Goal: Task Accomplishment & Management: Complete application form

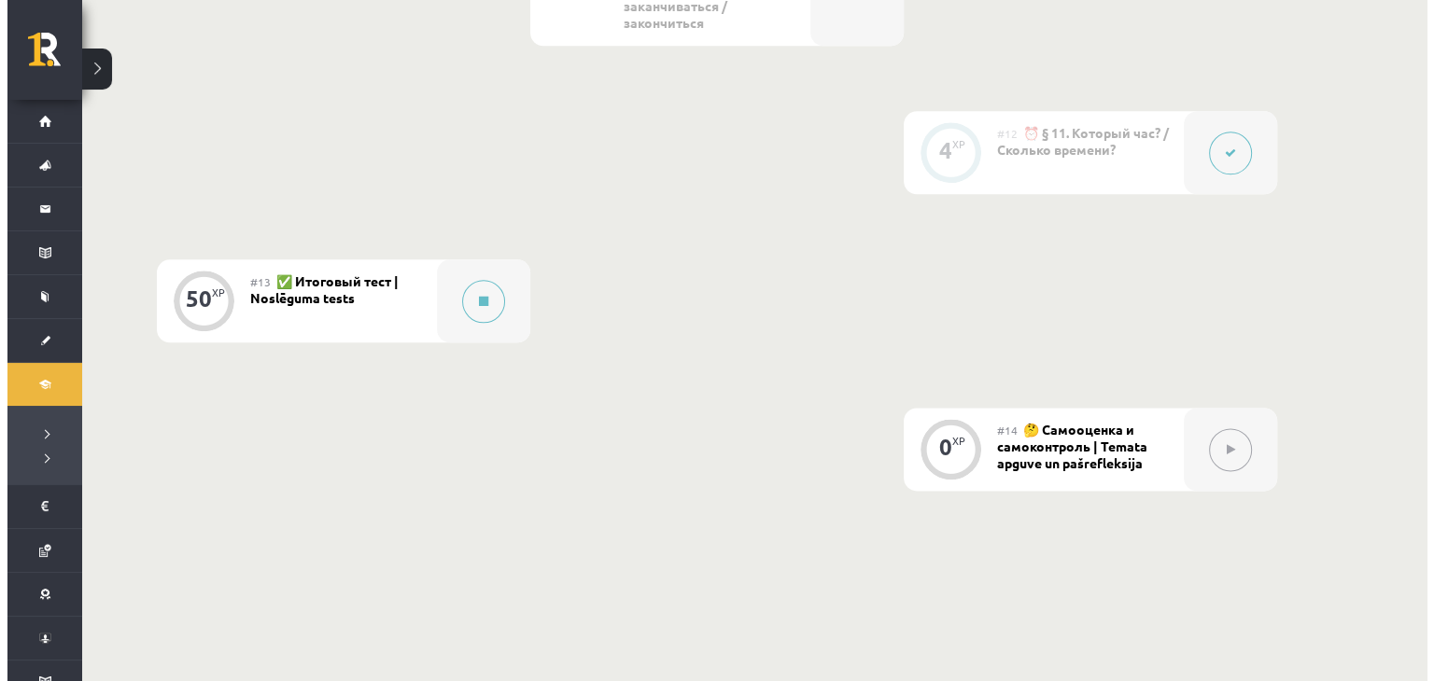
scroll to position [2254, 0]
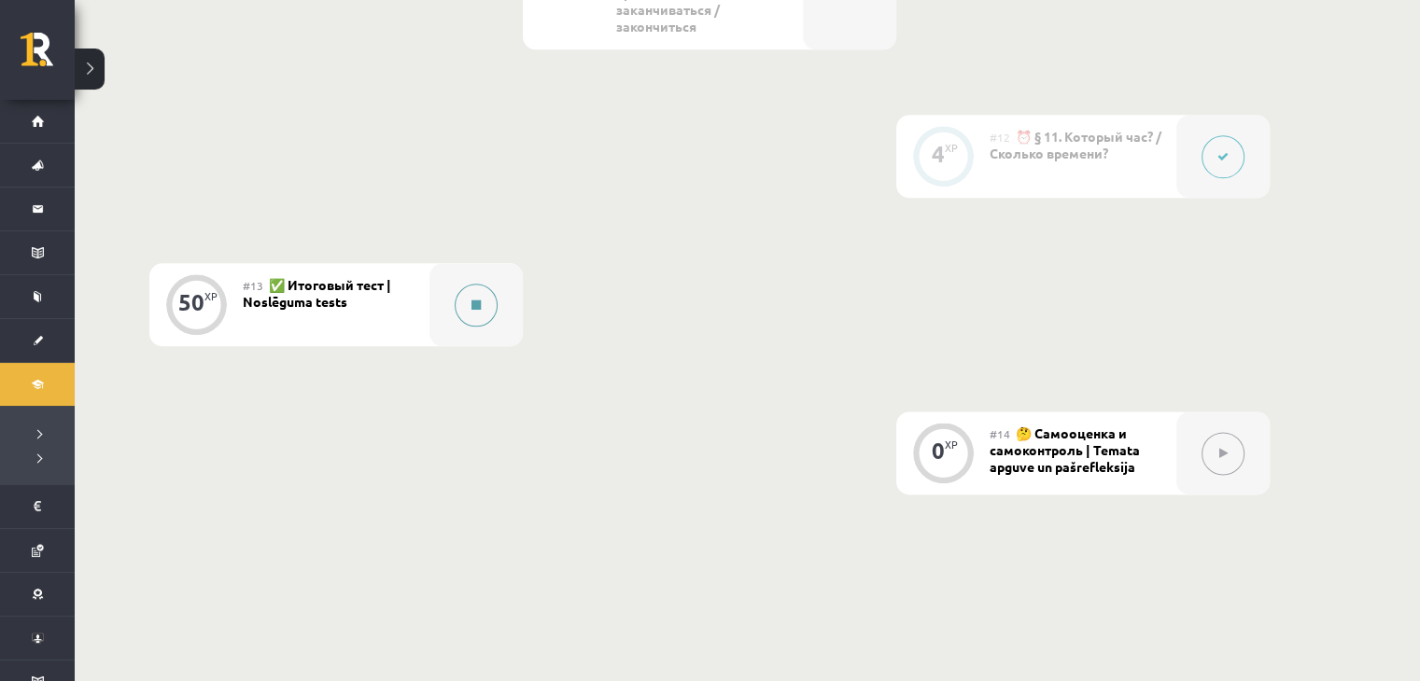
click at [477, 315] on button at bounding box center [476, 305] width 43 height 43
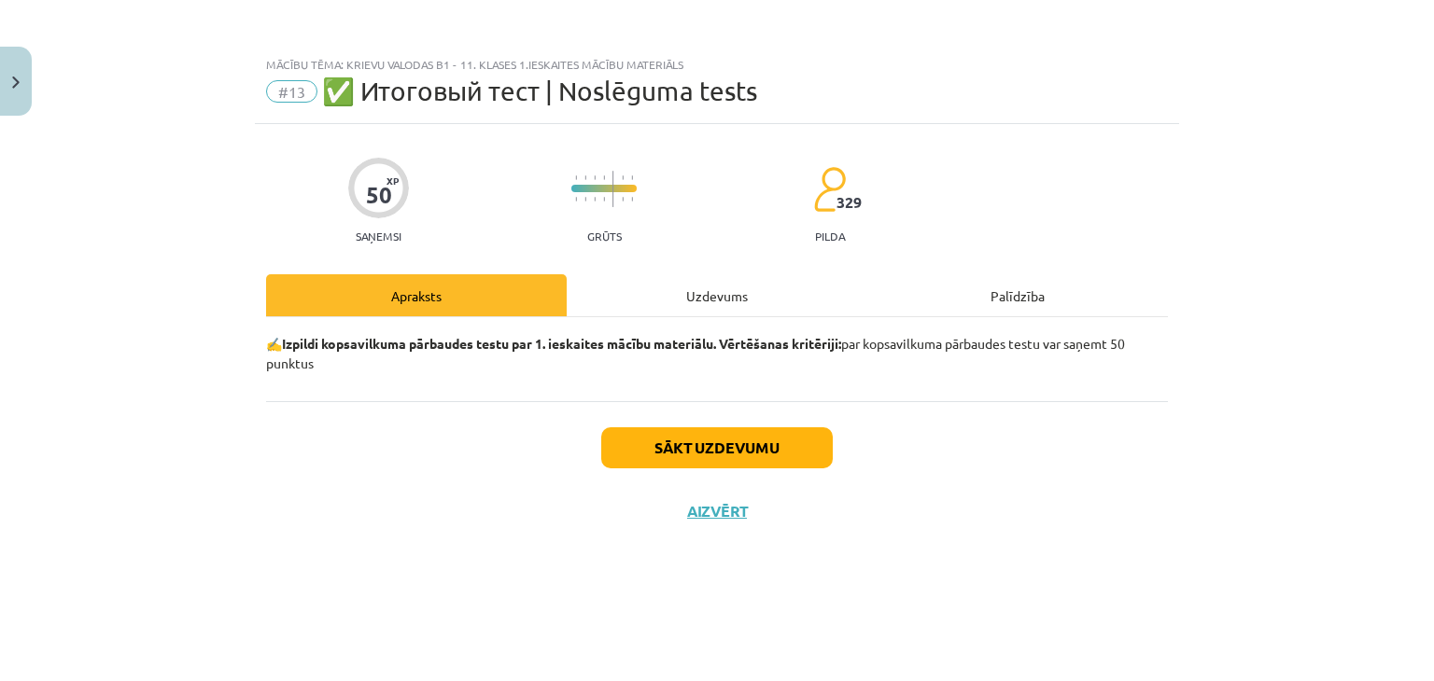
click at [675, 289] on div "Uzdevums" at bounding box center [717, 295] width 301 height 42
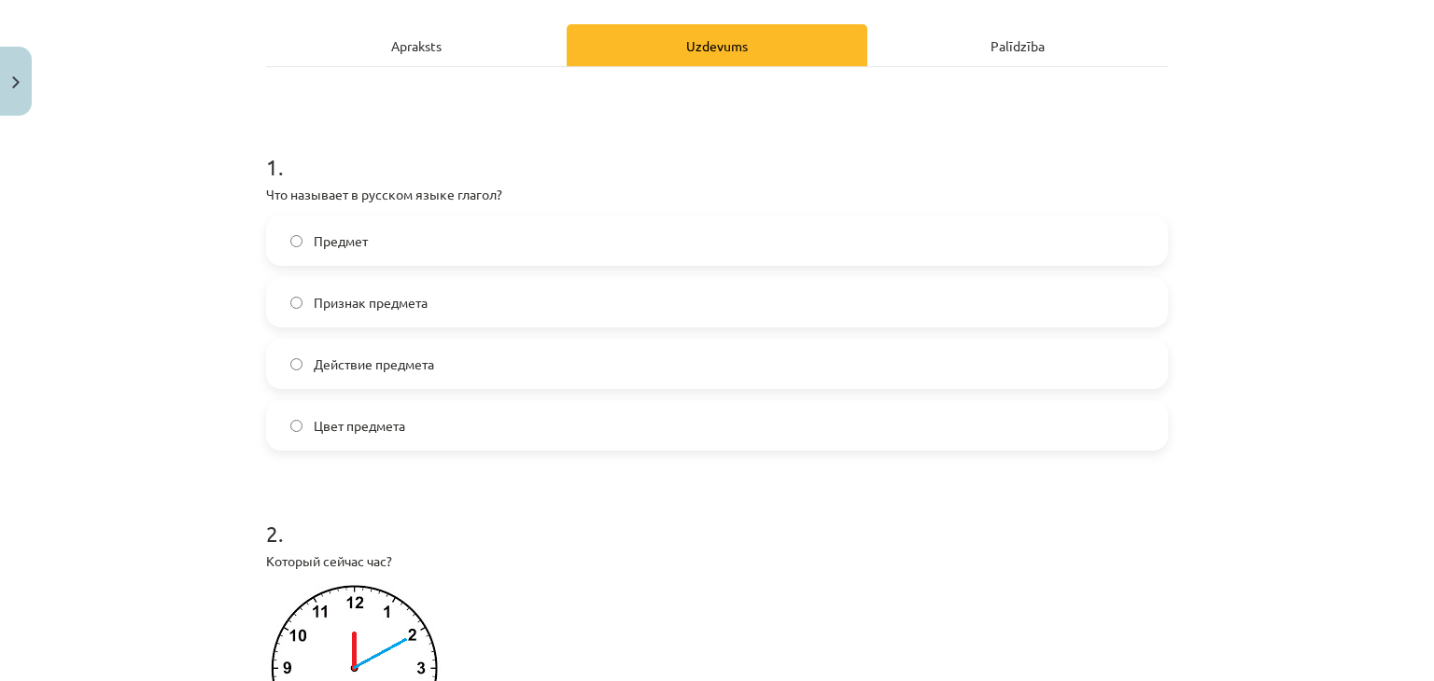
scroll to position [0, 0]
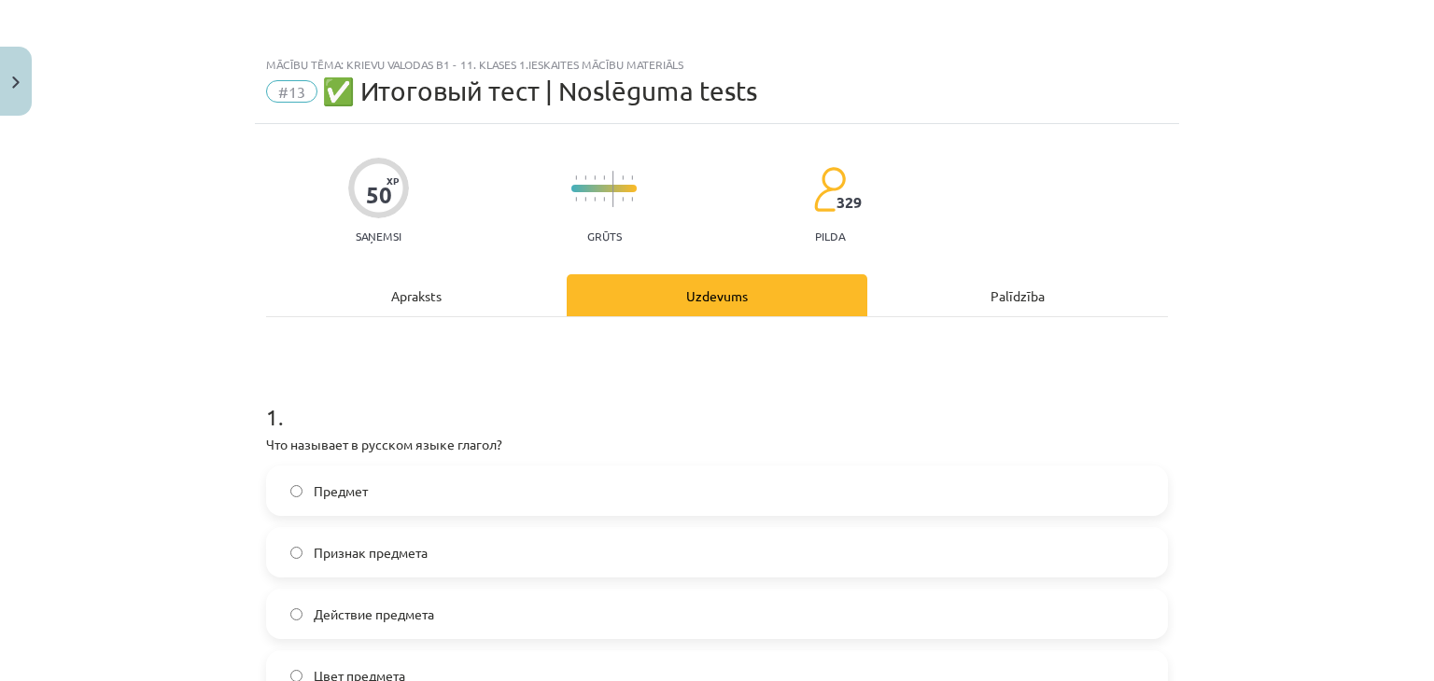
click at [452, 315] on div "Apraksts" at bounding box center [416, 295] width 301 height 42
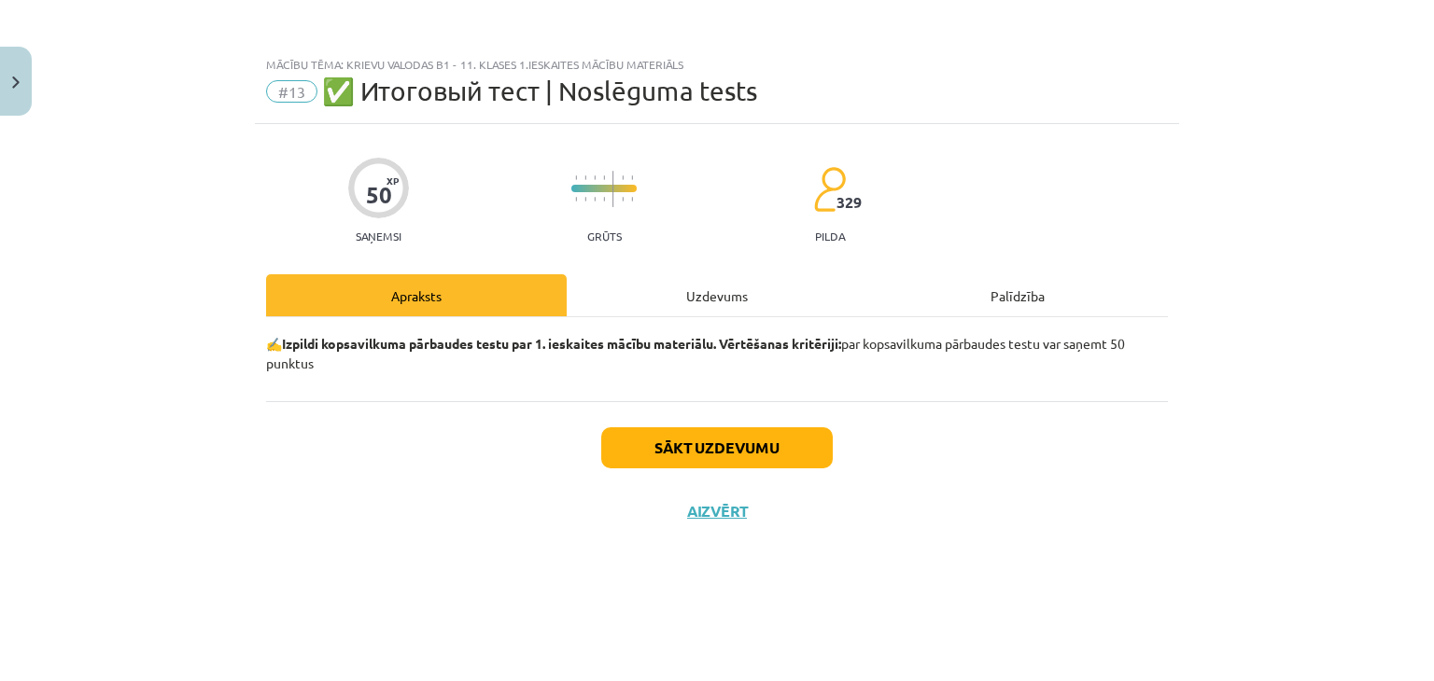
click at [735, 291] on div "Uzdevums" at bounding box center [717, 295] width 301 height 42
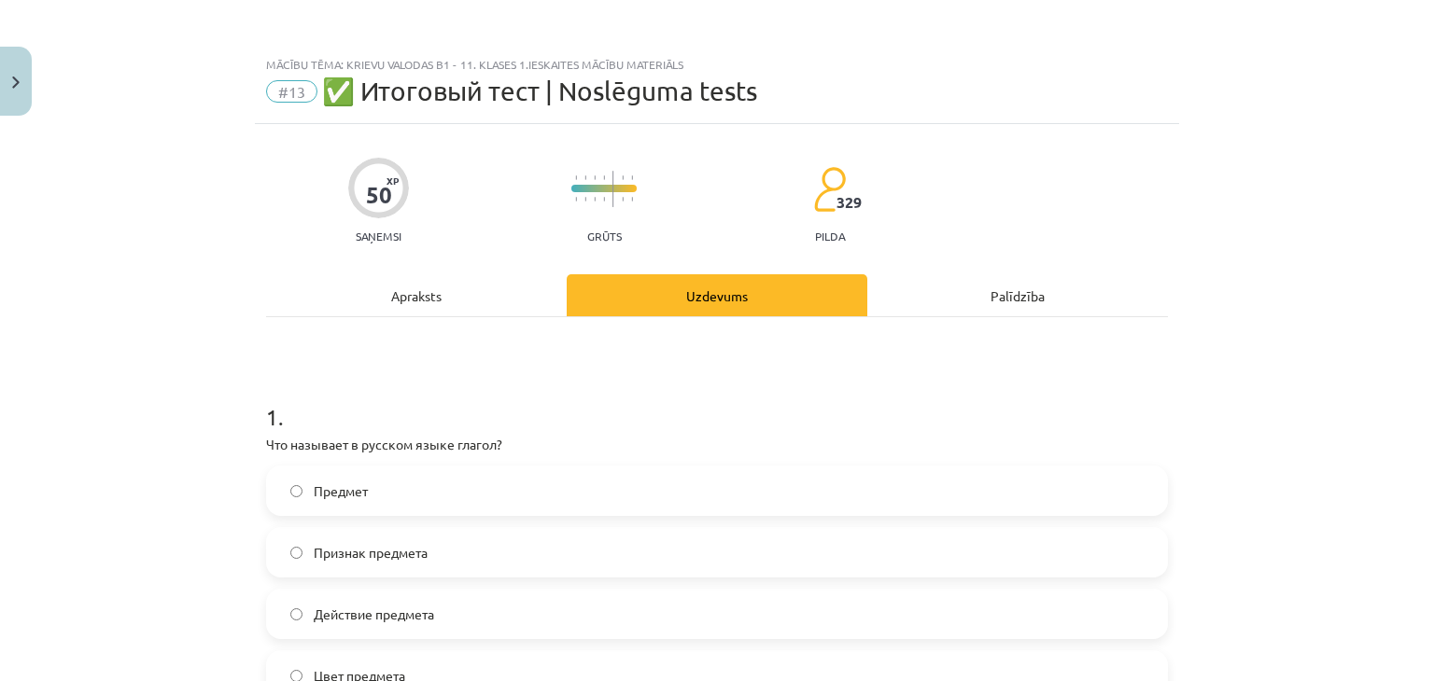
click at [453, 297] on div "Apraksts" at bounding box center [416, 295] width 301 height 42
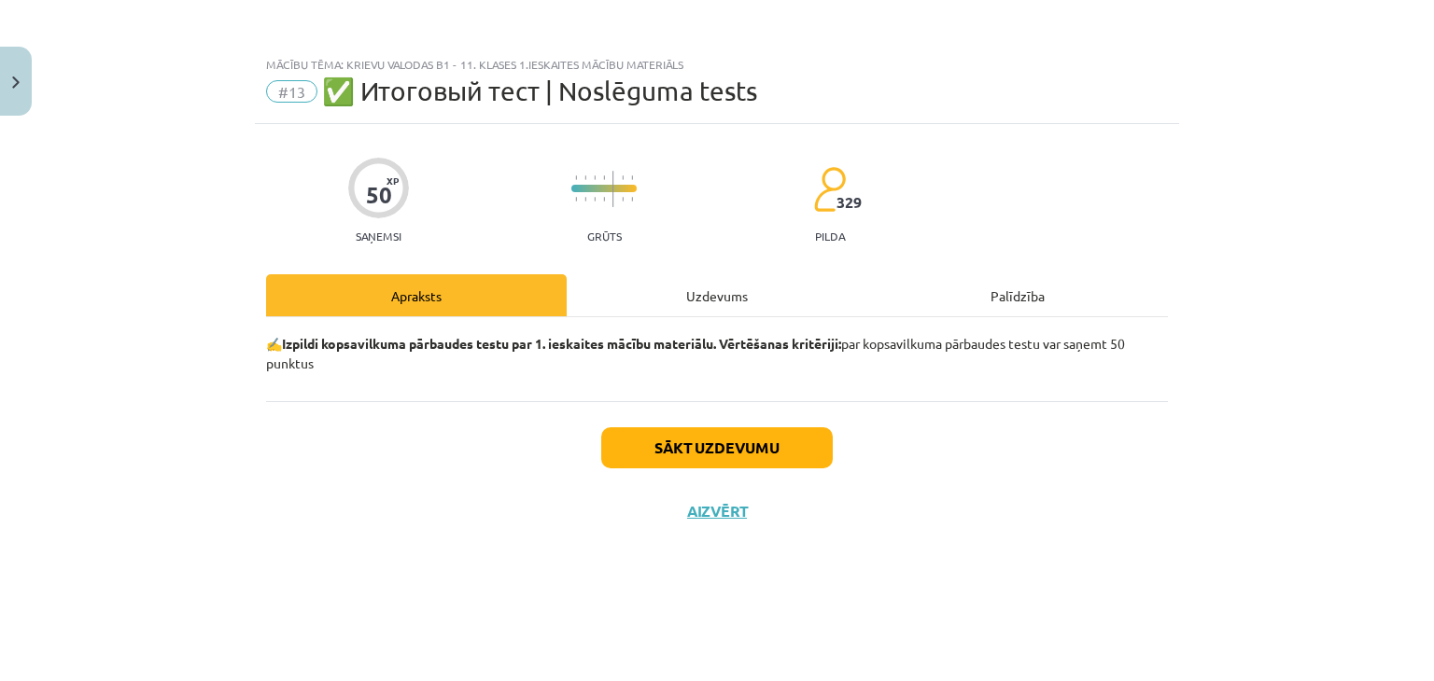
click at [1047, 294] on div "Palīdzība" at bounding box center [1017, 295] width 301 height 42
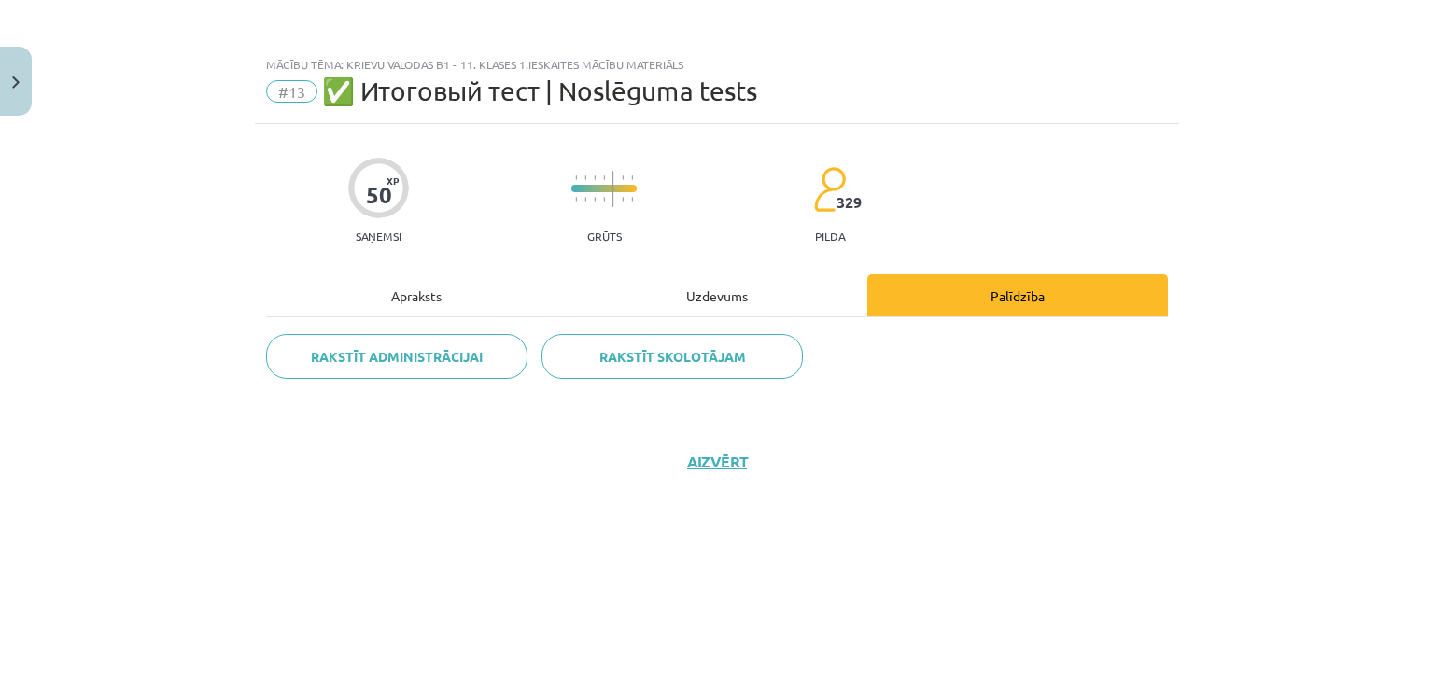
click at [429, 296] on div "Apraksts" at bounding box center [416, 295] width 301 height 42
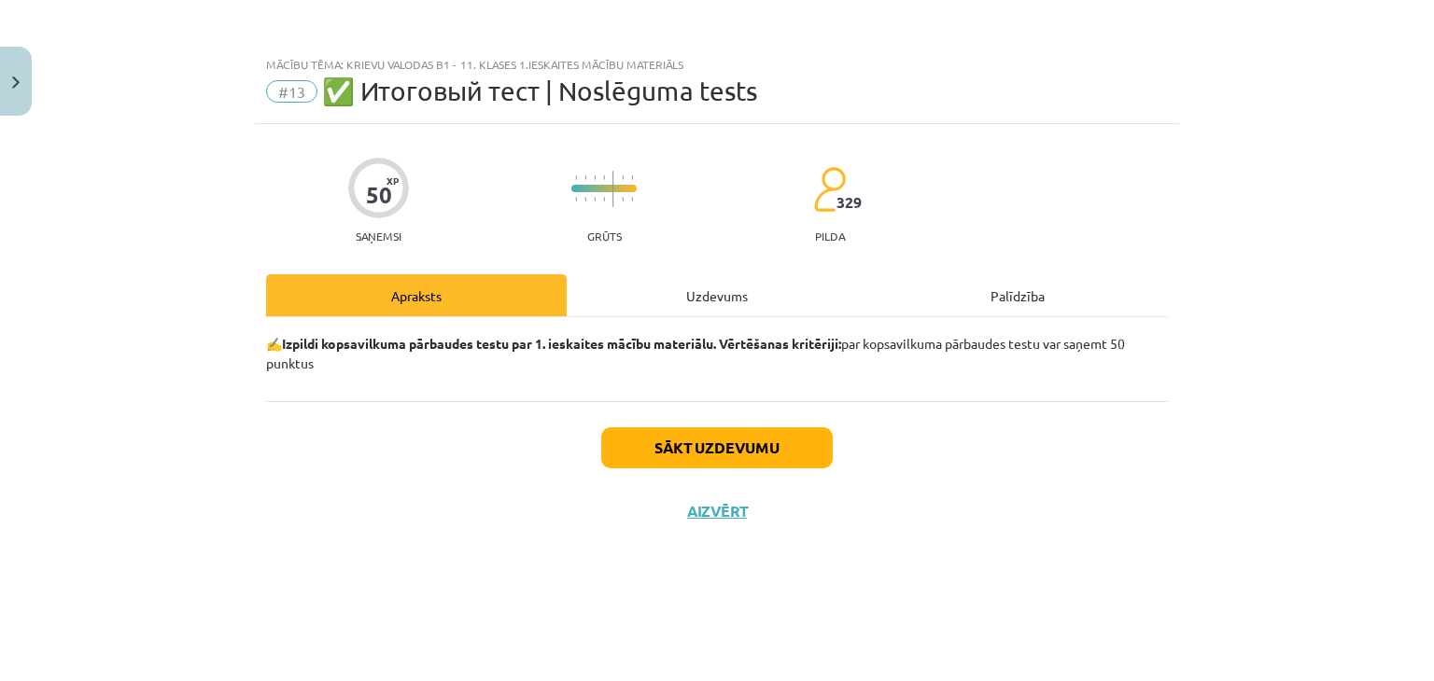
click at [737, 303] on div "Uzdevums" at bounding box center [717, 295] width 301 height 42
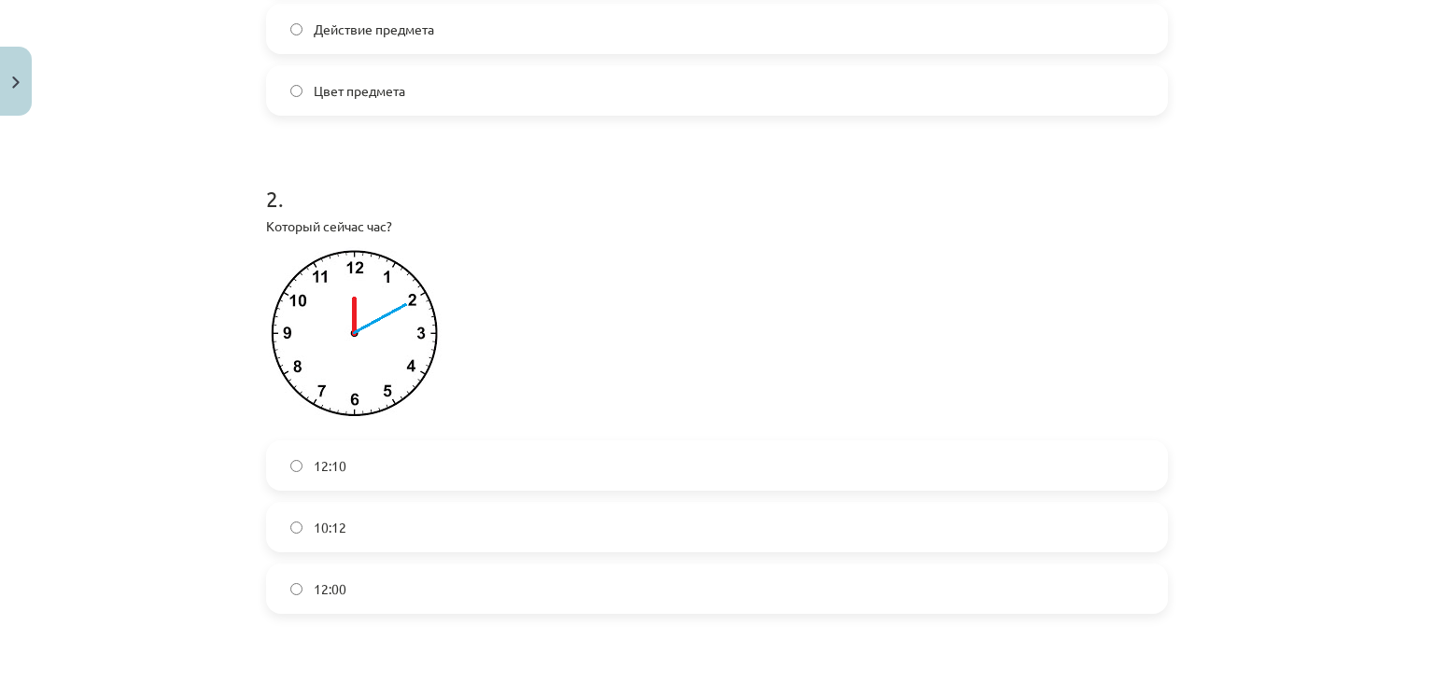
scroll to position [590, 0]
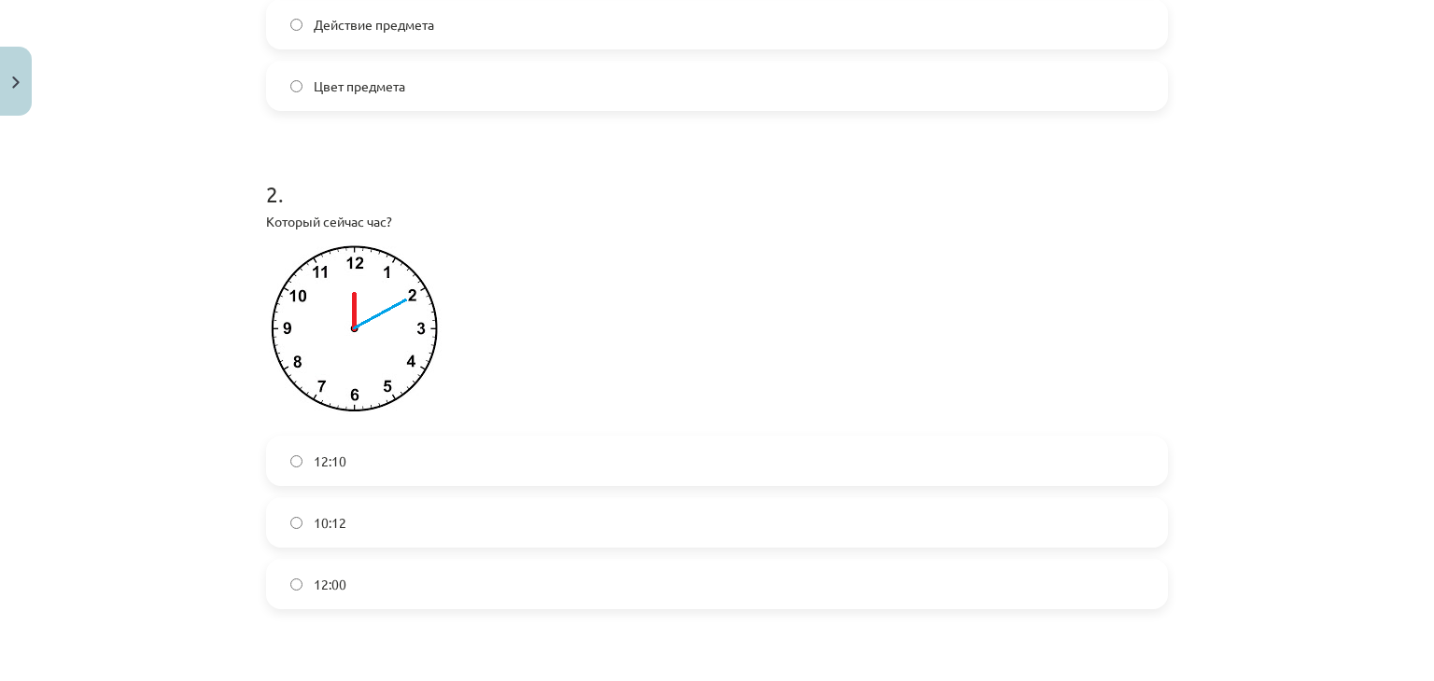
click at [356, 469] on label "12:10" at bounding box center [717, 461] width 898 height 47
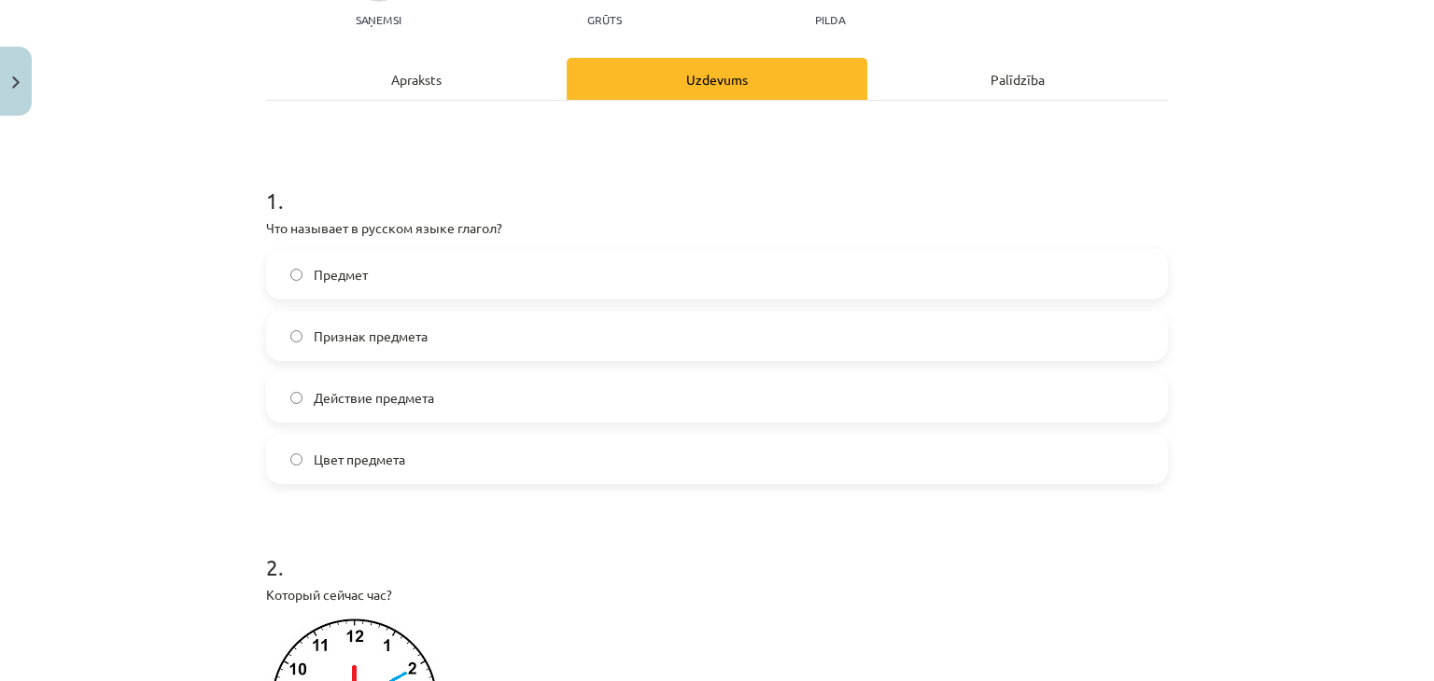
scroll to position [202, 0]
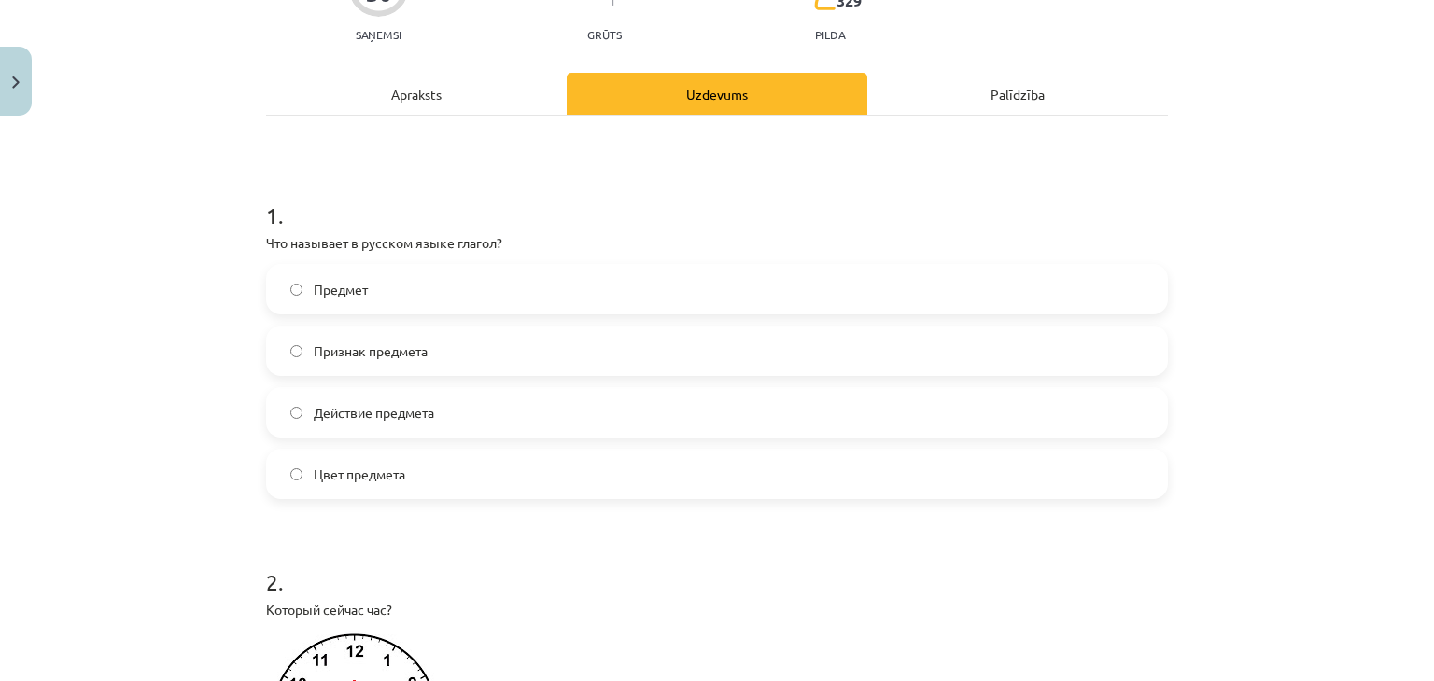
click at [506, 298] on label "Предмет" at bounding box center [717, 289] width 898 height 47
drag, startPoint x: 1418, startPoint y: 92, endPoint x: 1427, endPoint y: 160, distance: 67.8
click at [1419, 160] on div "Mācību tēma: Krievu valodas b1 - 11. klases 1.ieskaites mācību materiāls #13 ✅ …" at bounding box center [717, 340] width 1434 height 681
click at [1358, 184] on div "Mācību tēma: Krievu valodas b1 - 11. klases 1.ieskaites mācību materiāls #13 ✅ …" at bounding box center [717, 340] width 1434 height 681
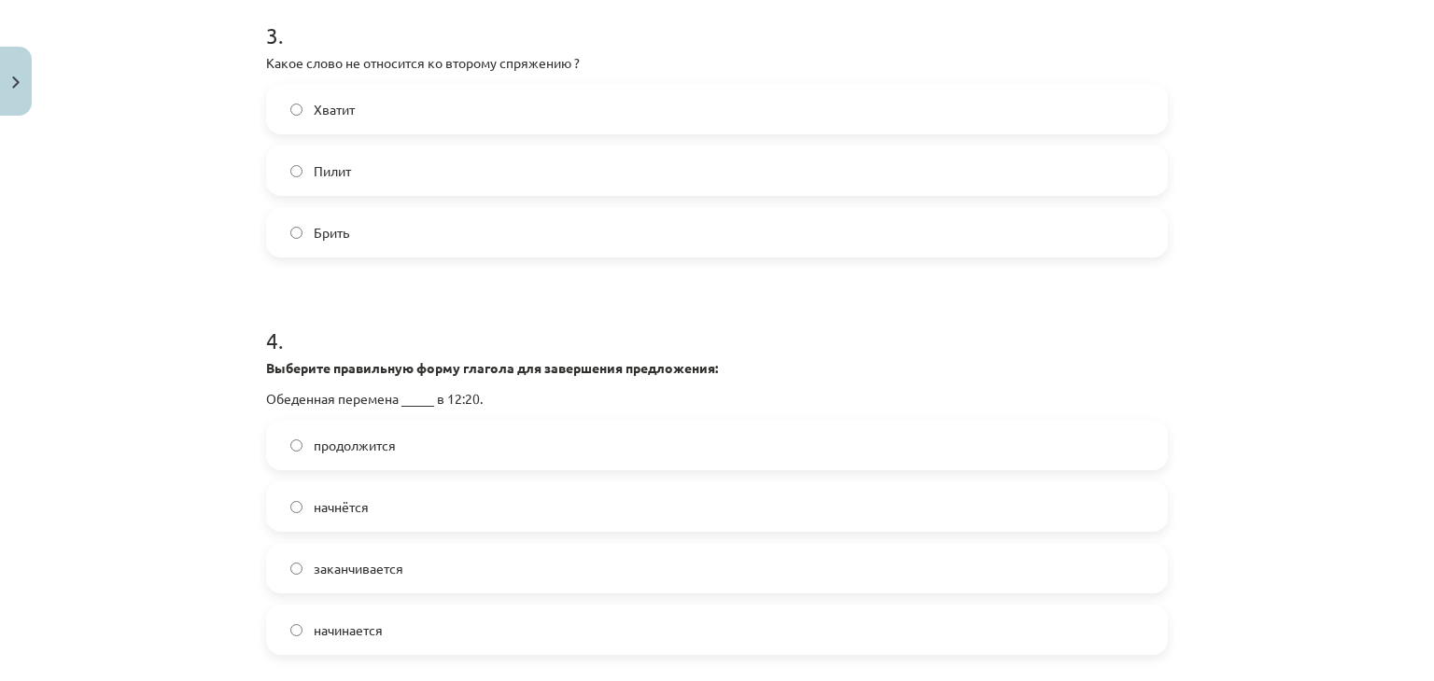
scroll to position [1258, 0]
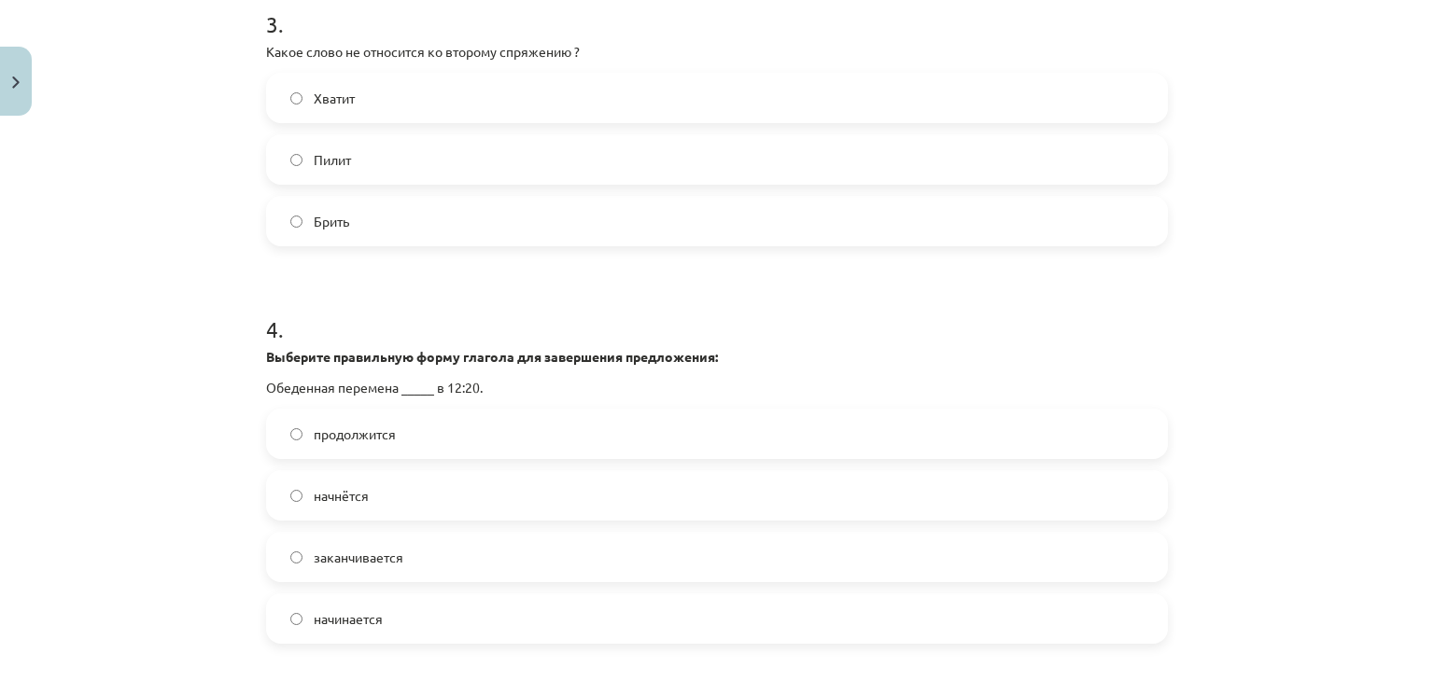
click at [592, 512] on label "начнётся" at bounding box center [717, 495] width 898 height 47
click at [386, 107] on label "Хватит" at bounding box center [717, 98] width 898 height 47
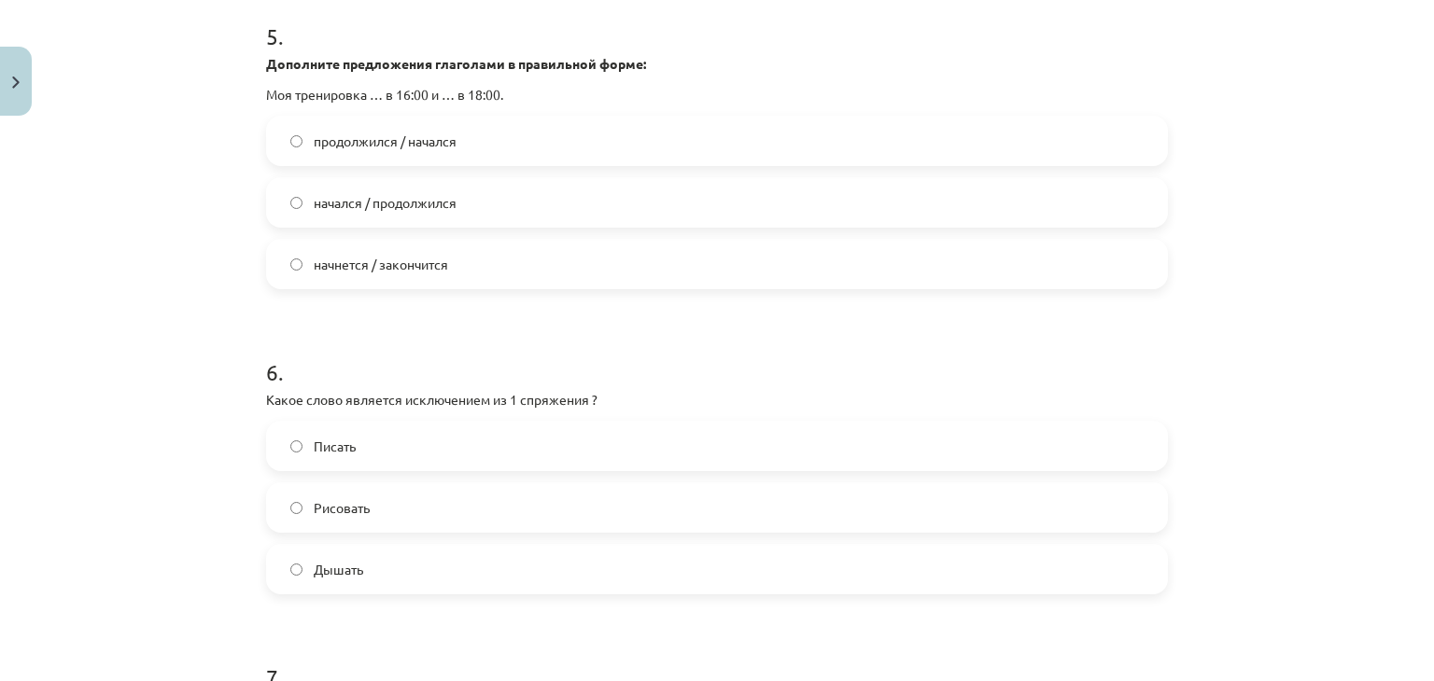
scroll to position [1960, 0]
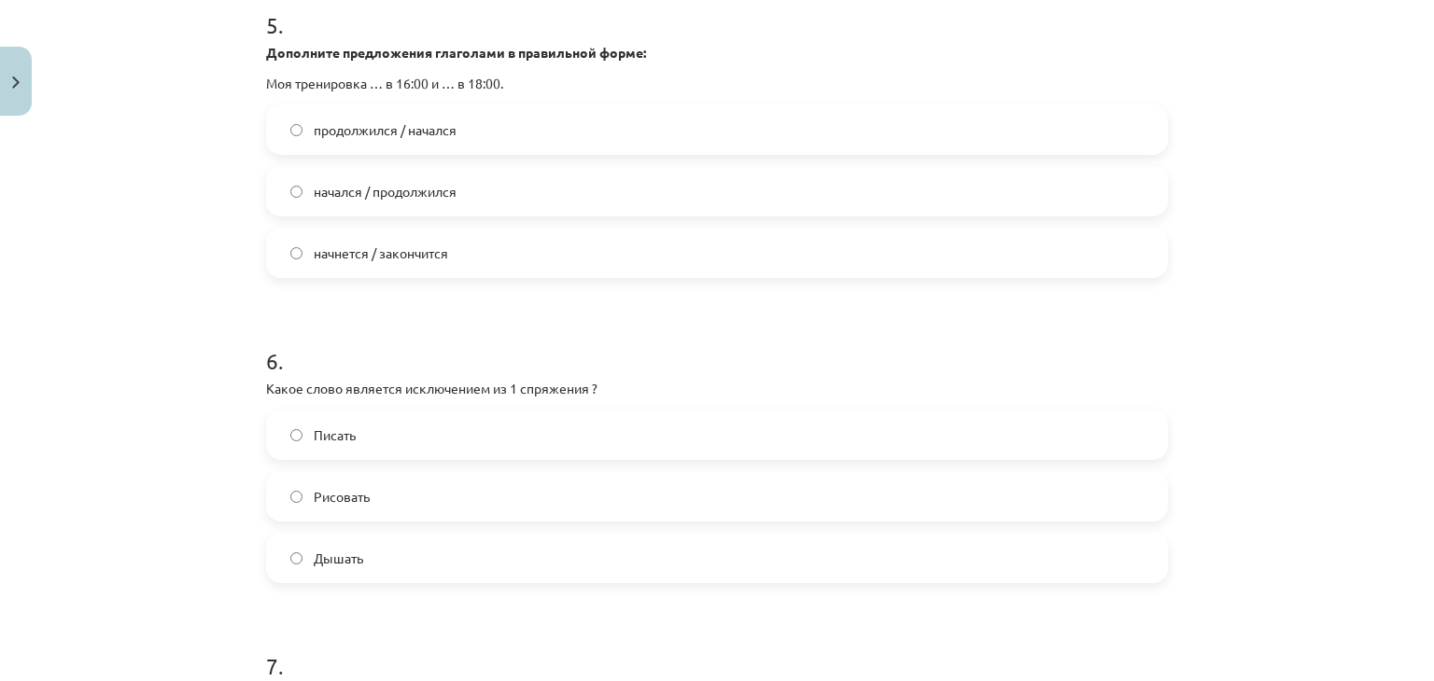
click at [444, 198] on span "начался / продолжился" at bounding box center [385, 192] width 143 height 20
click at [455, 253] on label "начнется / закончится" at bounding box center [717, 253] width 898 height 47
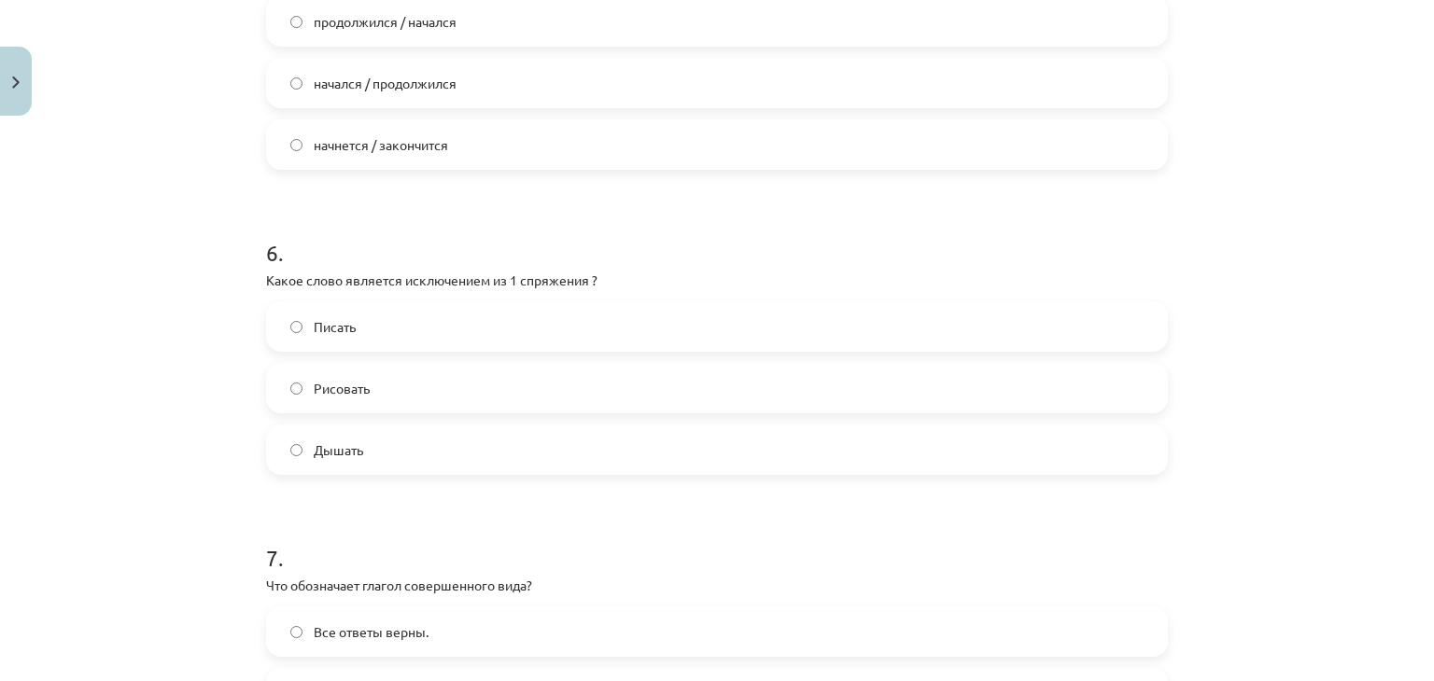
scroll to position [2053, 0]
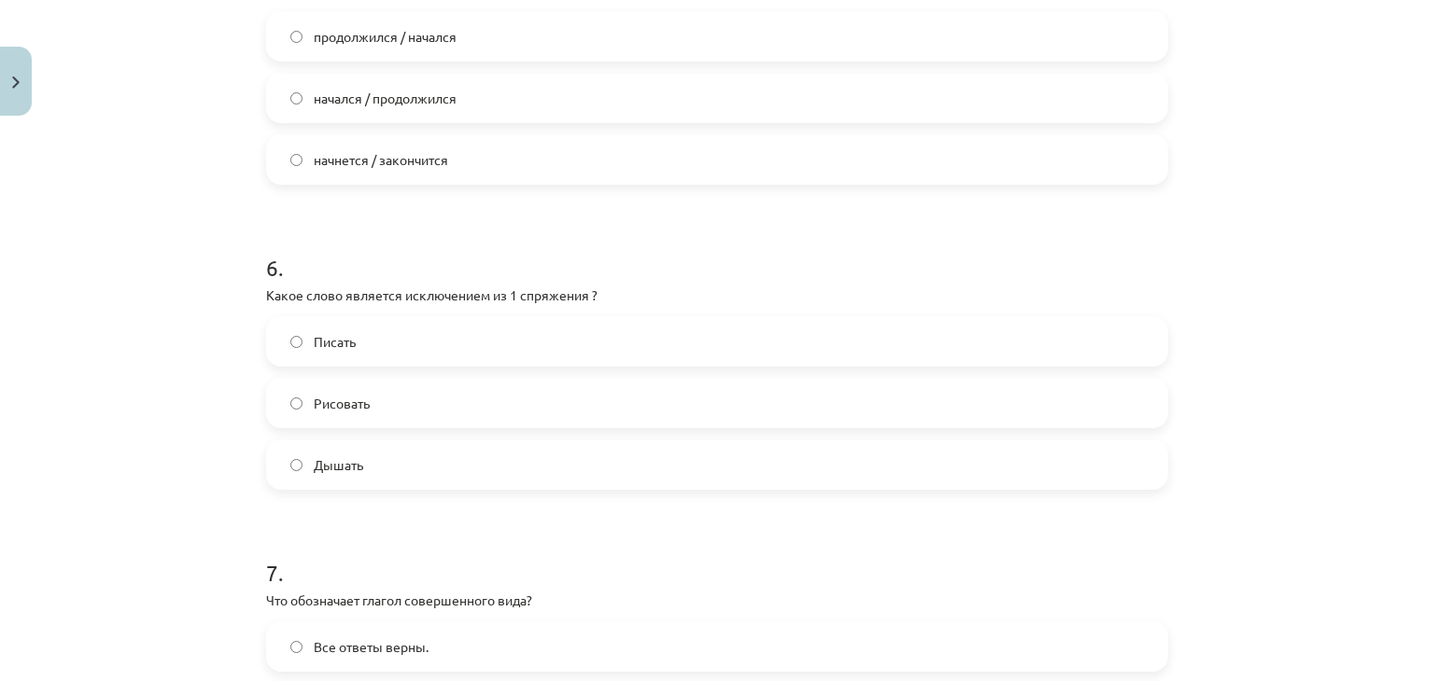
click at [739, 483] on label "Дышать" at bounding box center [717, 464] width 898 height 47
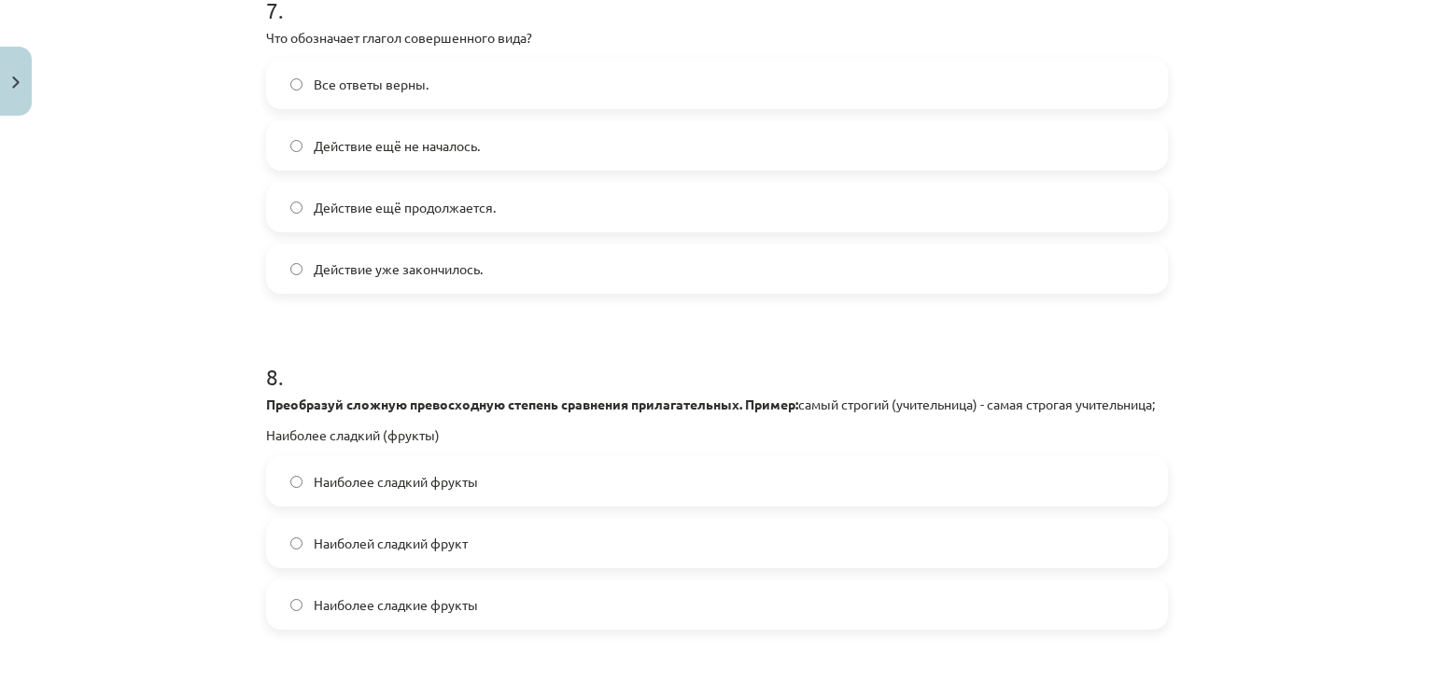
scroll to position [2606, 0]
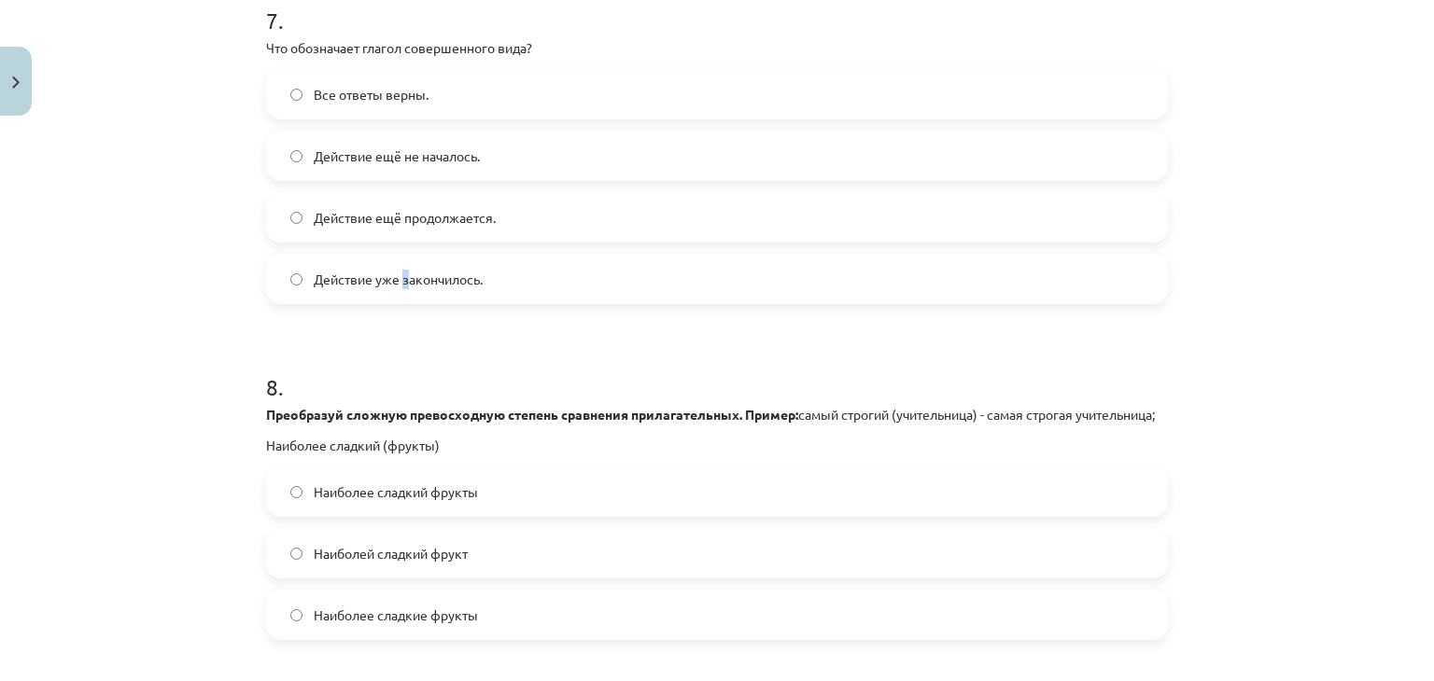
drag, startPoint x: 440, startPoint y: 282, endPoint x: 398, endPoint y: 290, distance: 42.8
click at [398, 290] on label "Действие уже закончилось." at bounding box center [717, 279] width 898 height 47
click at [594, 351] on h1 "8 ." at bounding box center [717, 371] width 902 height 58
click at [534, 276] on label "Действие уже закончилось." at bounding box center [717, 279] width 898 height 47
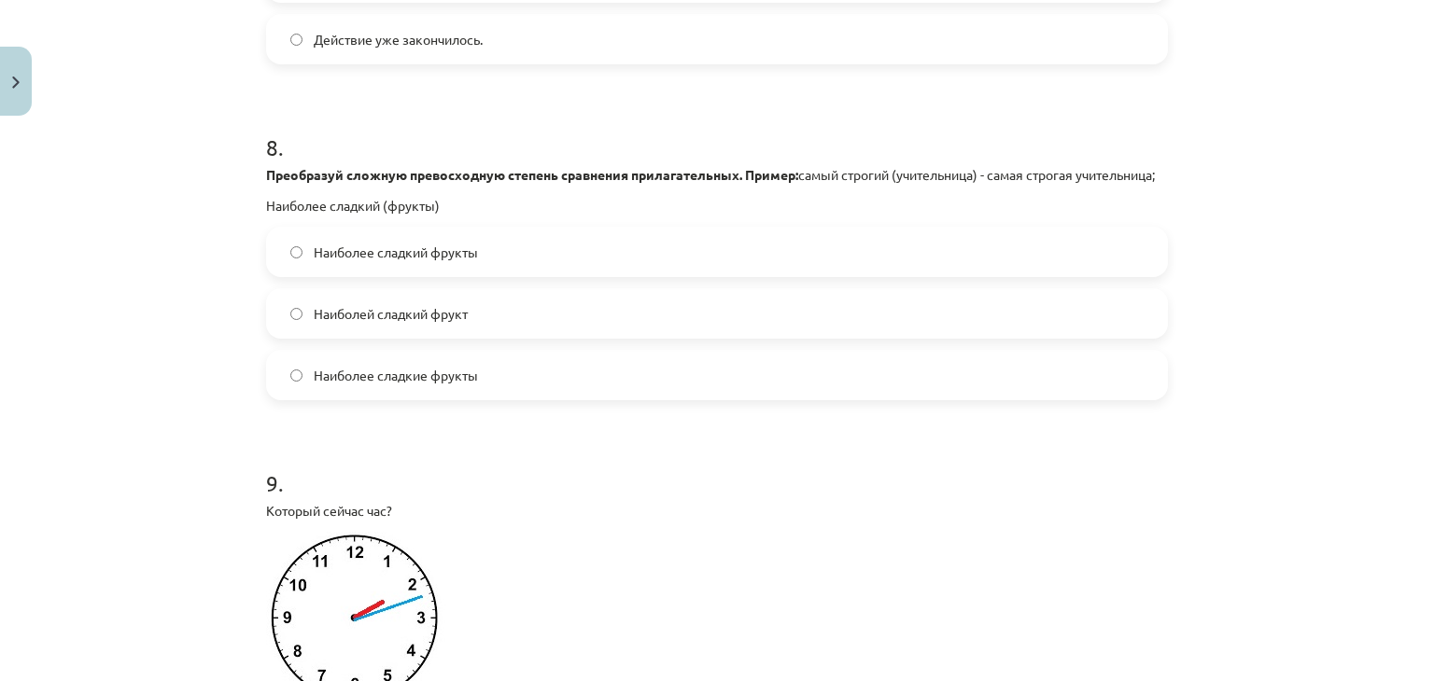
scroll to position [2881, 0]
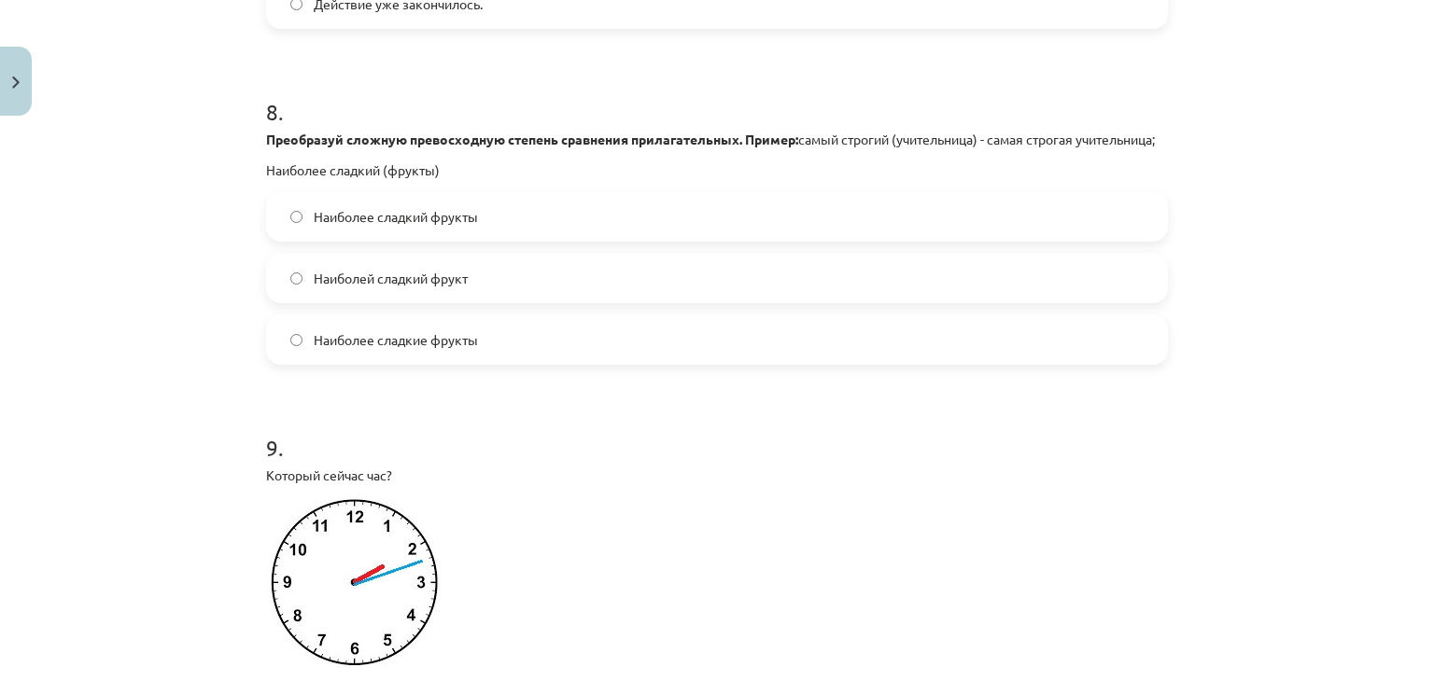
click at [506, 240] on label "Наиболее сладкий фрукты" at bounding box center [717, 216] width 898 height 47
click at [484, 348] on label "Наиболее сладкие фрукты" at bounding box center [717, 339] width 898 height 47
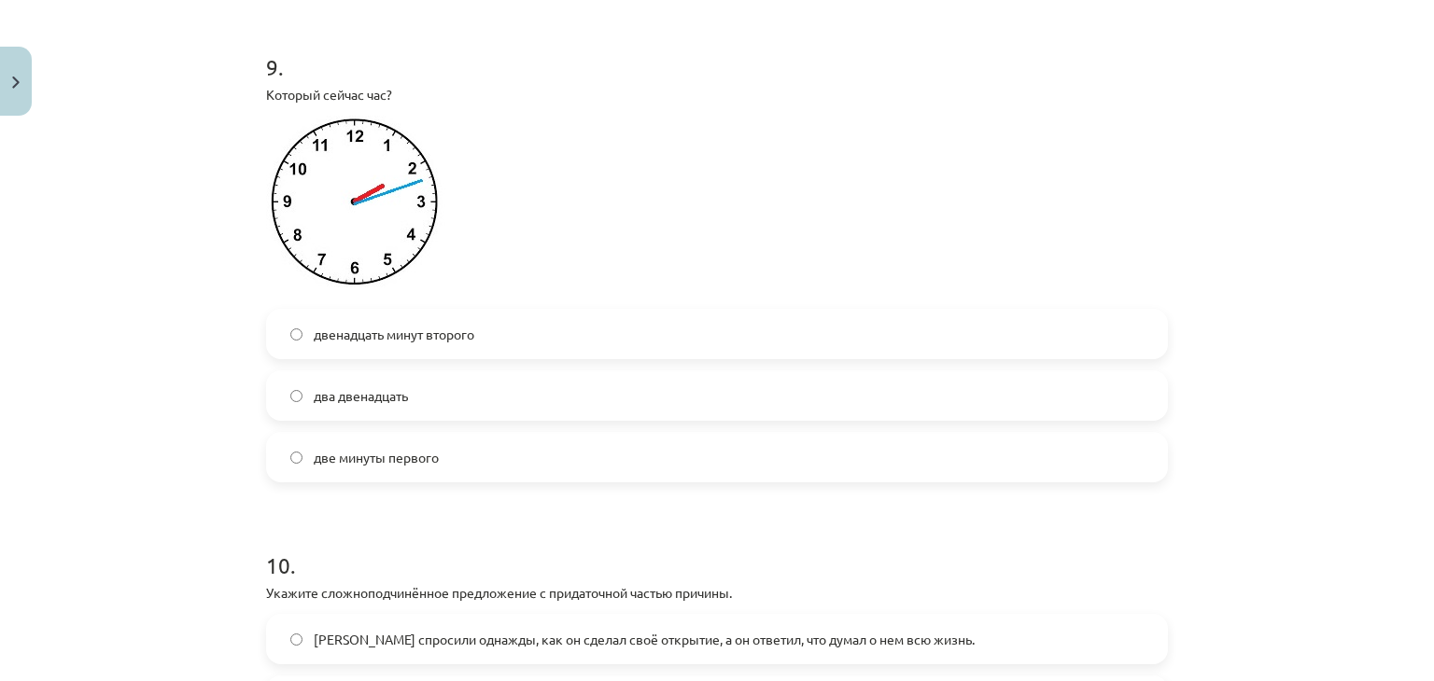
scroll to position [3277, 0]
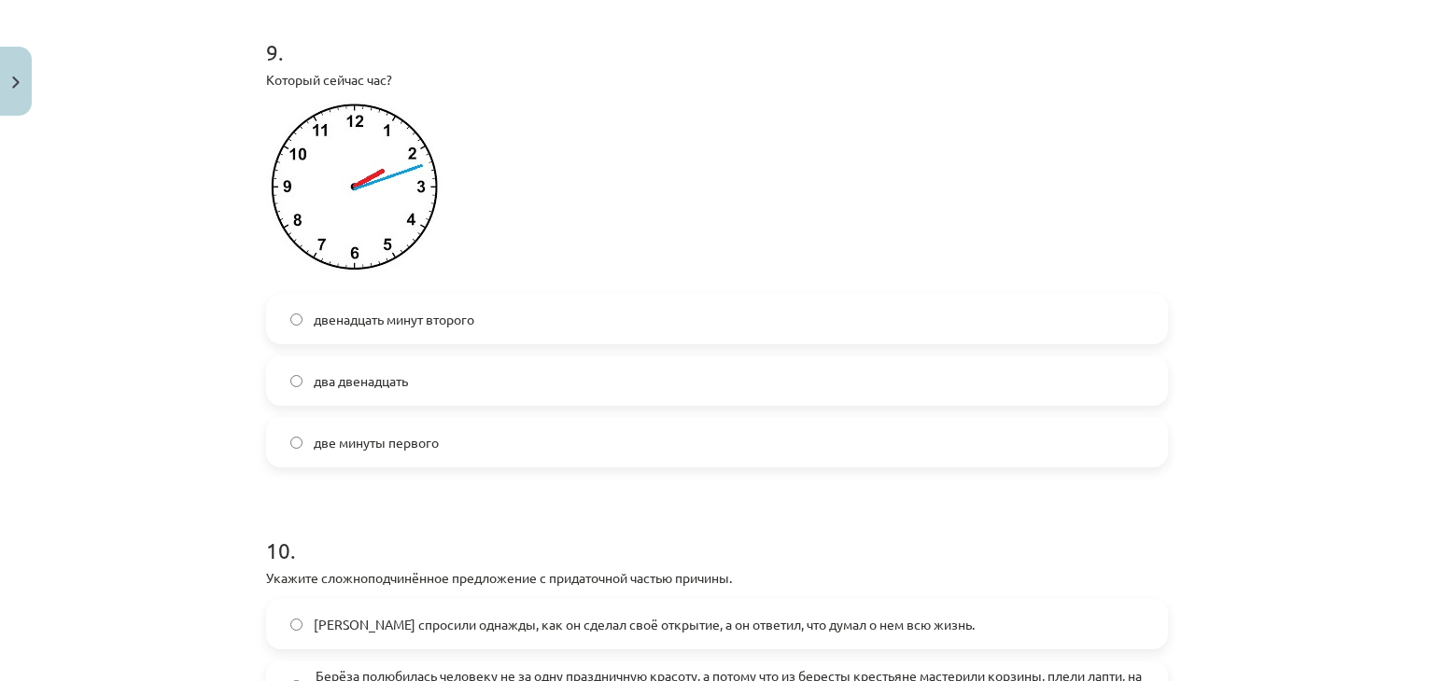
click at [493, 343] on label "двенадцать минут второго" at bounding box center [717, 319] width 898 height 47
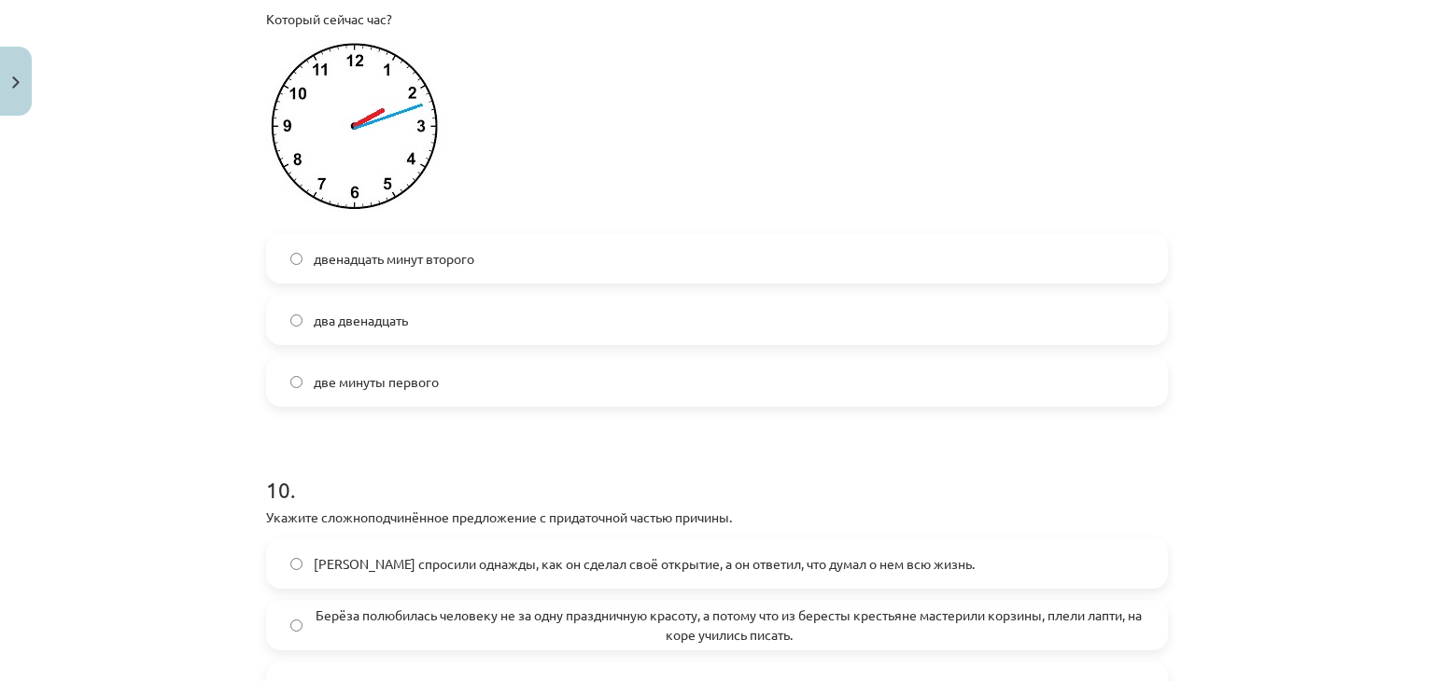
scroll to position [3333, 0]
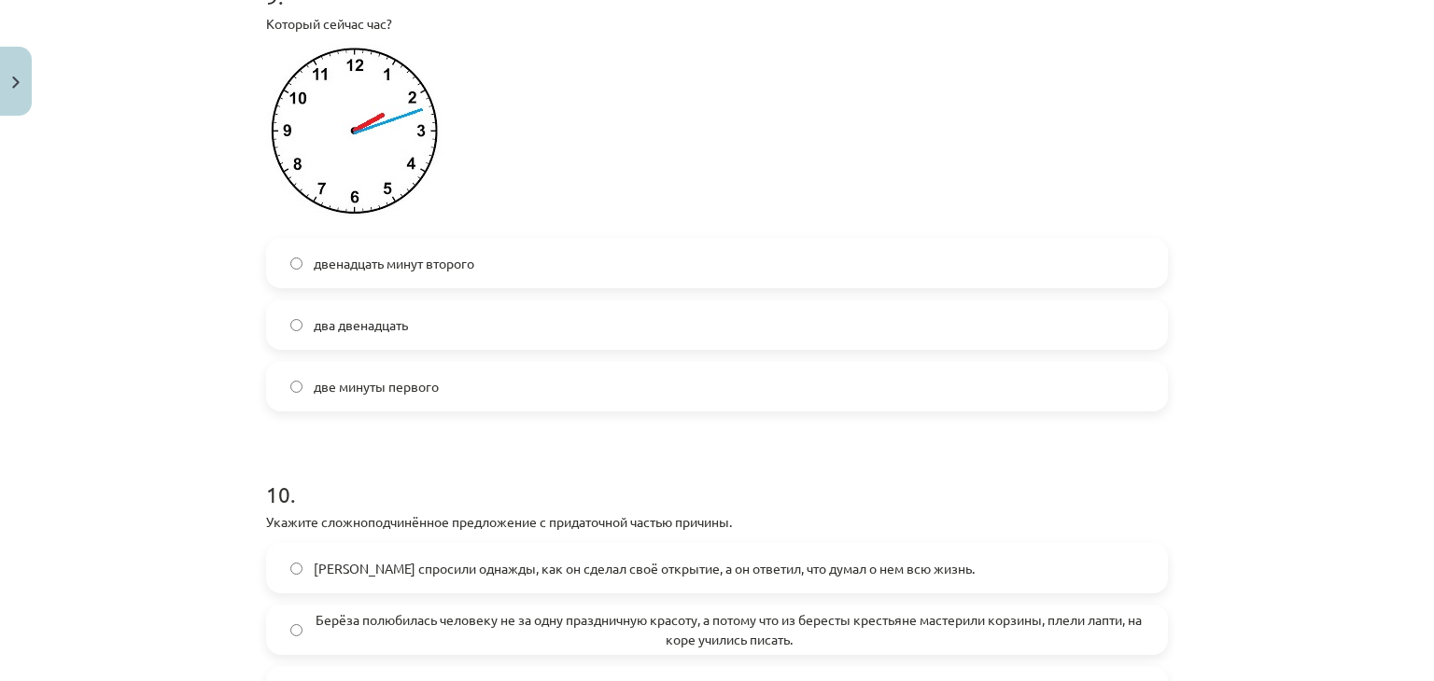
click at [331, 350] on div "два двенадцать" at bounding box center [717, 325] width 902 height 50
click at [370, 335] on span "два двенадцать" at bounding box center [361, 325] width 94 height 20
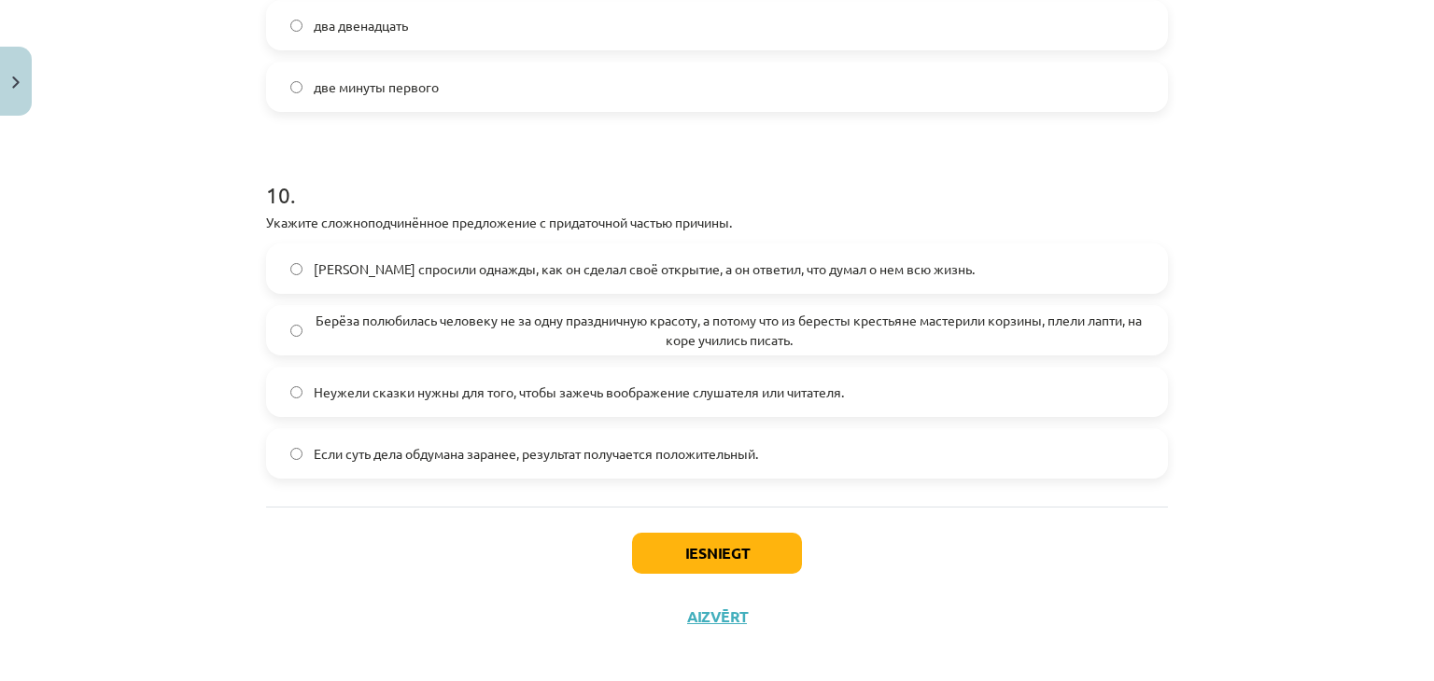
scroll to position [3638, 0]
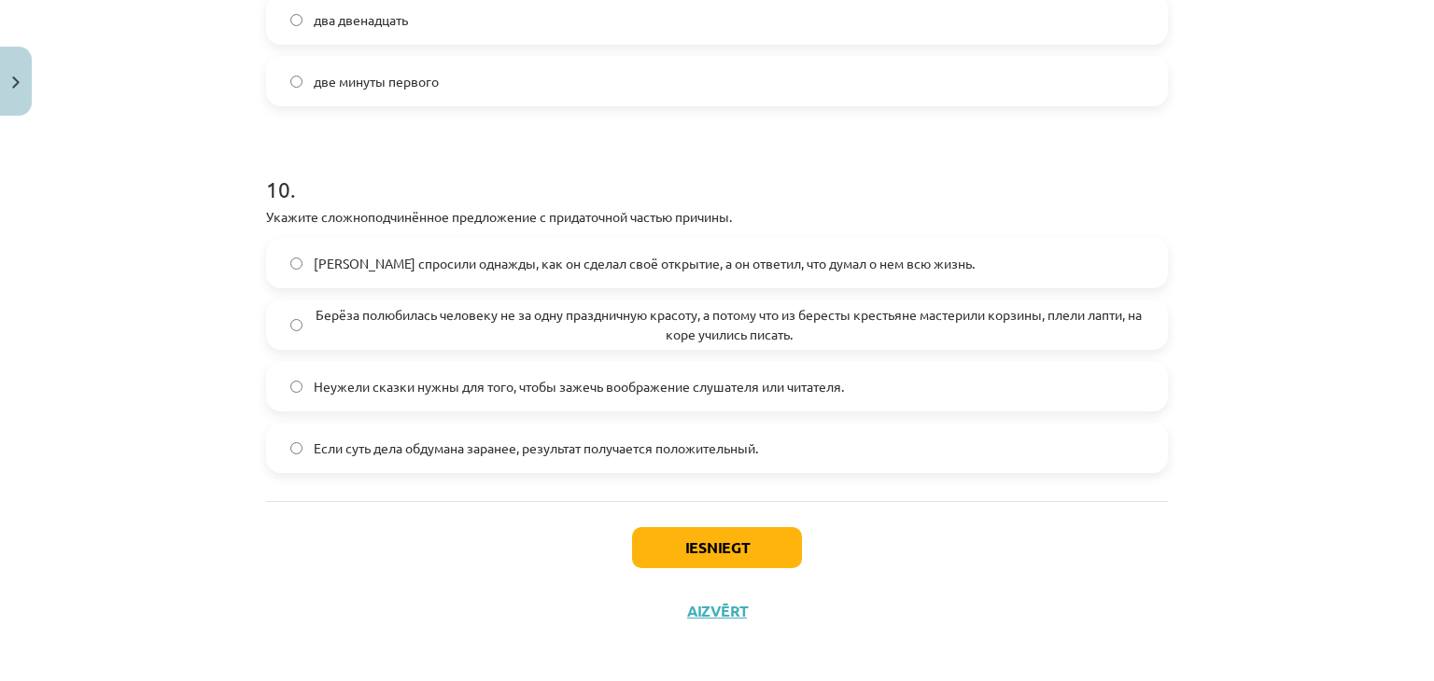
click at [851, 471] on label "Если суть дела обдумана заранее, результат получается положительный." at bounding box center [717, 448] width 898 height 47
click at [483, 328] on span "Берёза полюбилась человеку не за одну праздничную красоту, а потому что из бере…" at bounding box center [729, 324] width 830 height 39
click at [692, 568] on button "Iesniegt" at bounding box center [717, 547] width 170 height 41
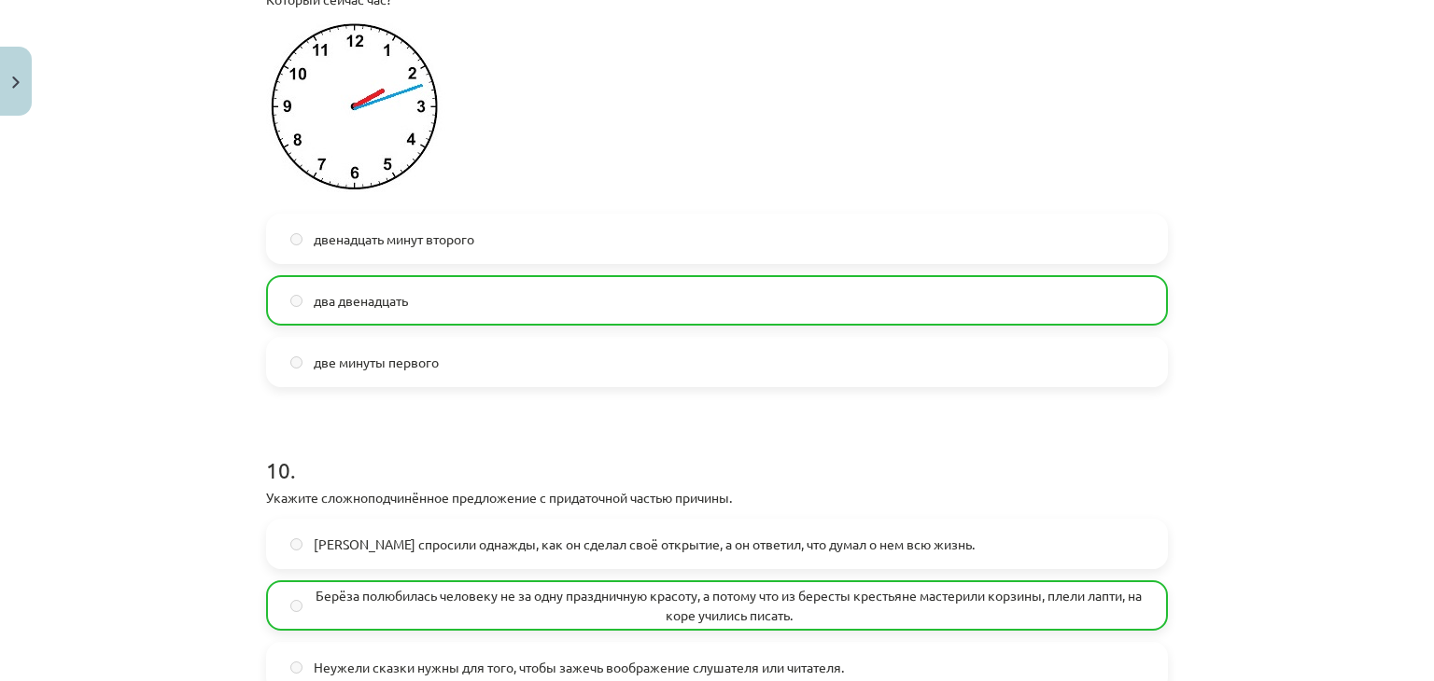
scroll to position [3725, 0]
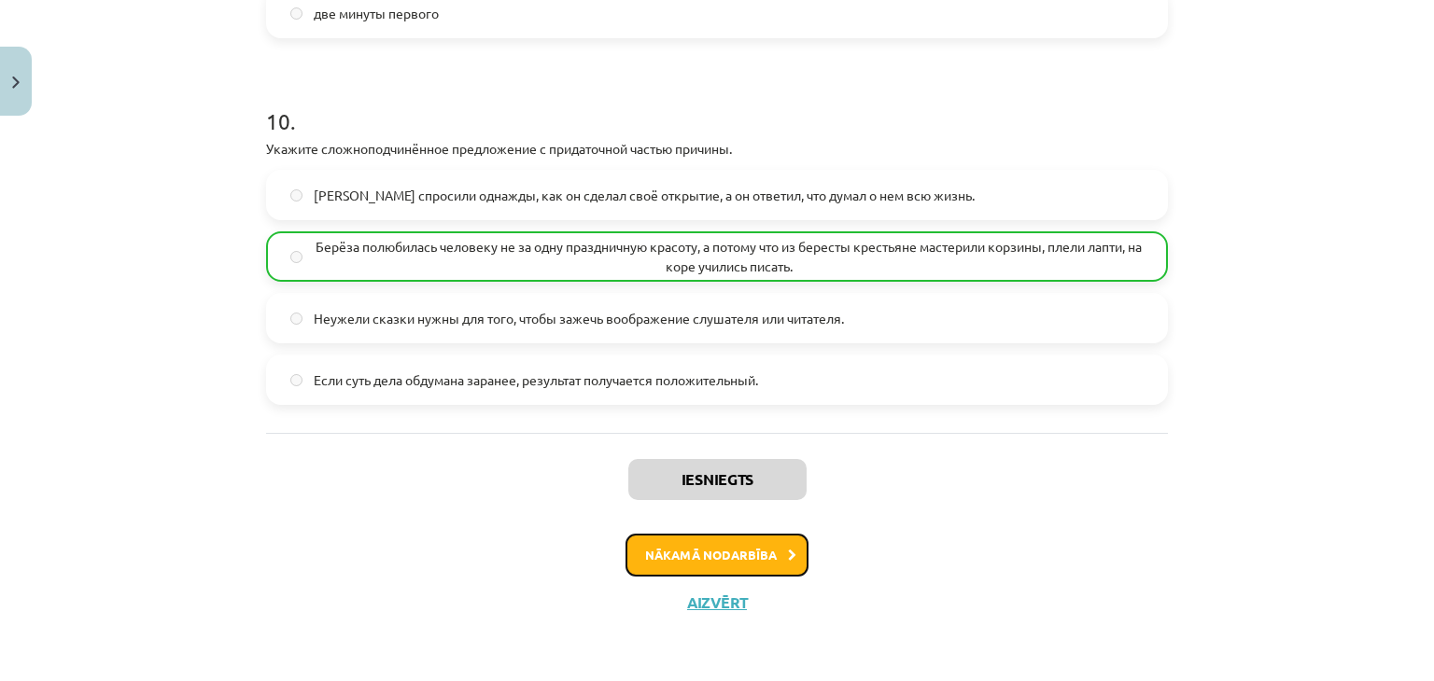
click at [723, 557] on button "Nākamā nodarbība" at bounding box center [716, 555] width 183 height 43
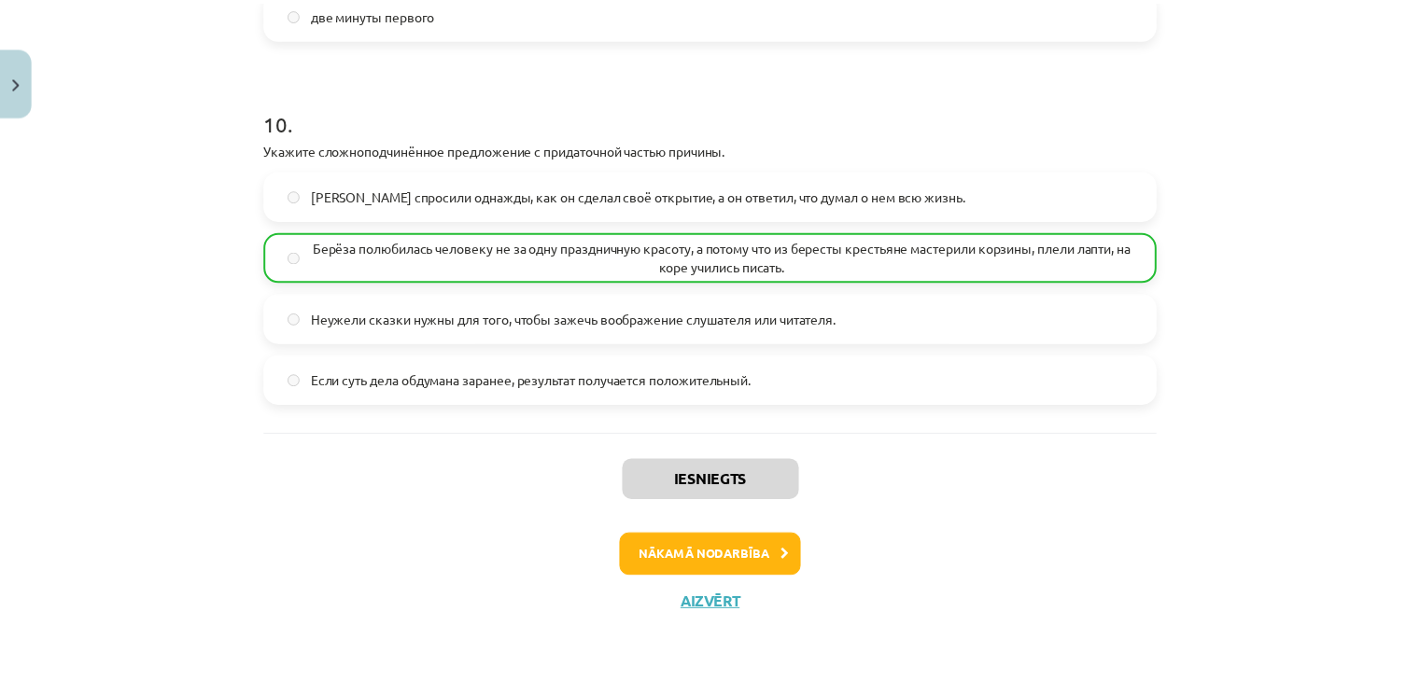
scroll to position [0, 0]
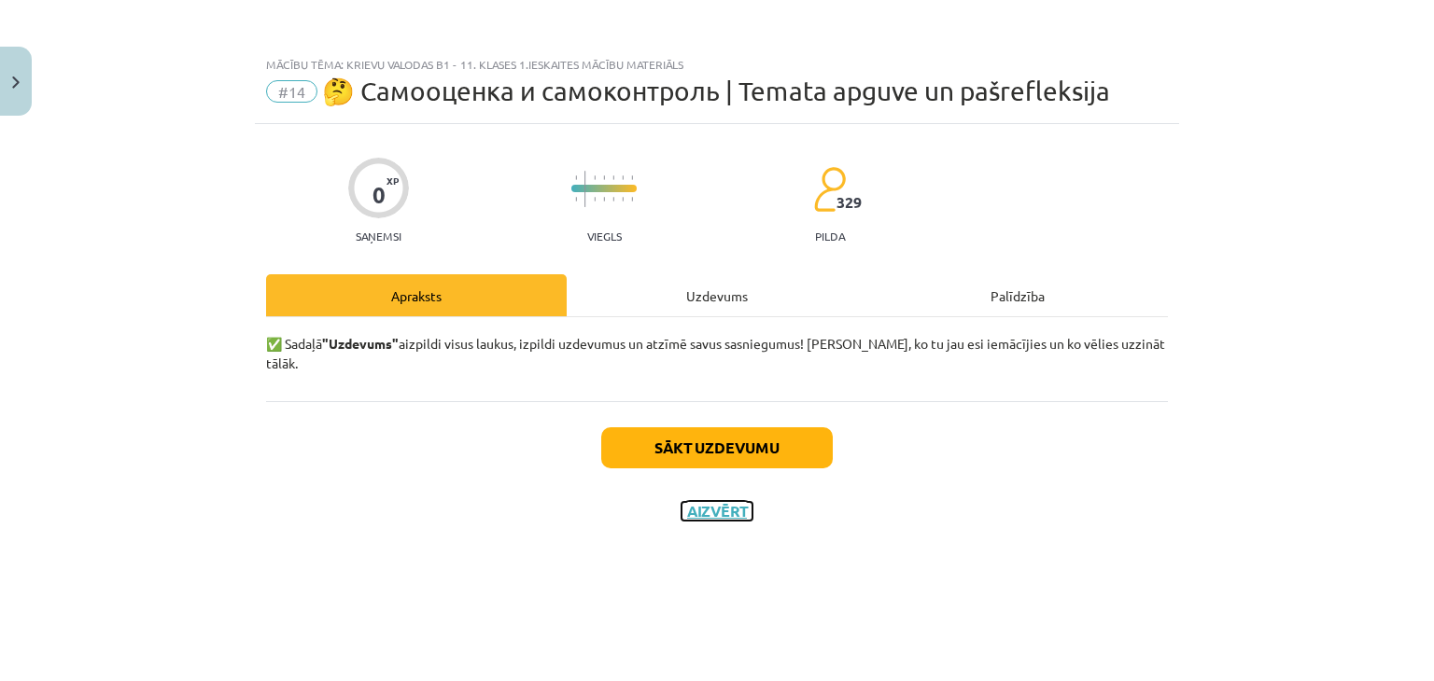
click at [702, 502] on button "Aizvērt" at bounding box center [716, 511] width 71 height 19
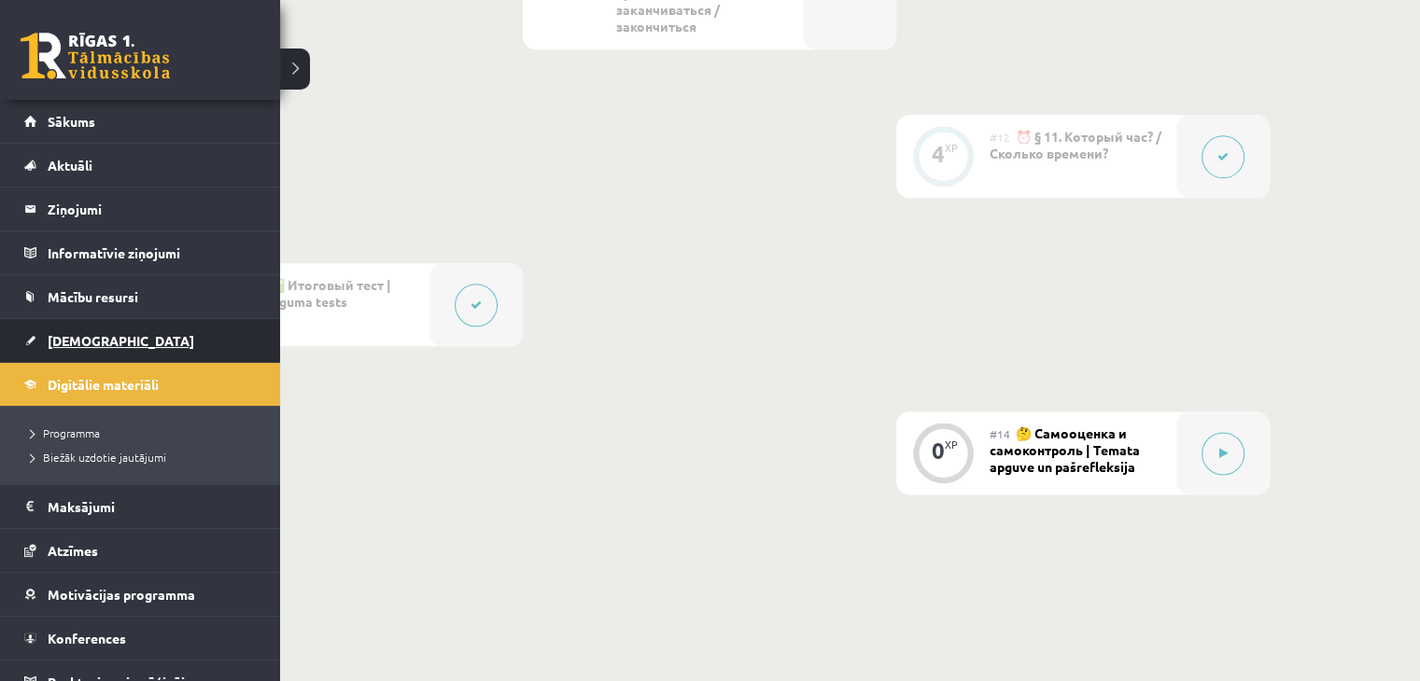
click at [67, 343] on span "[DEMOGRAPHIC_DATA]" at bounding box center [121, 340] width 147 height 17
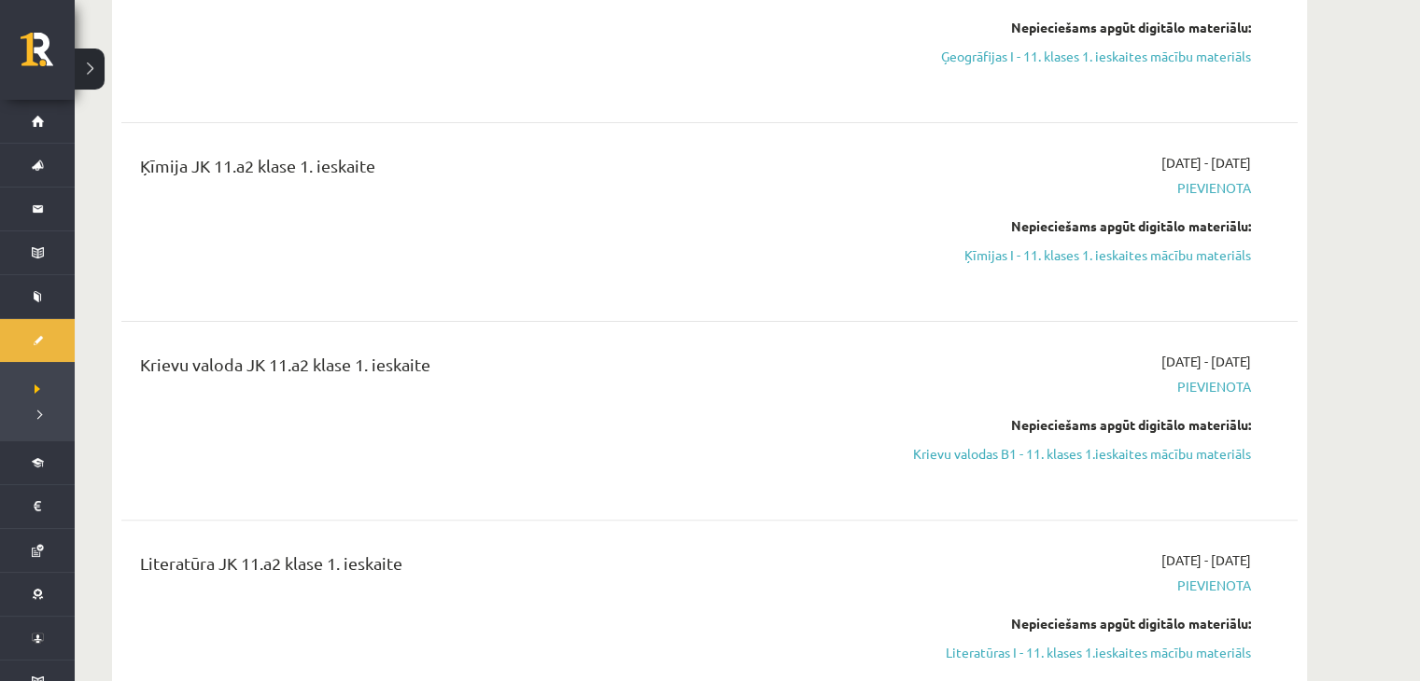
scroll to position [581, 0]
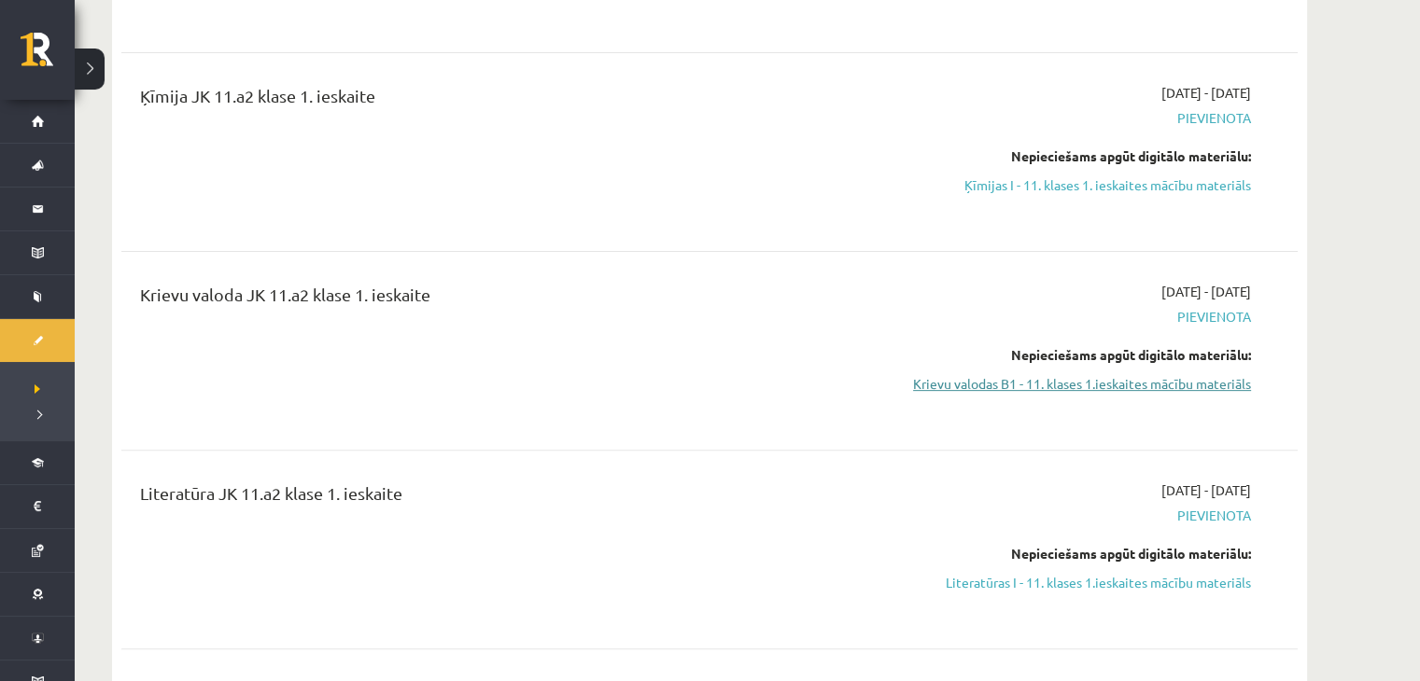
click at [1150, 385] on link "Krievu valodas B1 - 11. klases 1.ieskaites mācību materiāls" at bounding box center [1075, 384] width 352 height 20
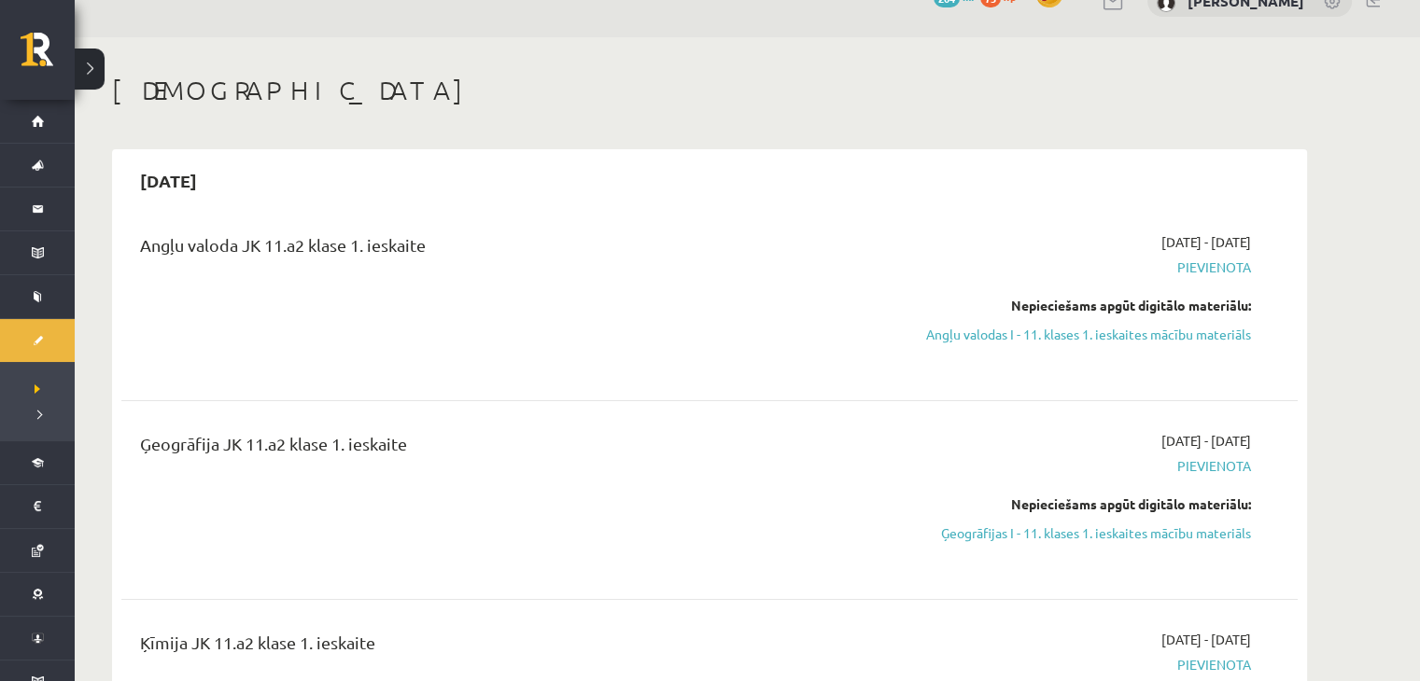
scroll to position [0, 0]
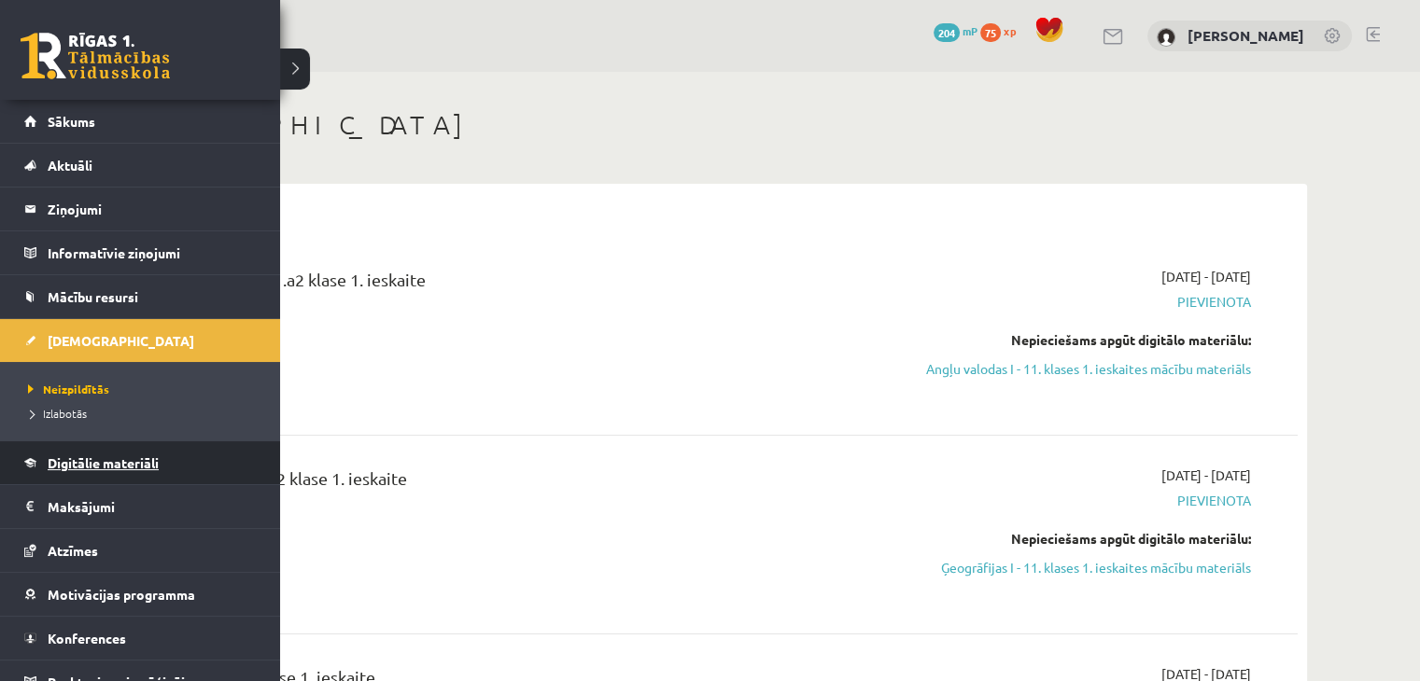
click at [78, 455] on span "Digitālie materiāli" at bounding box center [103, 463] width 111 height 17
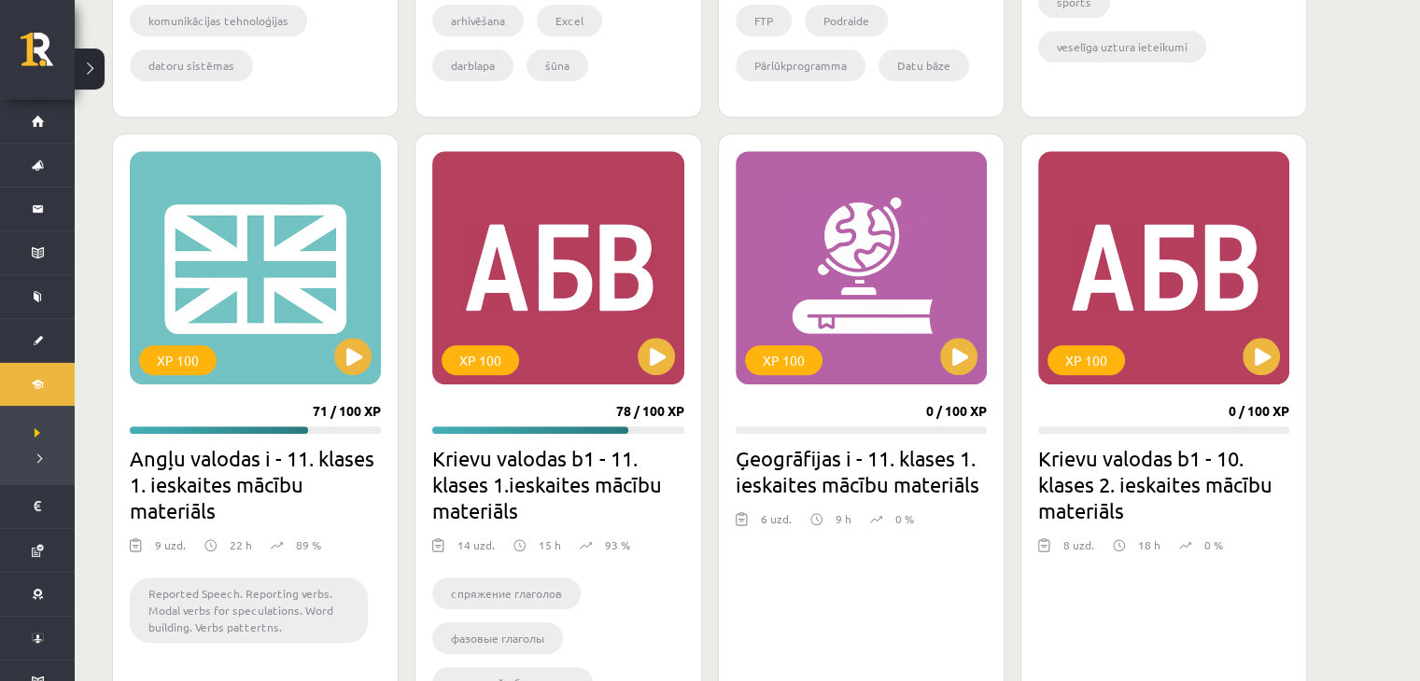
scroll to position [1597, 0]
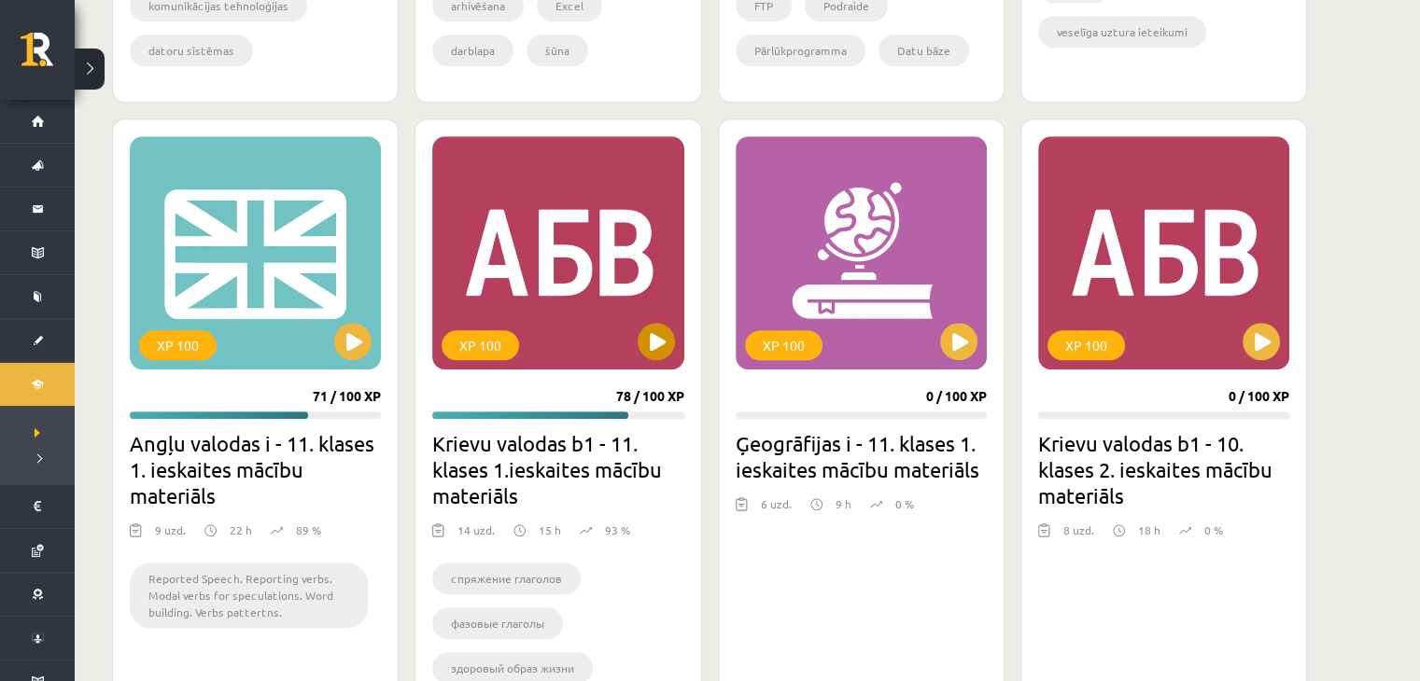
click at [553, 231] on div "XP 100" at bounding box center [557, 252] width 251 height 233
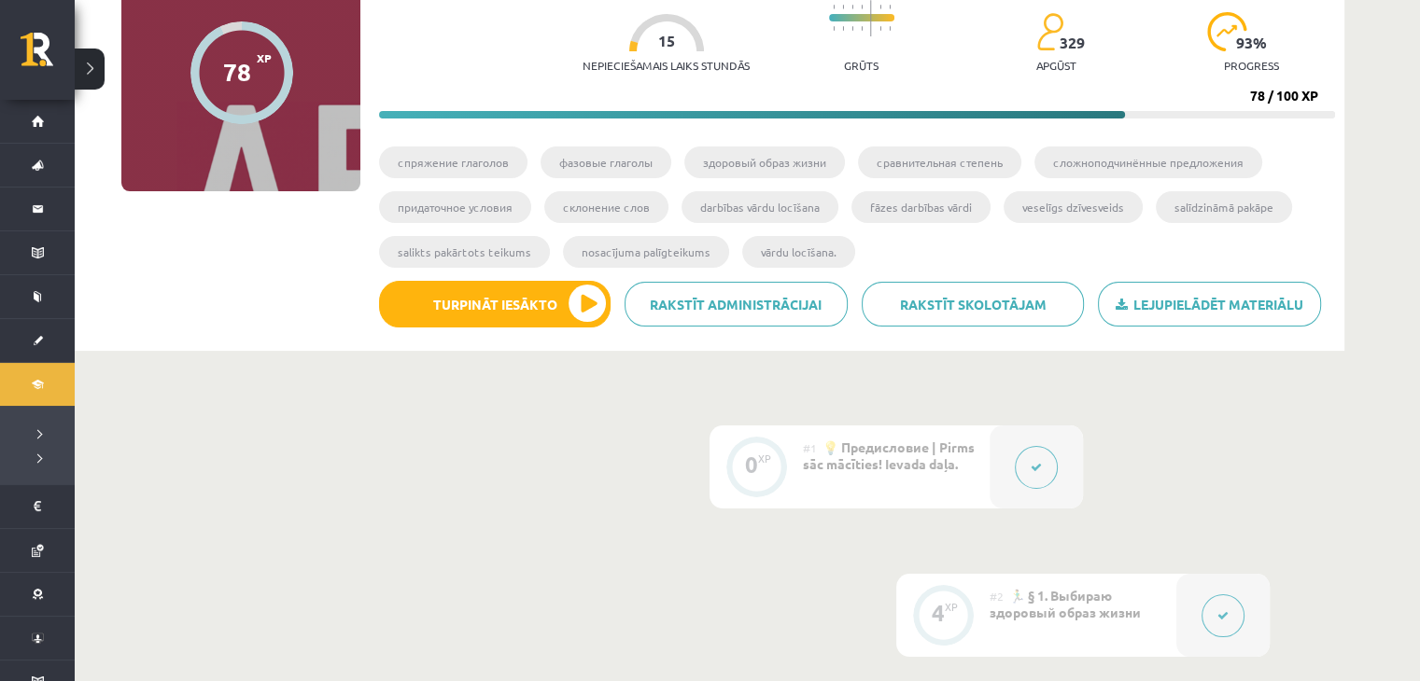
scroll to position [187, 0]
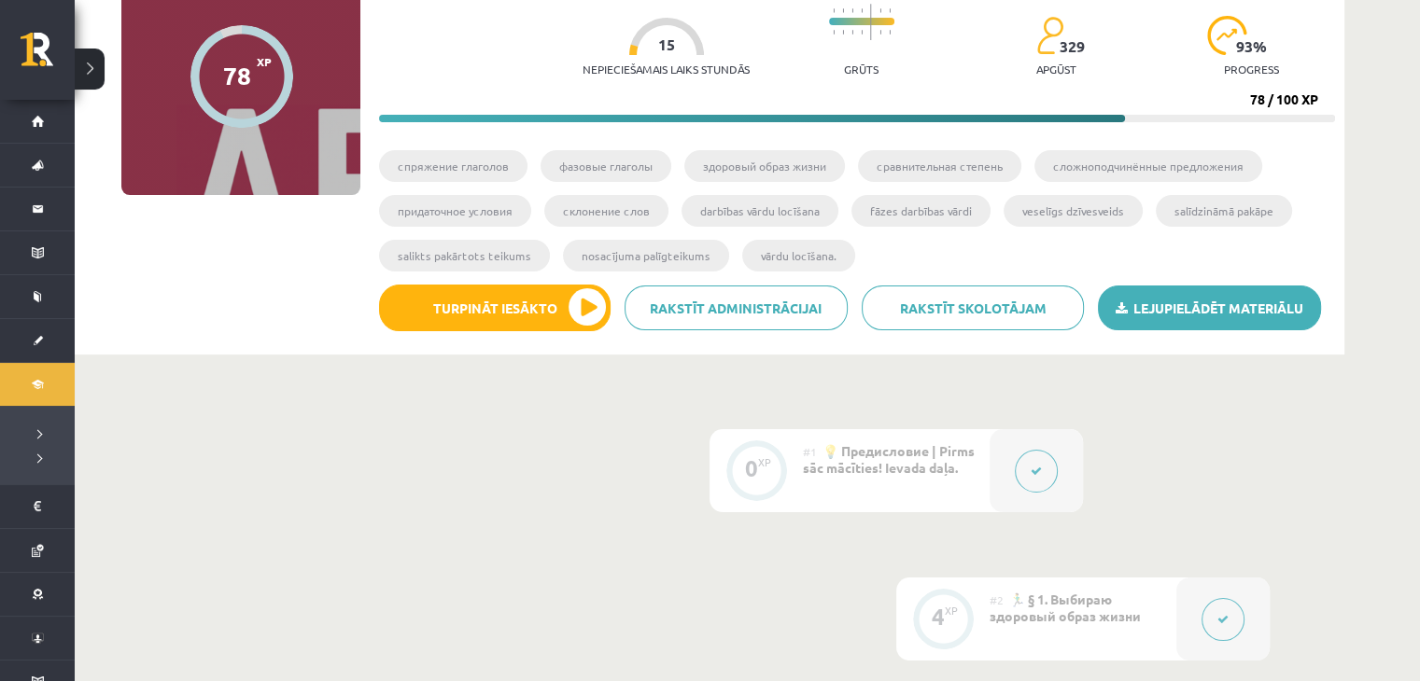
click at [1225, 312] on link "Lejupielādēt materiālu" at bounding box center [1209, 308] width 223 height 45
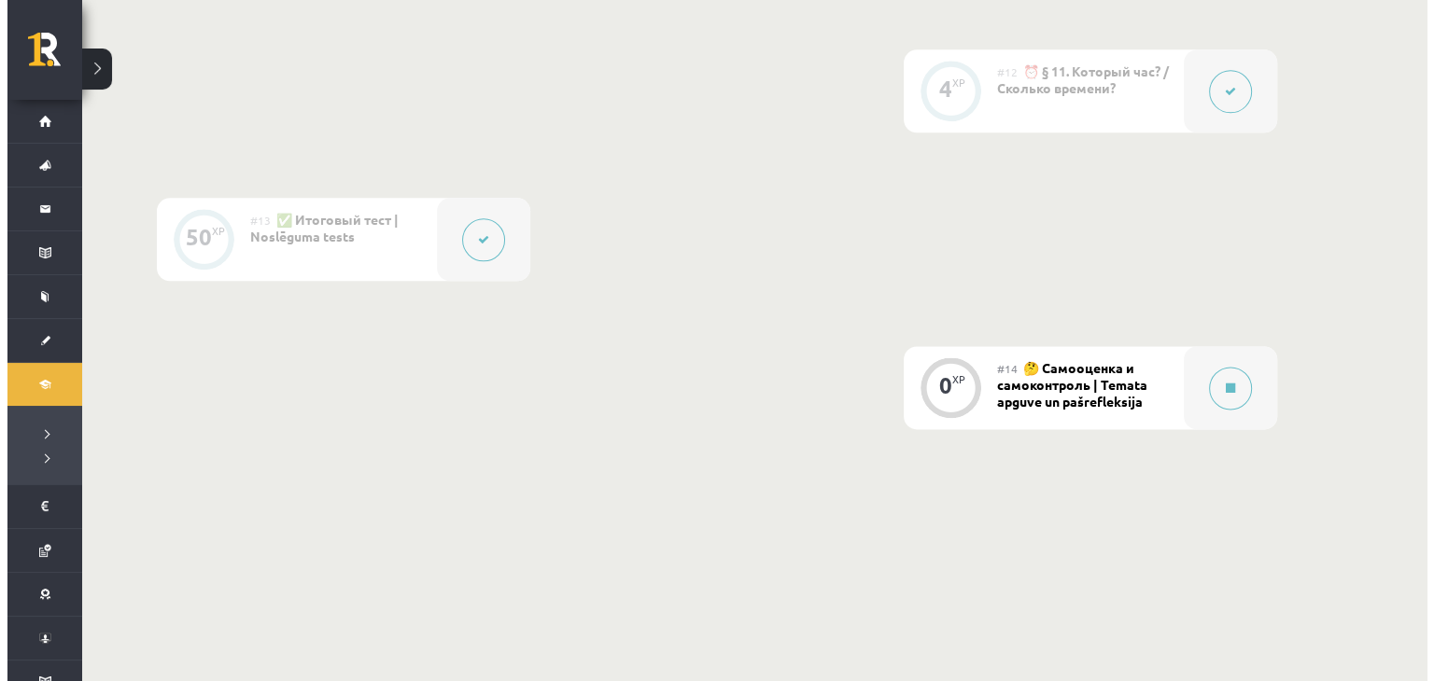
scroll to position [2393, 0]
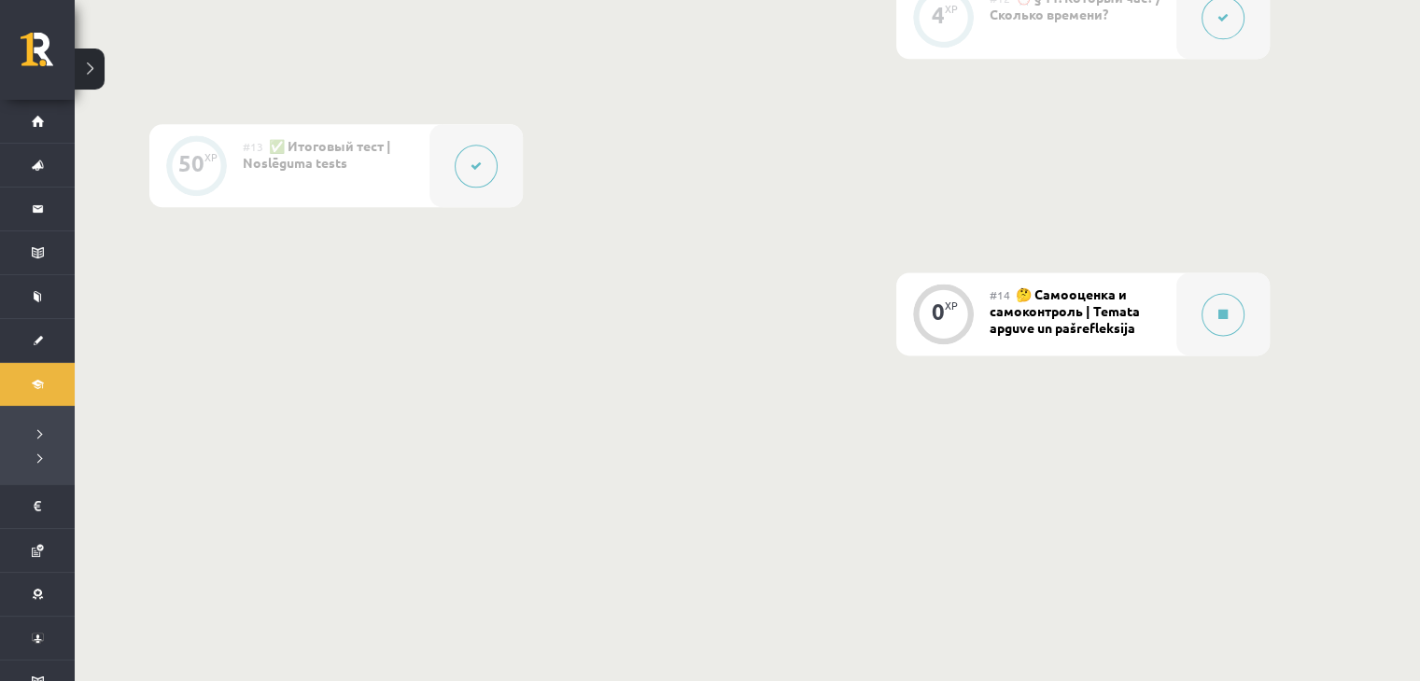
click at [474, 162] on icon at bounding box center [475, 166] width 11 height 11
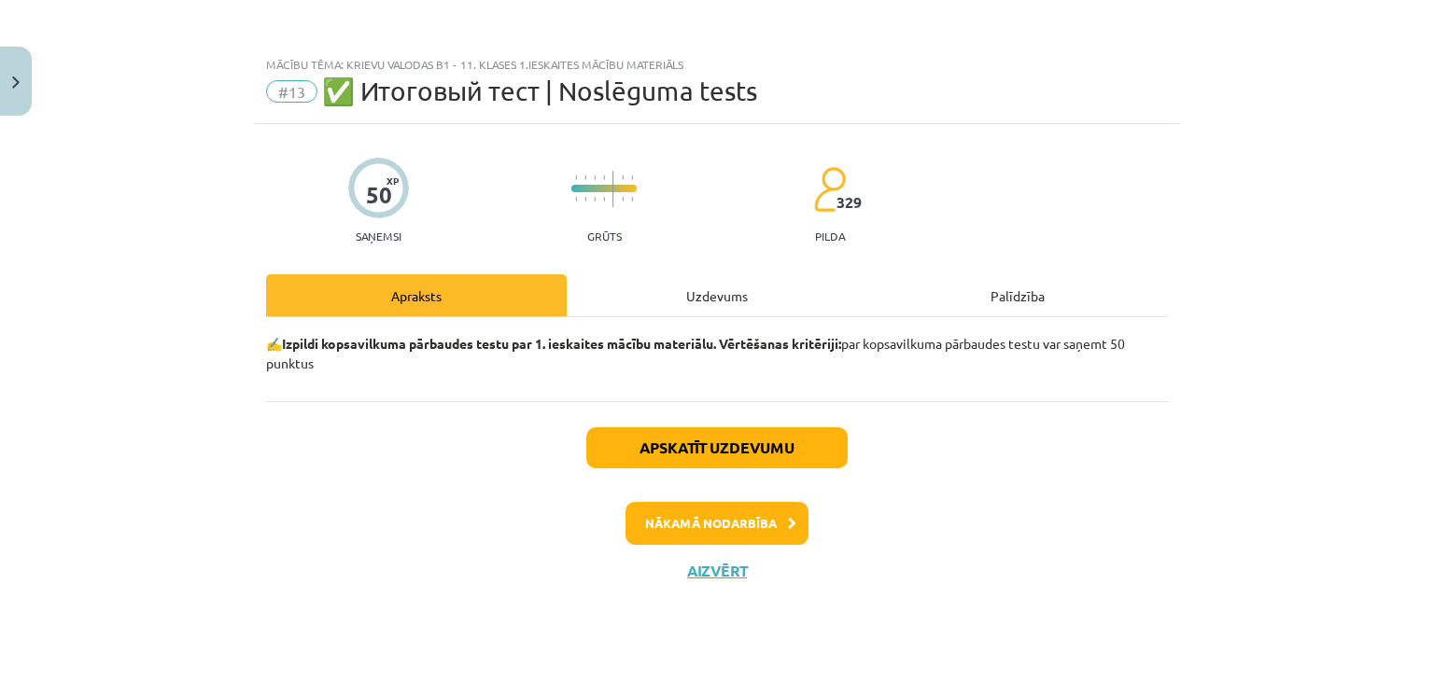
click at [687, 283] on div "Uzdevums" at bounding box center [717, 295] width 301 height 42
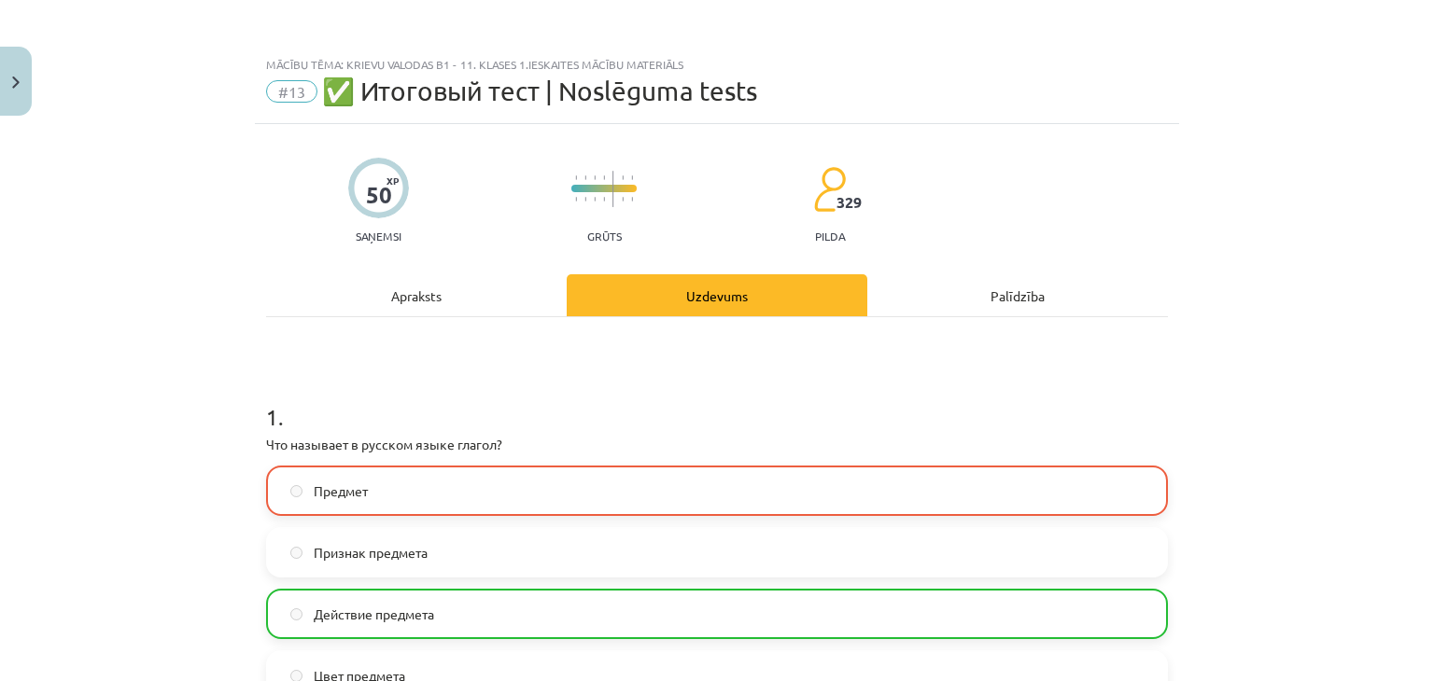
click at [452, 285] on div "Apraksts" at bounding box center [416, 295] width 301 height 42
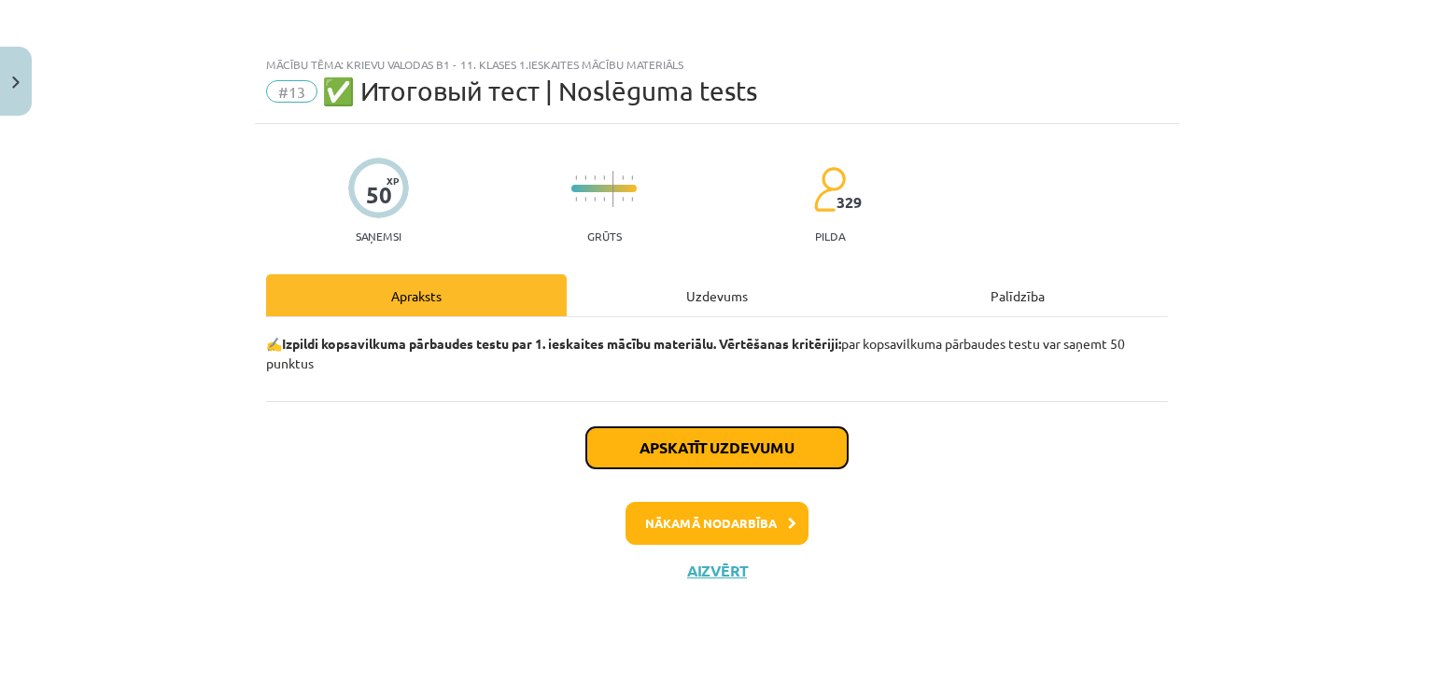
click at [720, 448] on button "Apskatīt uzdevumu" at bounding box center [716, 447] width 261 height 41
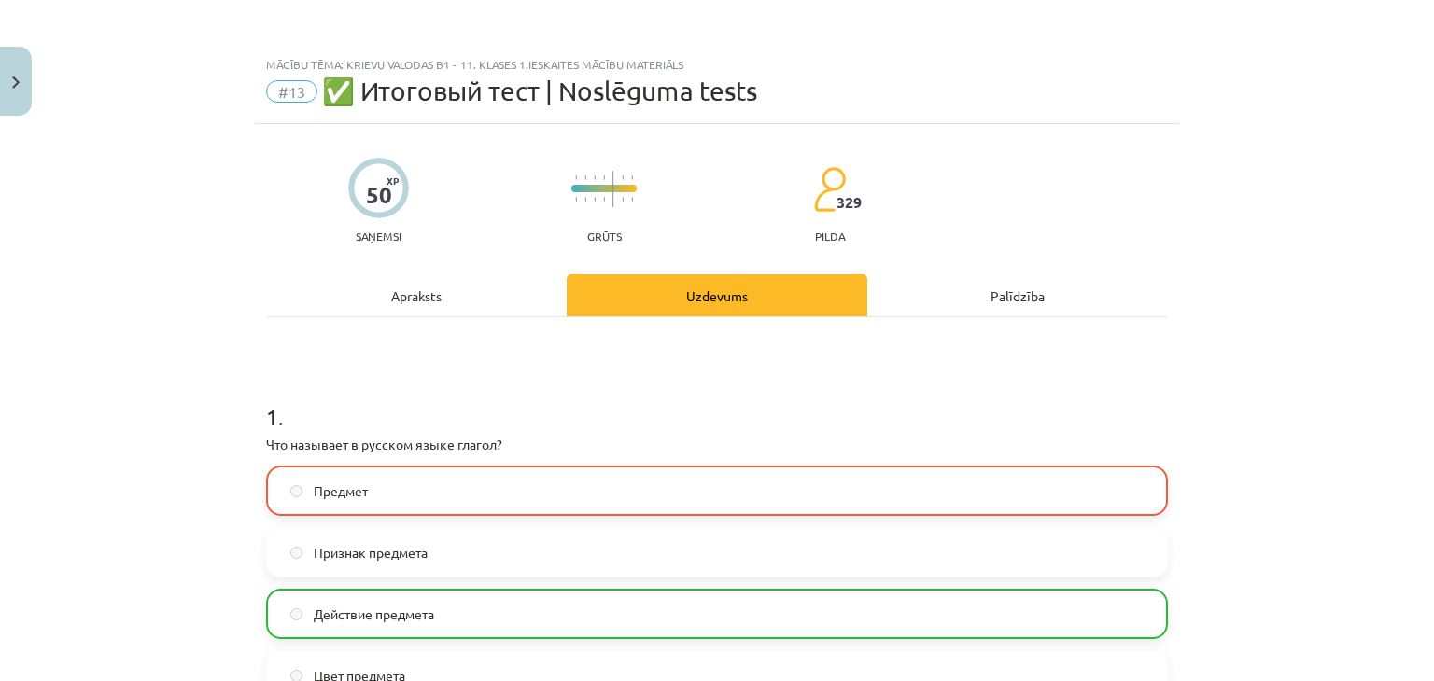
click at [447, 294] on div "Apraksts" at bounding box center [416, 295] width 301 height 42
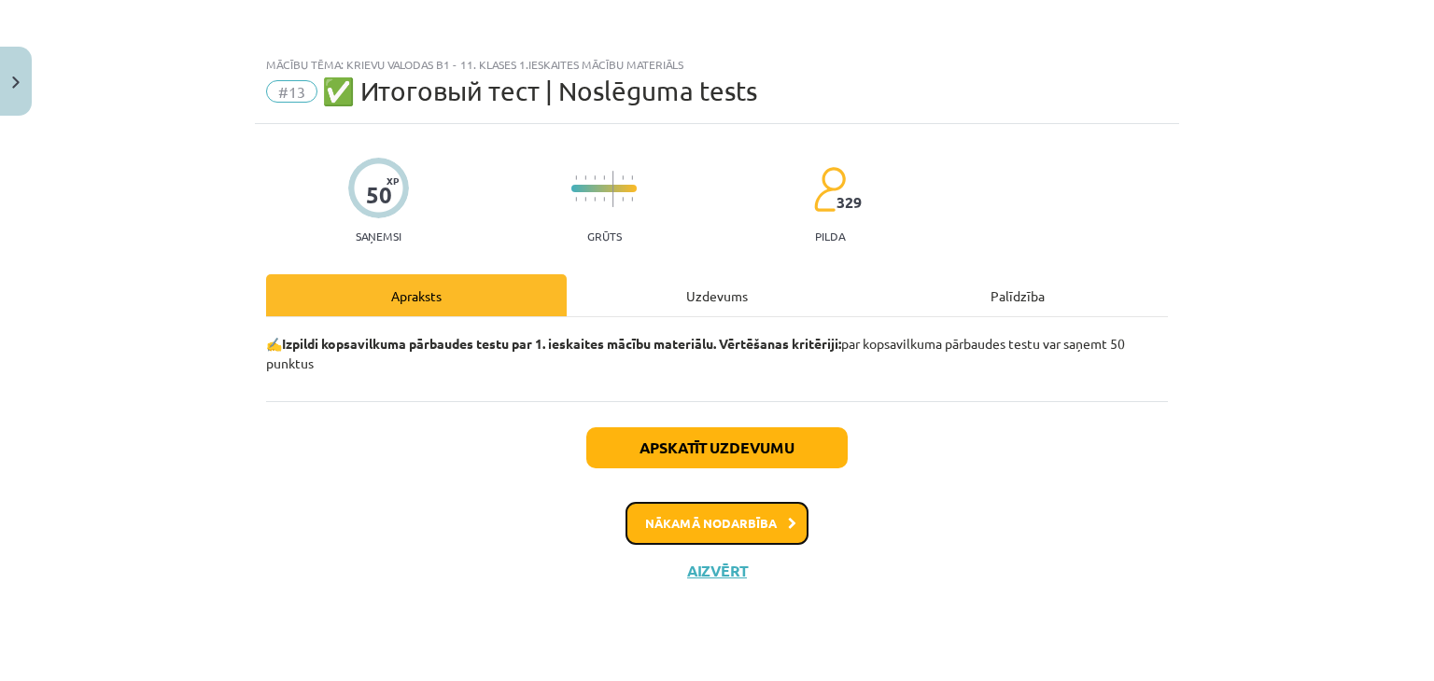
click at [713, 525] on button "Nākamā nodarbība" at bounding box center [716, 523] width 183 height 43
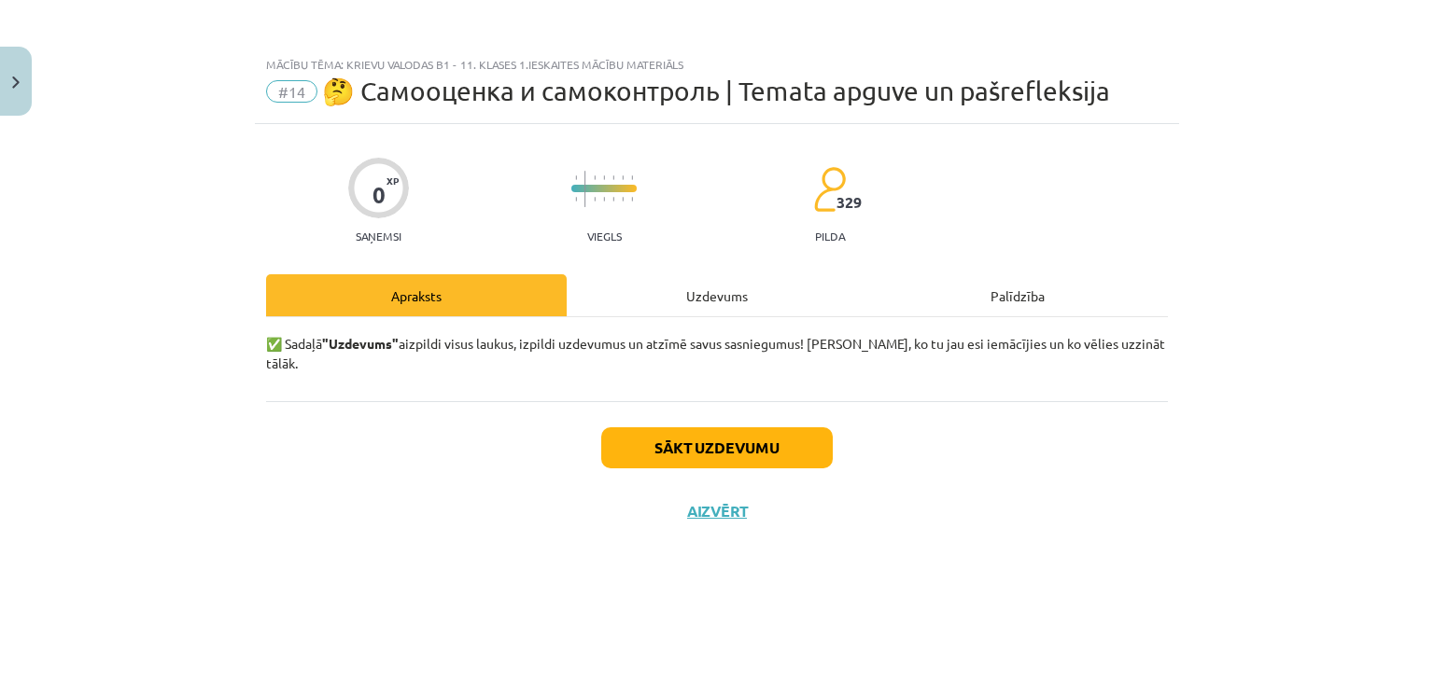
click at [707, 311] on div "Uzdevums" at bounding box center [717, 295] width 301 height 42
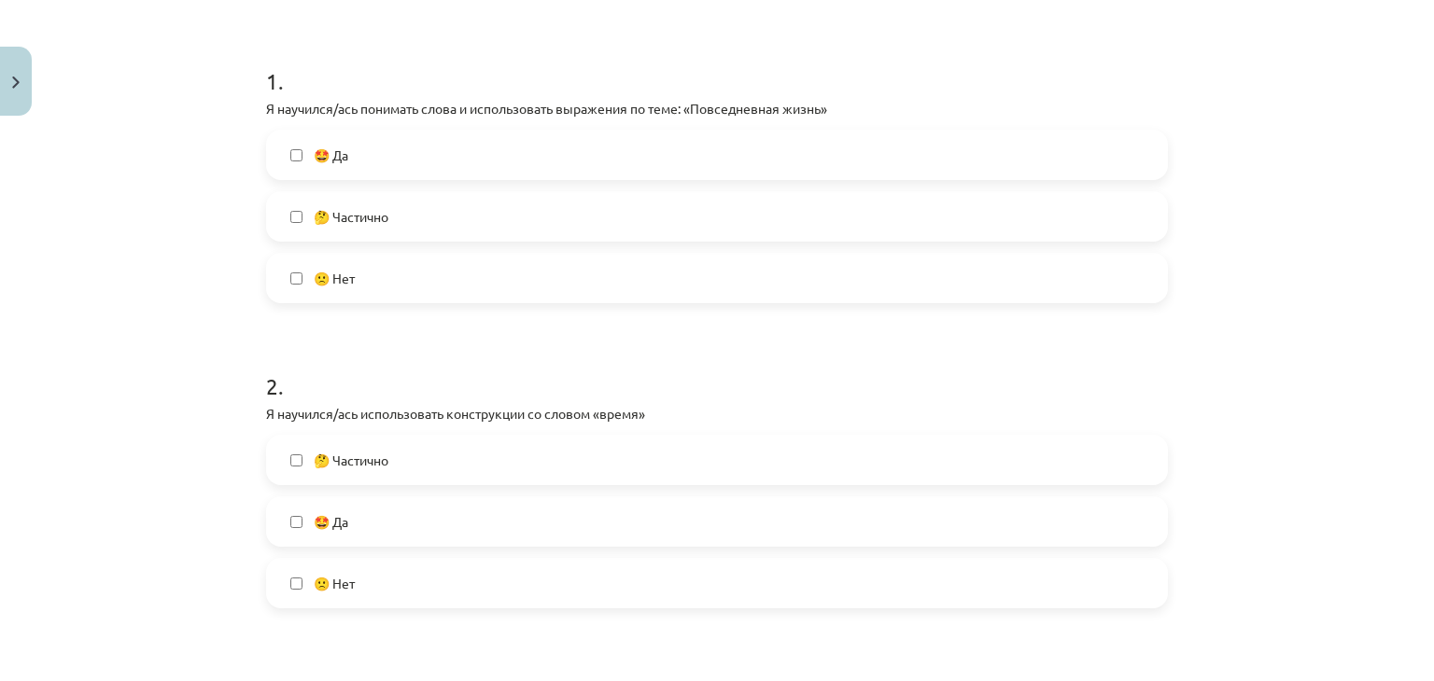
scroll to position [343, 0]
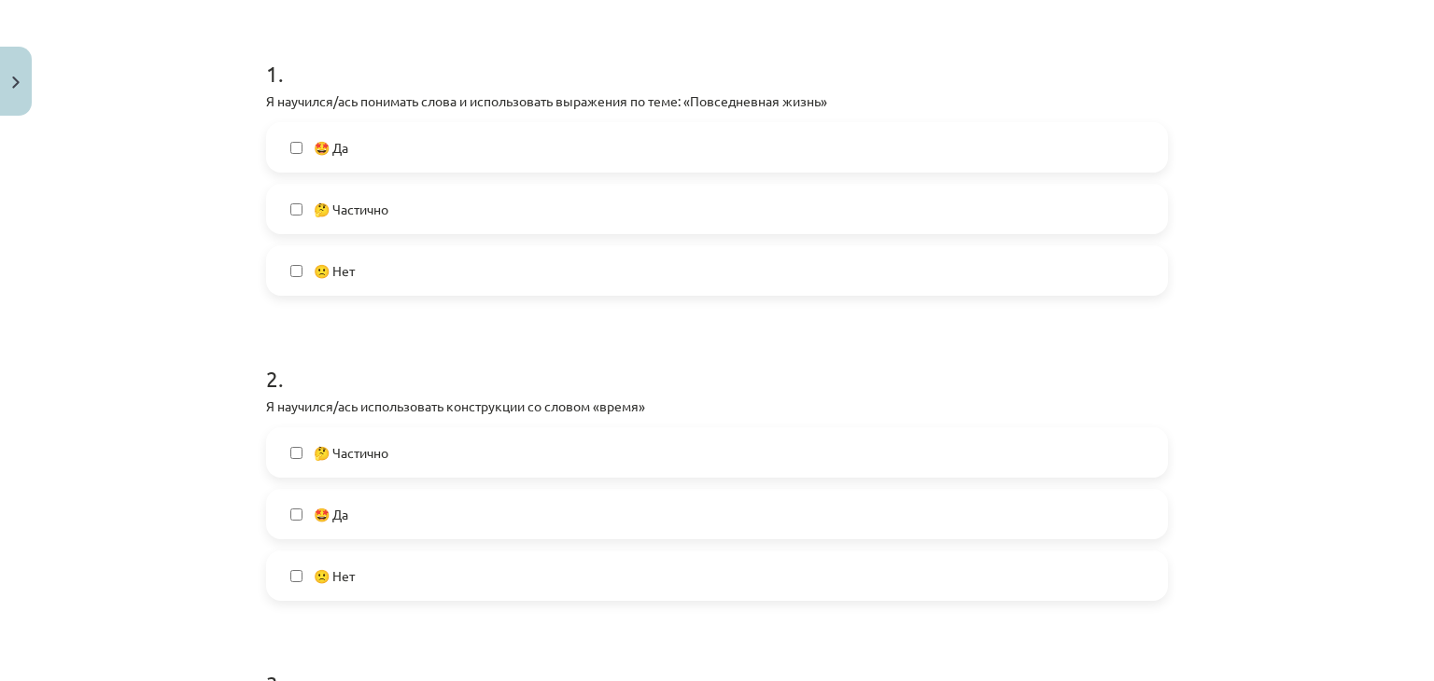
click at [784, 163] on label "🤩 Да" at bounding box center [717, 147] width 898 height 47
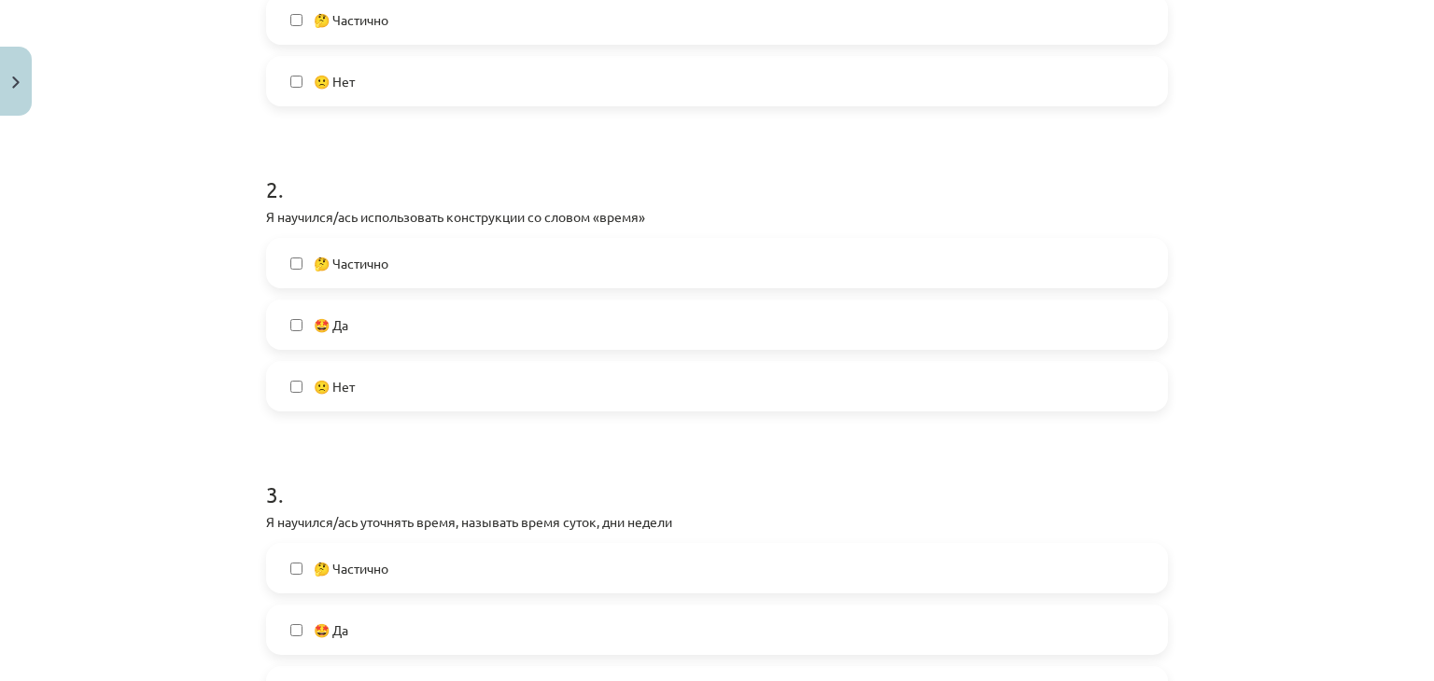
scroll to position [537, 0]
click at [411, 329] on label "🤩 Да" at bounding box center [717, 321] width 898 height 47
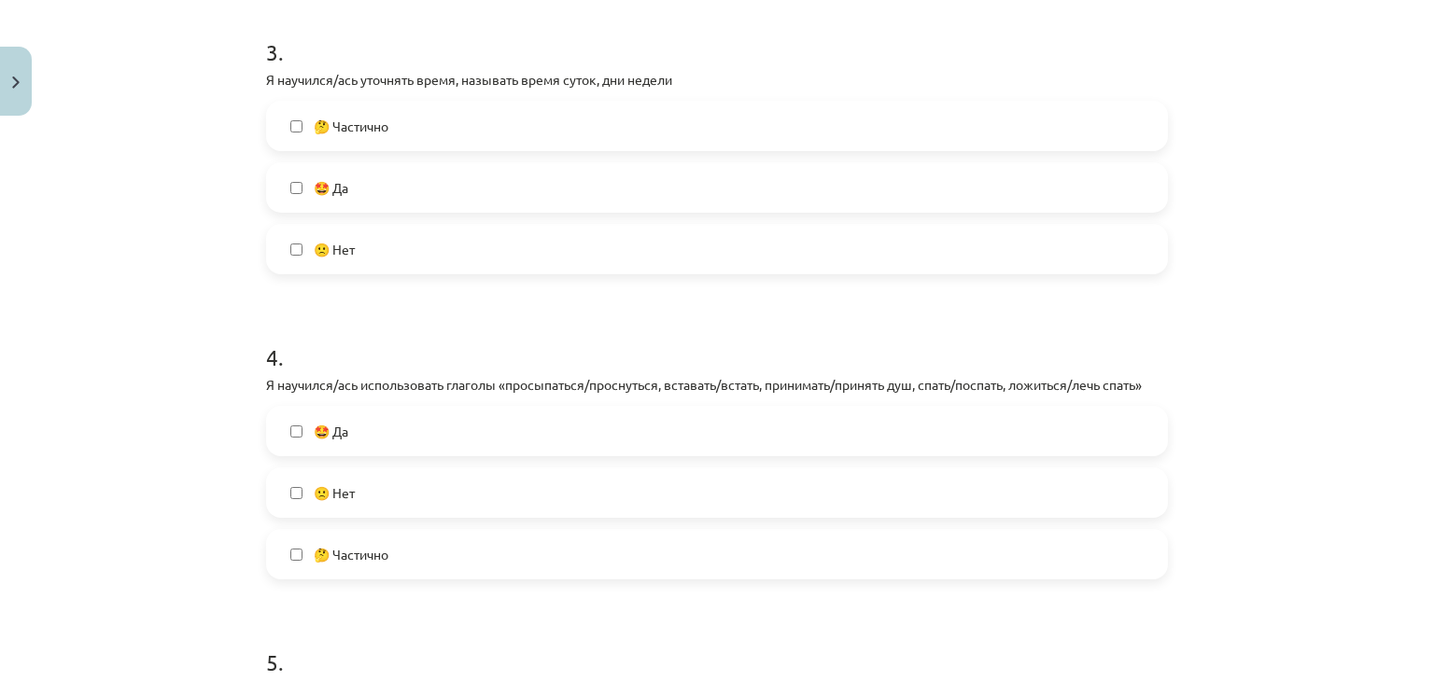
scroll to position [989, 0]
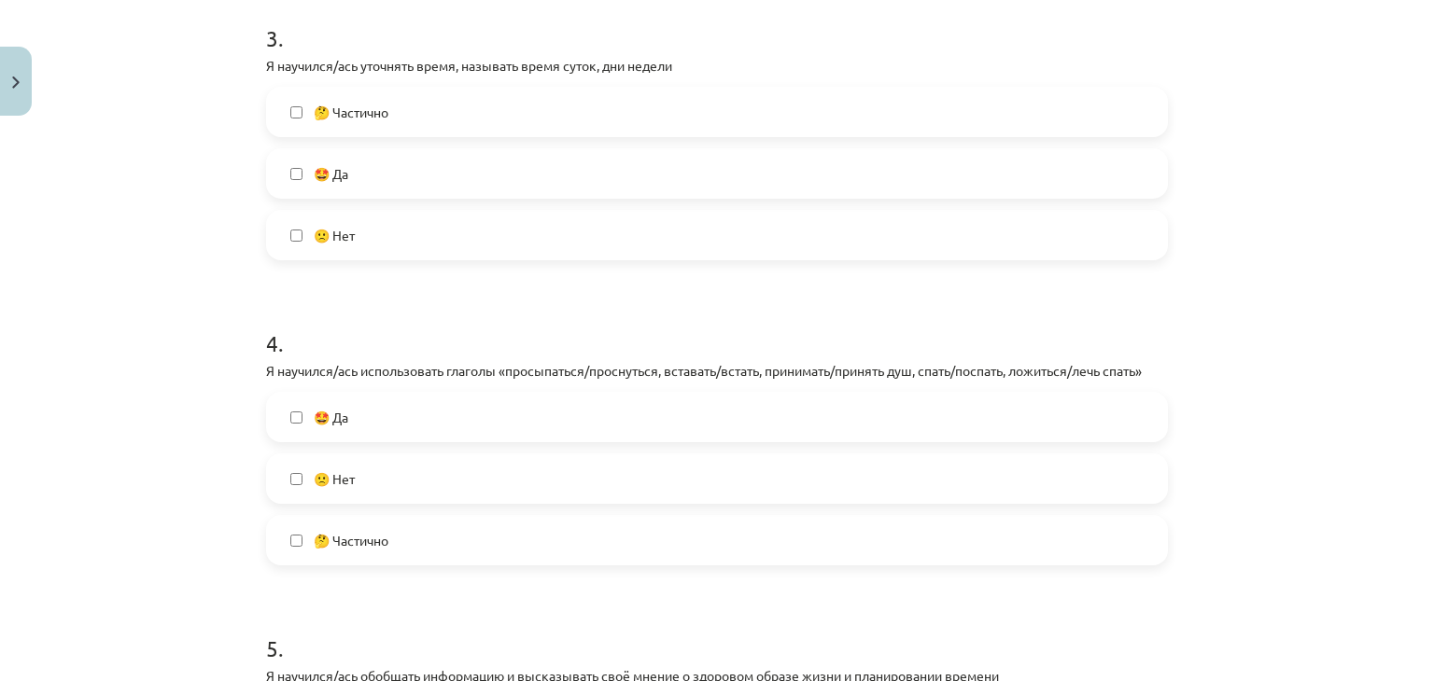
click at [899, 175] on label "🤩 Да" at bounding box center [717, 173] width 898 height 47
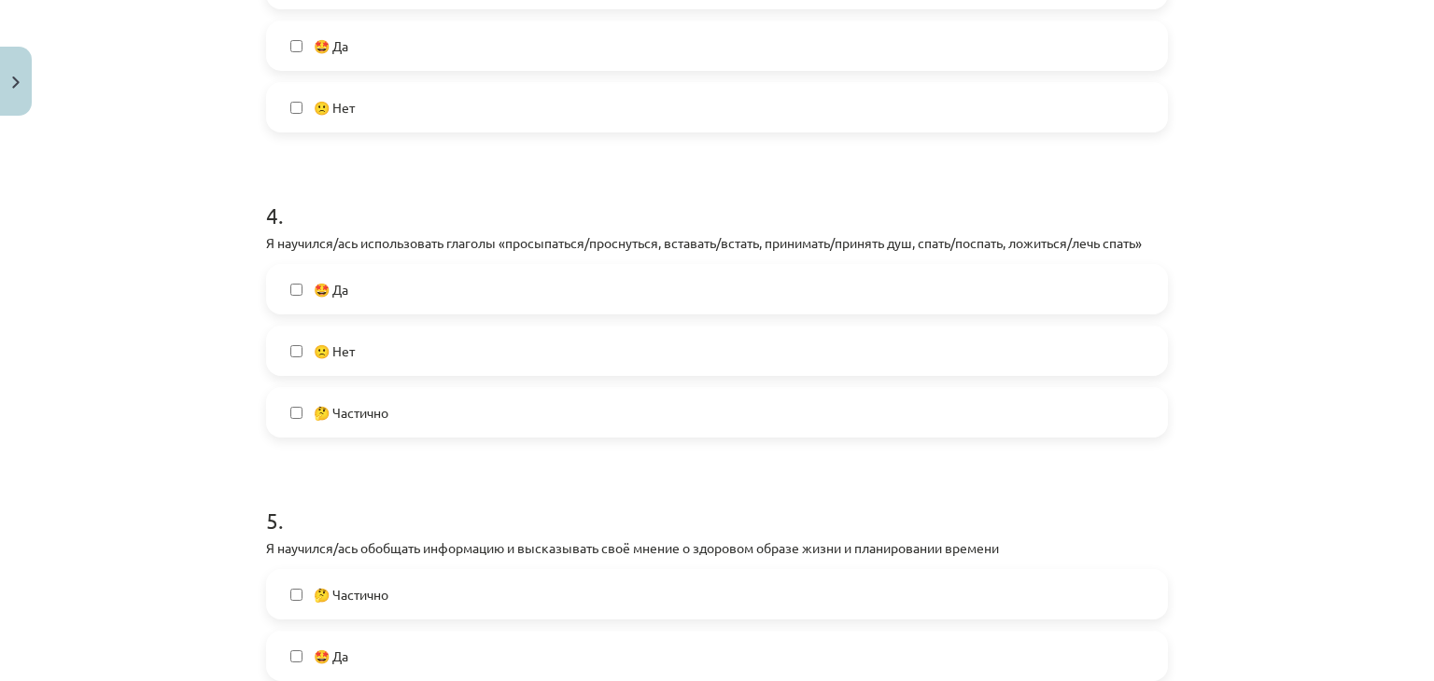
scroll to position [1146, 0]
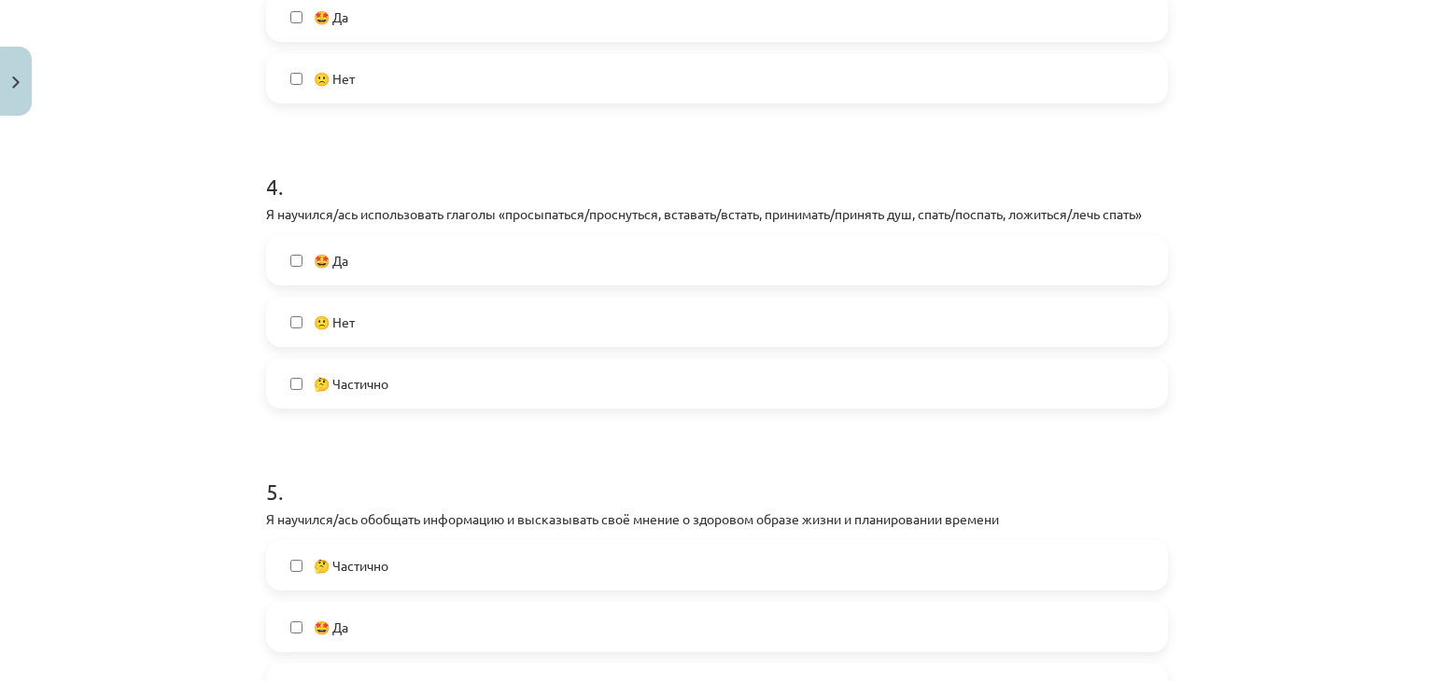
click at [520, 397] on label "🤔 Частично" at bounding box center [717, 383] width 898 height 47
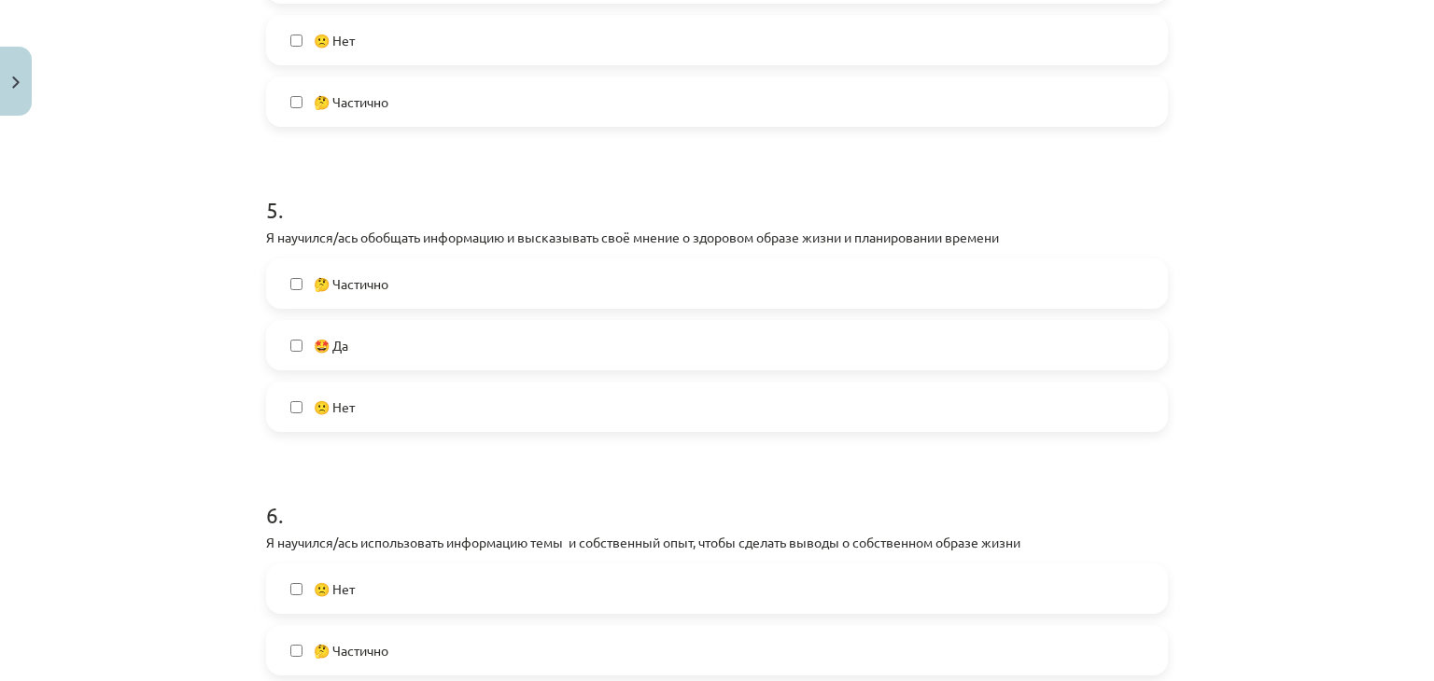
scroll to position [1519, 0]
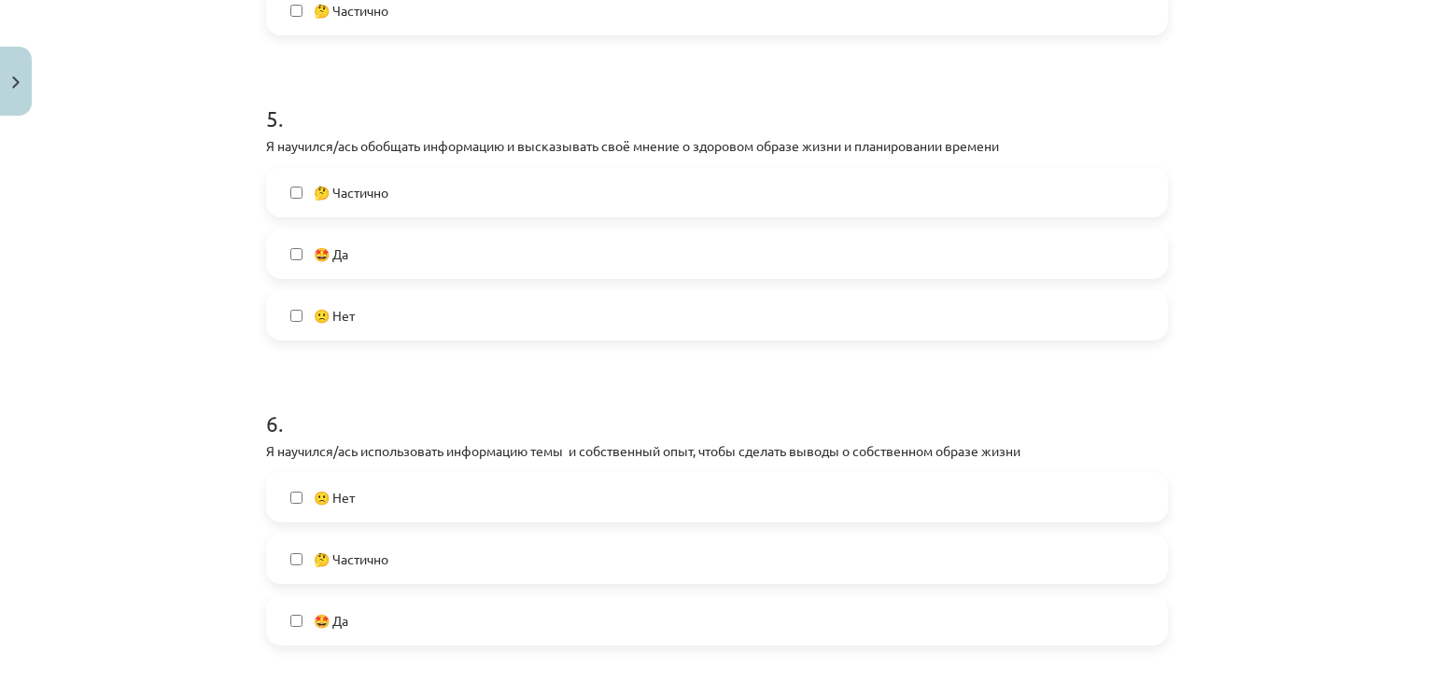
click at [679, 188] on label "🤔 Частично" at bounding box center [717, 192] width 898 height 47
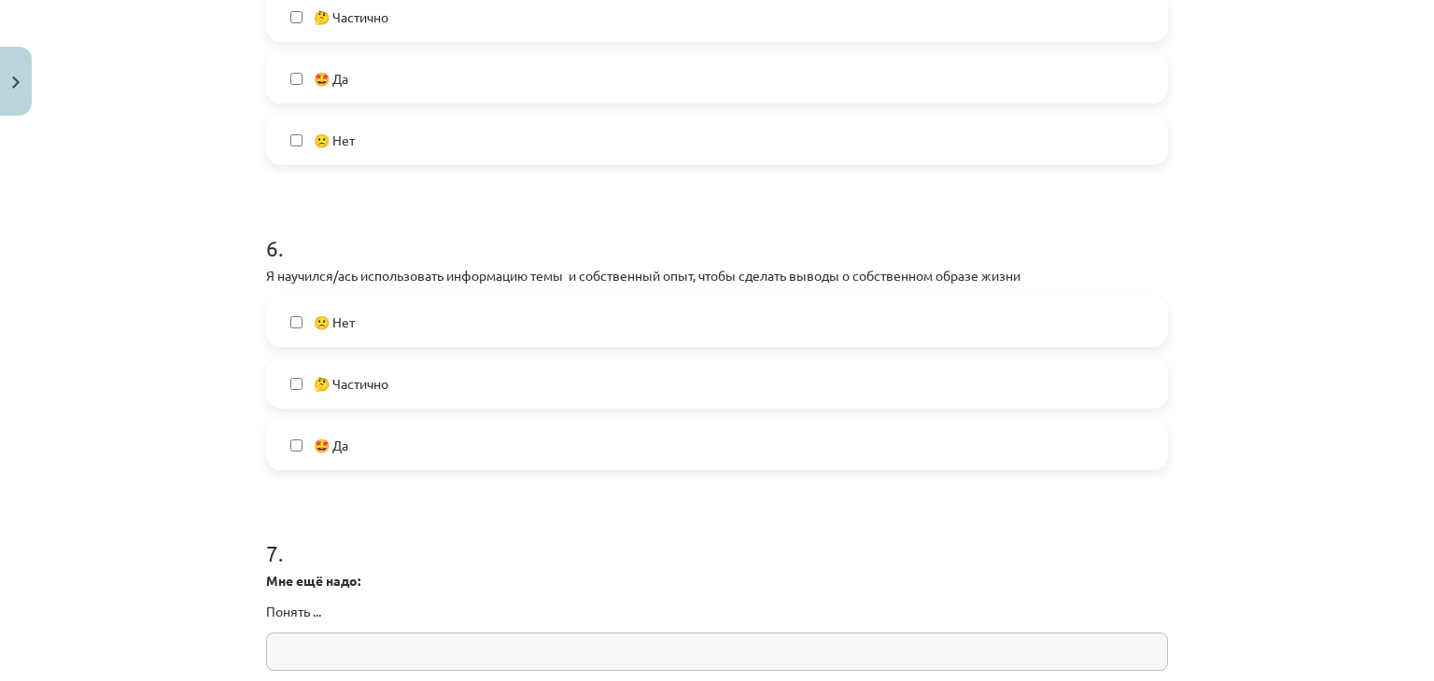
scroll to position [1699, 0]
click at [400, 449] on label "🤩 Да" at bounding box center [717, 441] width 898 height 47
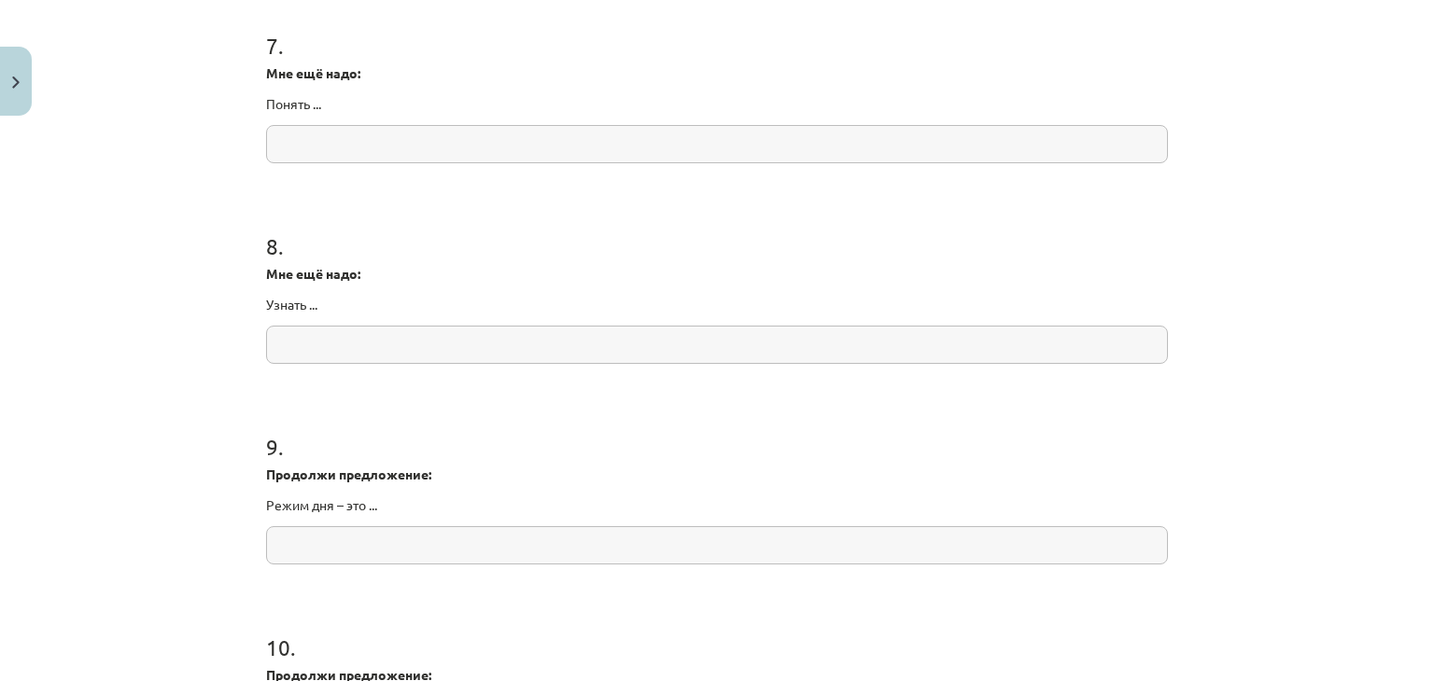
scroll to position [2214, 0]
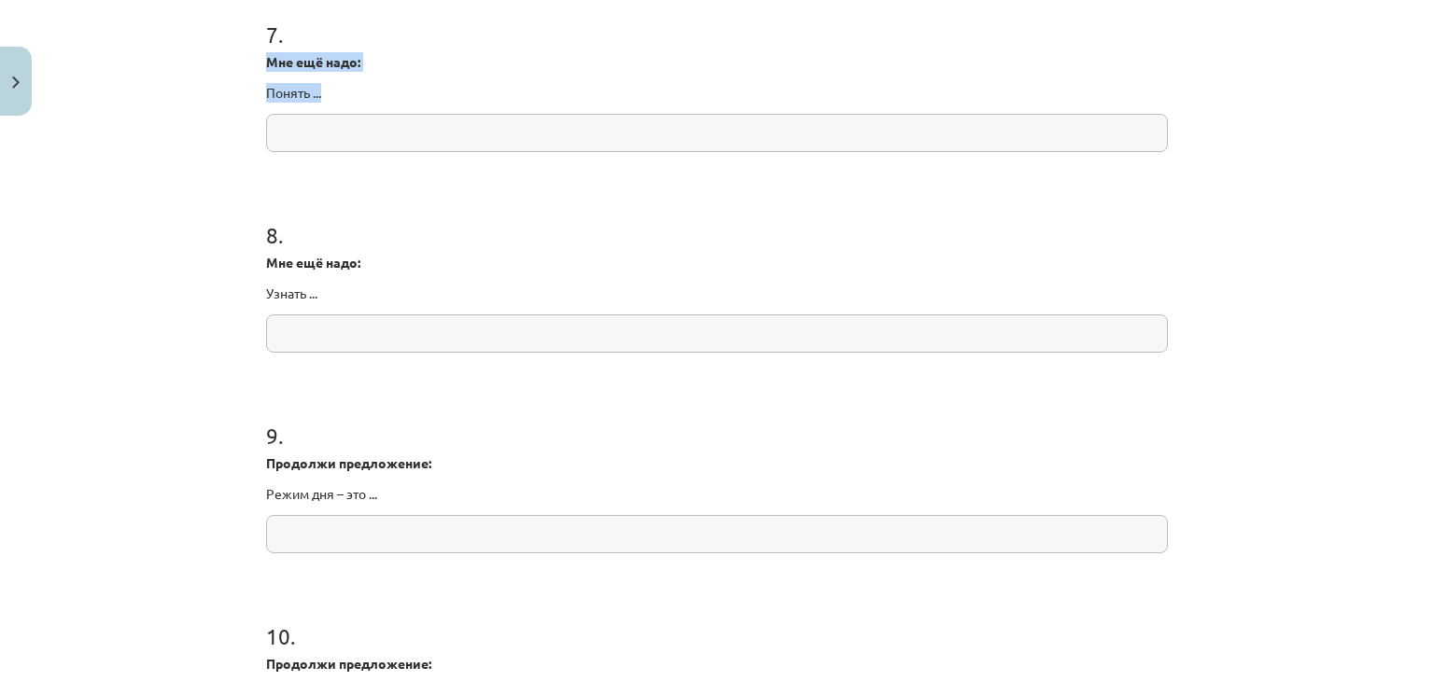
drag, startPoint x: 258, startPoint y: 63, endPoint x: 340, endPoint y: 97, distance: 89.1
copy div "Мне ещё надо: Понять ..."
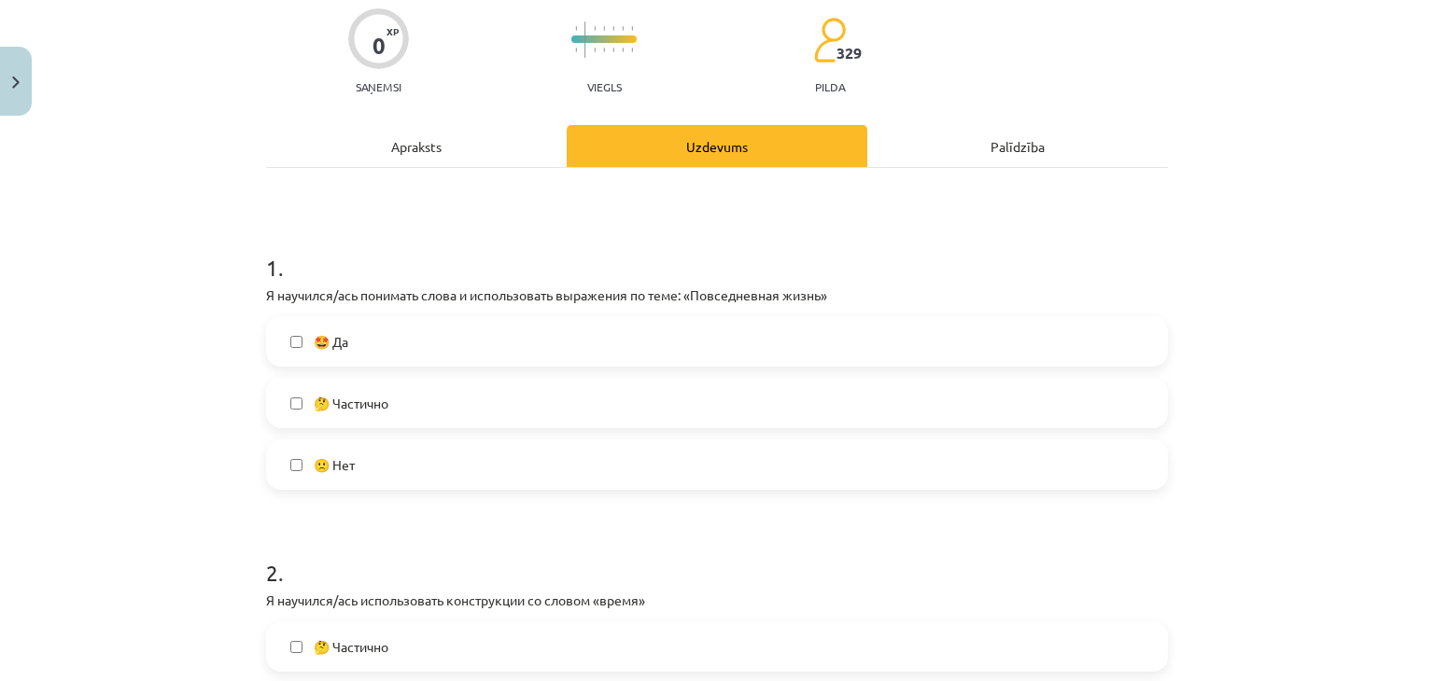
scroll to position [146, 0]
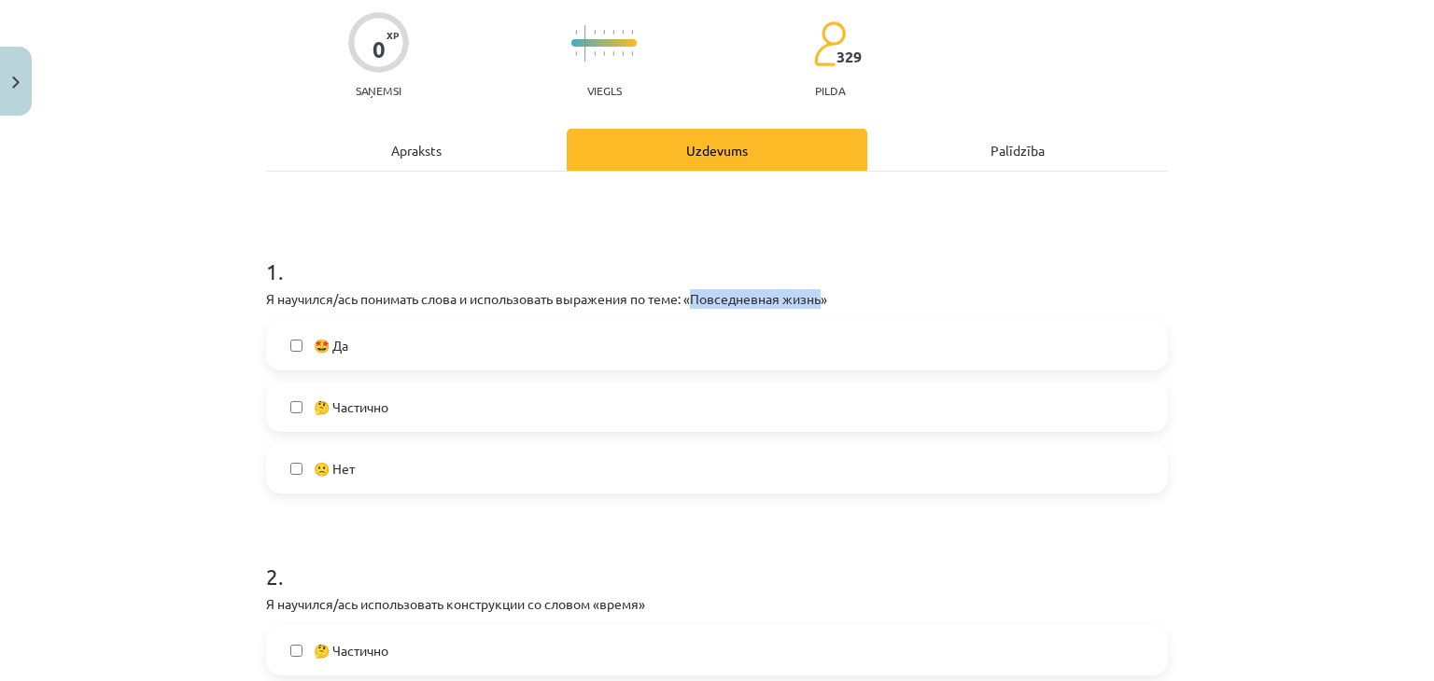
drag, startPoint x: 689, startPoint y: 293, endPoint x: 822, endPoint y: 299, distance: 133.6
click at [822, 299] on p "Я научился/ась понимать слова и использовать выражения по теме: «Повседневная ж…" at bounding box center [717, 299] width 902 height 20
copy p "Повседневная жизнь"
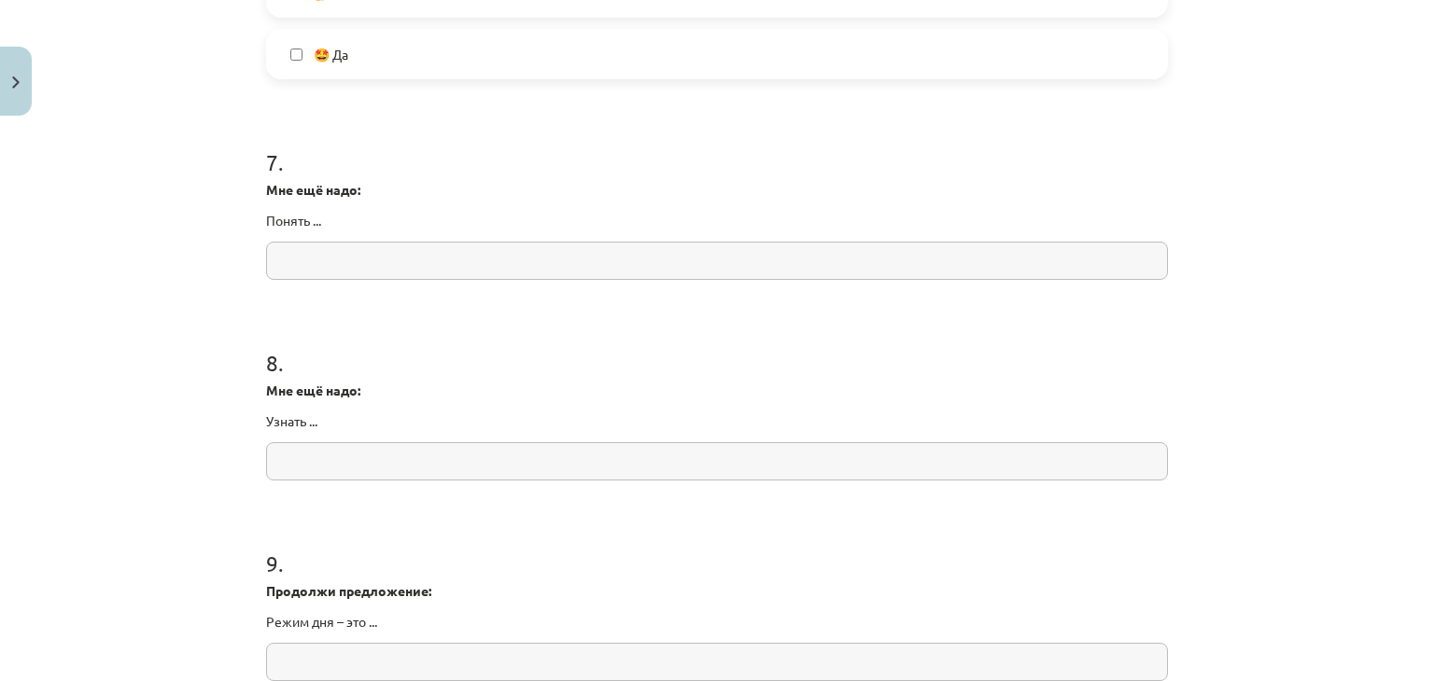
scroll to position [2166, 0]
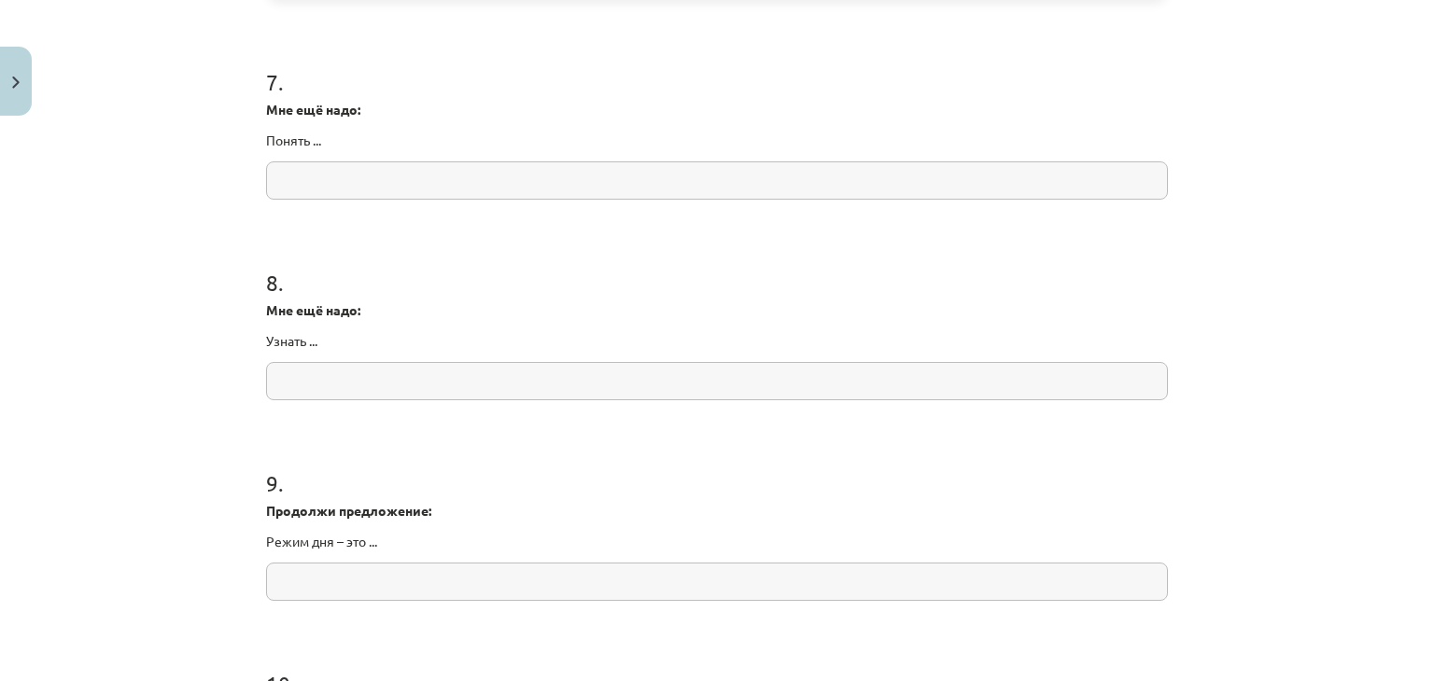
click at [586, 184] on input "text" at bounding box center [717, 180] width 902 height 38
paste input "**********"
click at [343, 183] on input "**********" at bounding box center [717, 180] width 902 height 38
drag, startPoint x: 634, startPoint y: 184, endPoint x: 645, endPoint y: 184, distance: 11.2
click at [645, 184] on input "**********" at bounding box center [717, 180] width 902 height 38
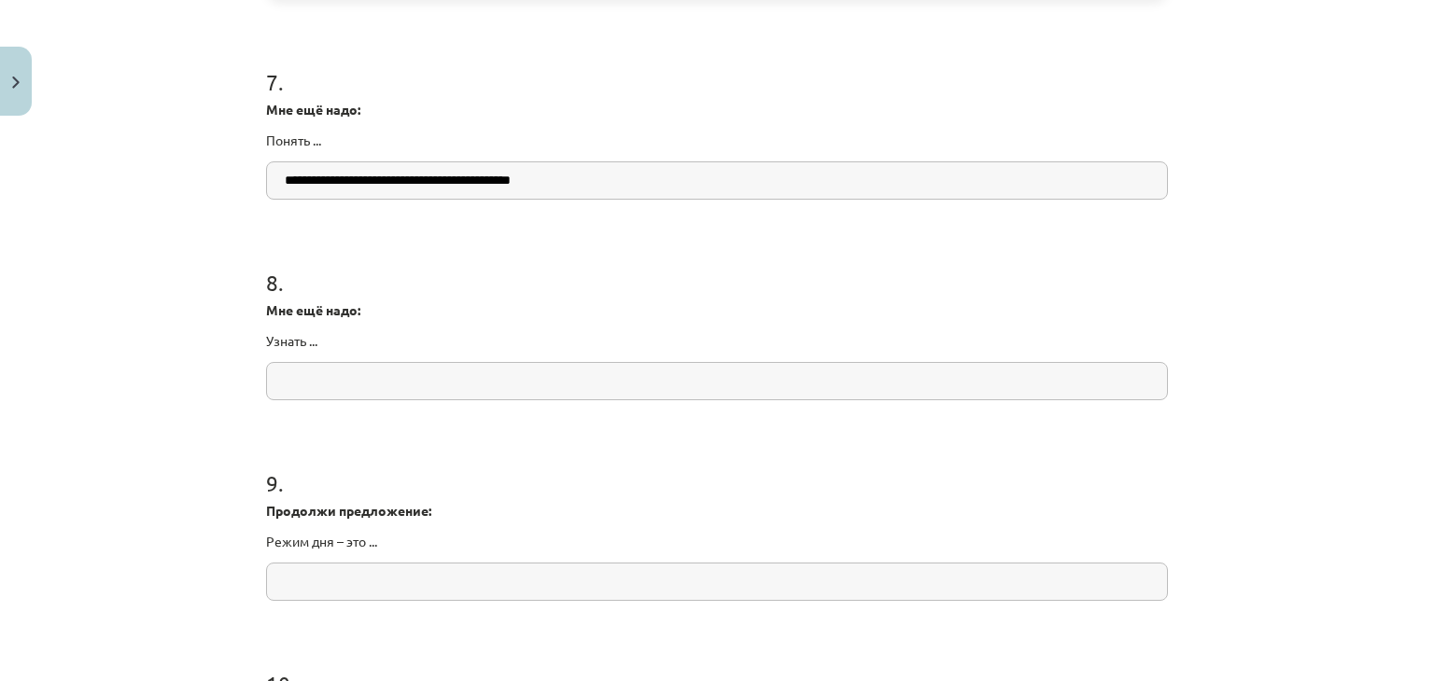
type input "**********"
click at [301, 362] on input "text" at bounding box center [717, 381] width 902 height 38
drag, startPoint x: 254, startPoint y: 312, endPoint x: 351, endPoint y: 334, distance: 99.6
copy div "Мне ещё надо: Узнать ..."
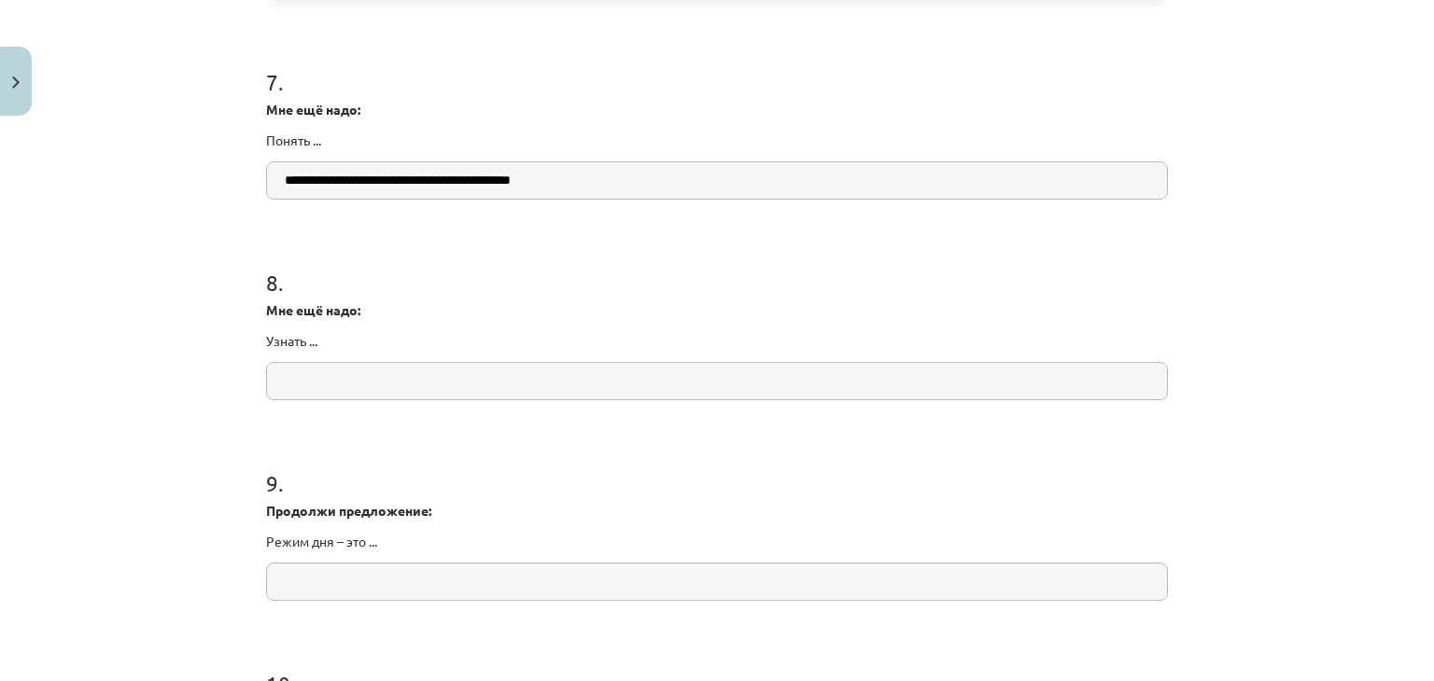
scroll to position [1571, 0]
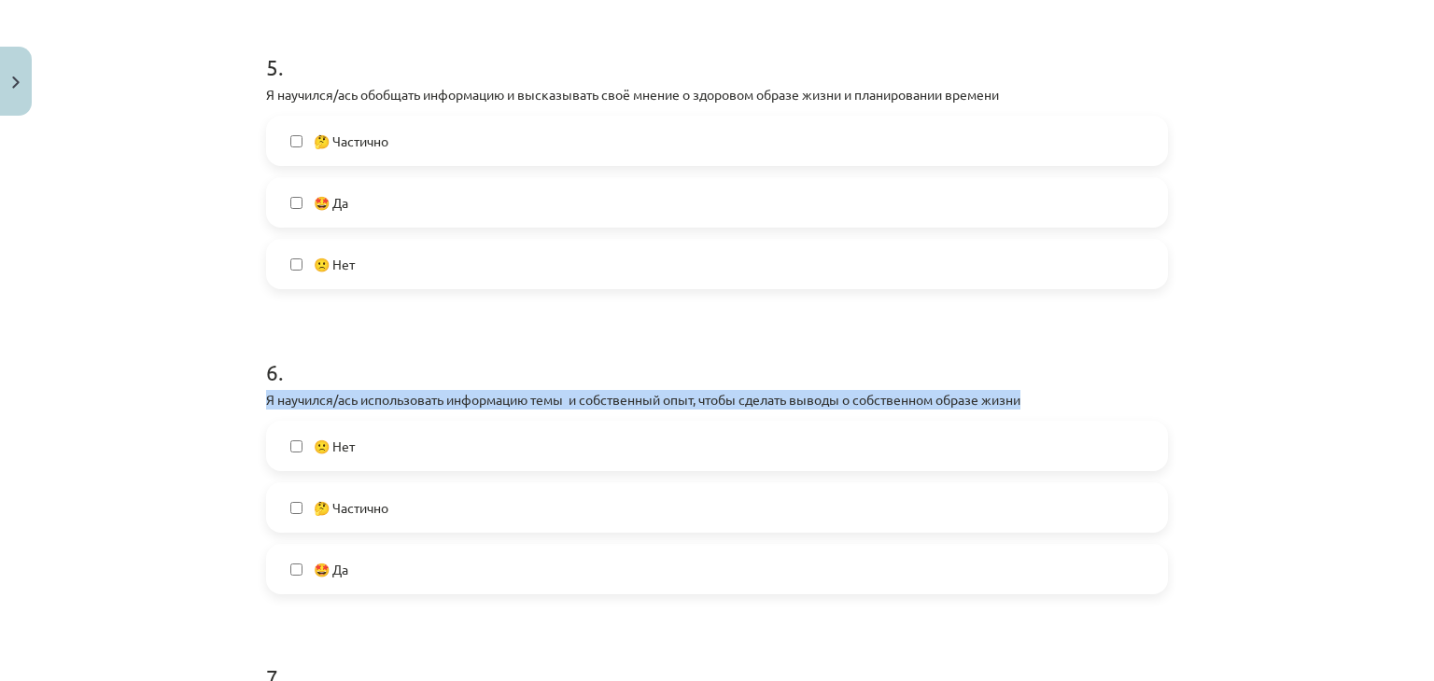
drag, startPoint x: 1048, startPoint y: 400, endPoint x: 246, endPoint y: 395, distance: 801.7
click at [255, 395] on div "0 XP Saņemsi Viegls 329 pilda Apraksts Uzdevums Palīdzība 1 . Я научился/ась по…" at bounding box center [717, 54] width 924 height 3002
copy p "Я научился/ась использовать информацию темы и собственный опыт, чтобы сделать в…"
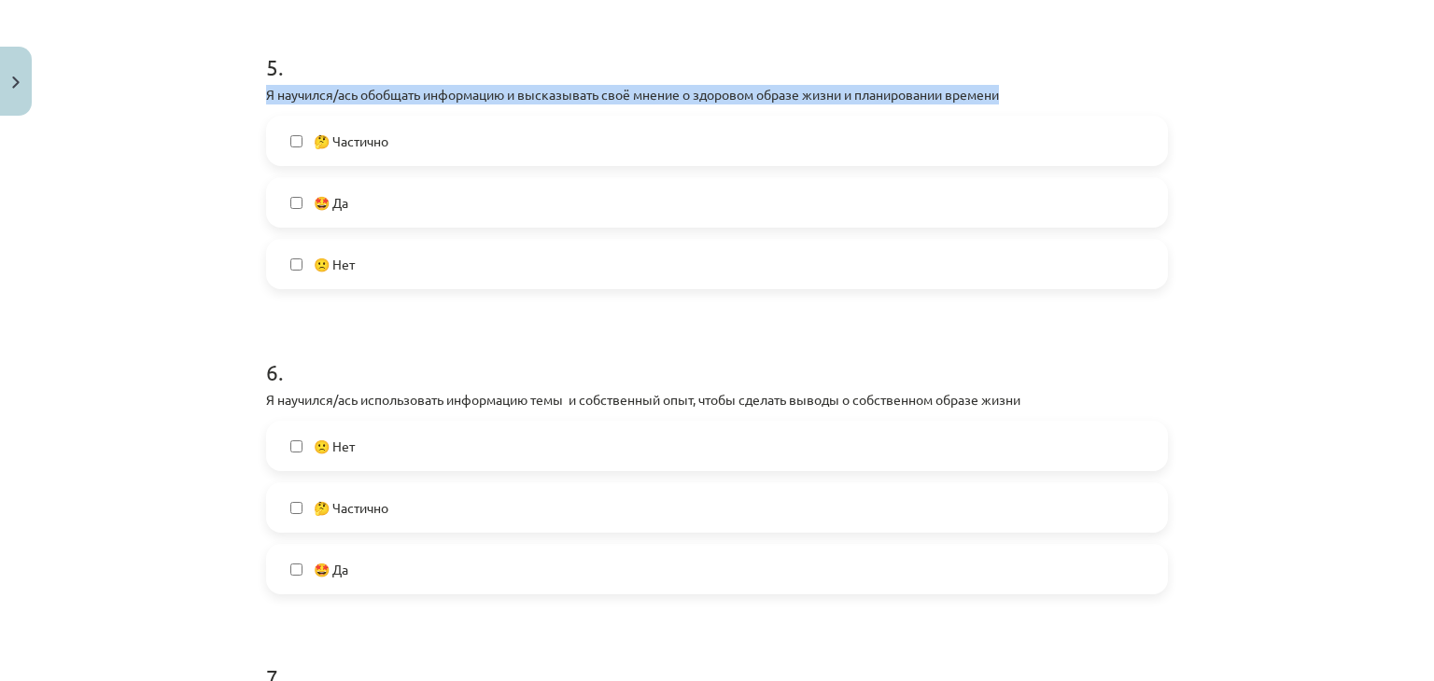
drag, startPoint x: 1034, startPoint y: 97, endPoint x: 216, endPoint y: 91, distance: 818.5
click at [216, 91] on div "Mācību tēma: Krievu valodas b1 - 11. klases 1.ieskaites mācību materiāls #14 🤔 …" at bounding box center [717, 340] width 1434 height 681
copy p "Я научился/ась обобщать информацию и высказывать своё мнение о здоровом образе …"
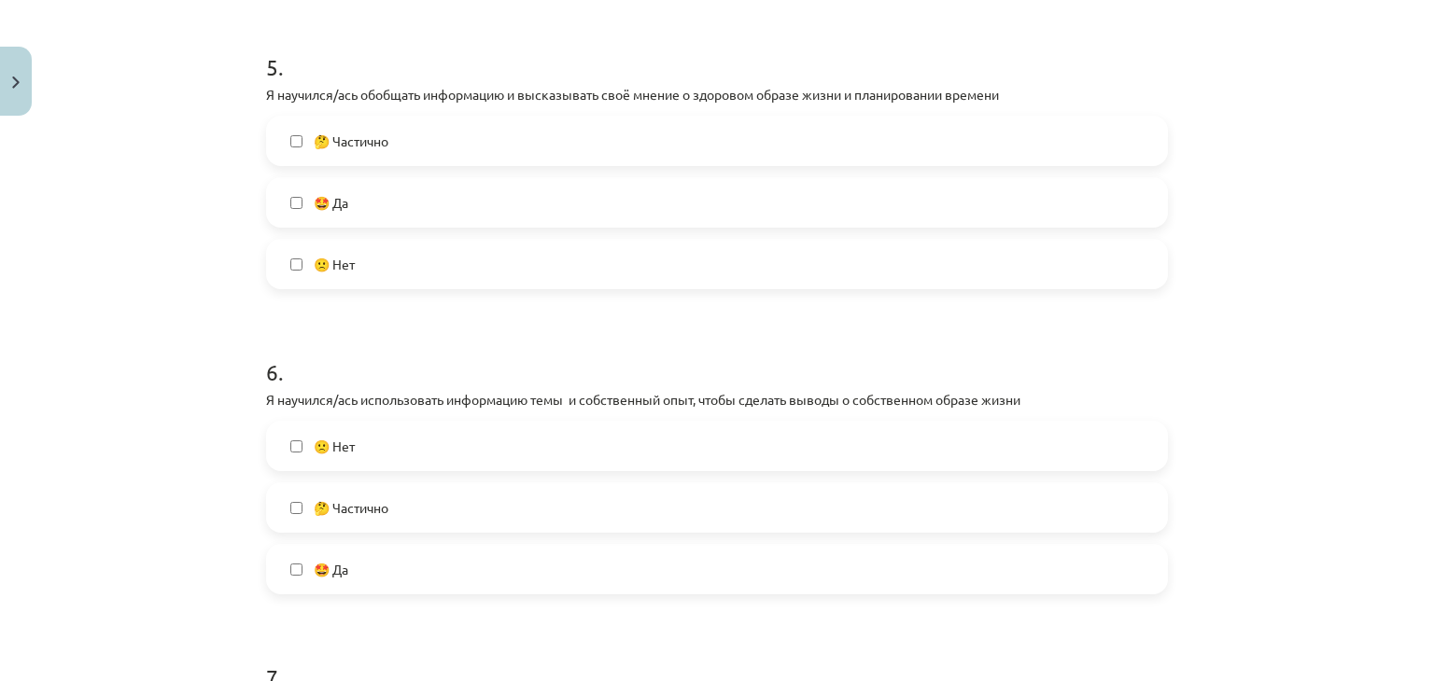
click at [1400, 449] on div "Mācību tēma: Krievu valodas b1 - 11. klases 1.ieskaites mācību materiāls #14 🤔 …" at bounding box center [717, 340] width 1434 height 681
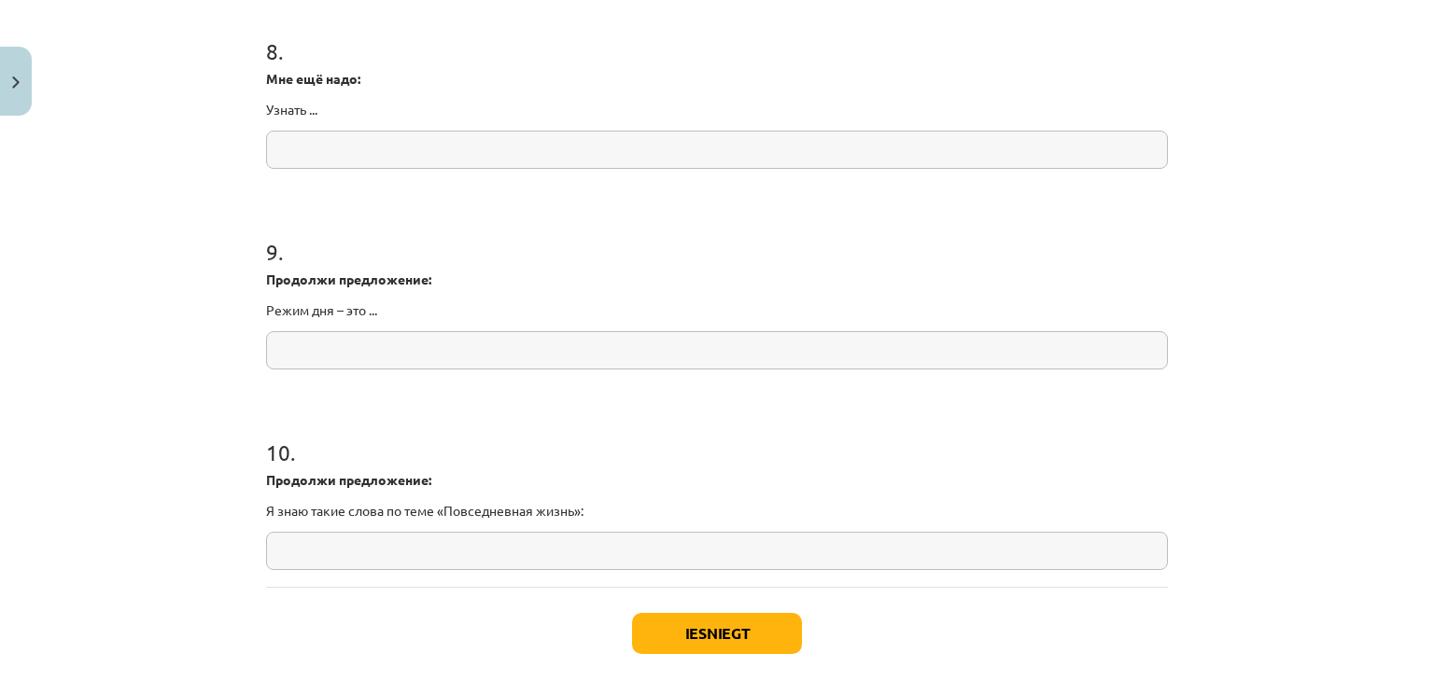
scroll to position [2339, 0]
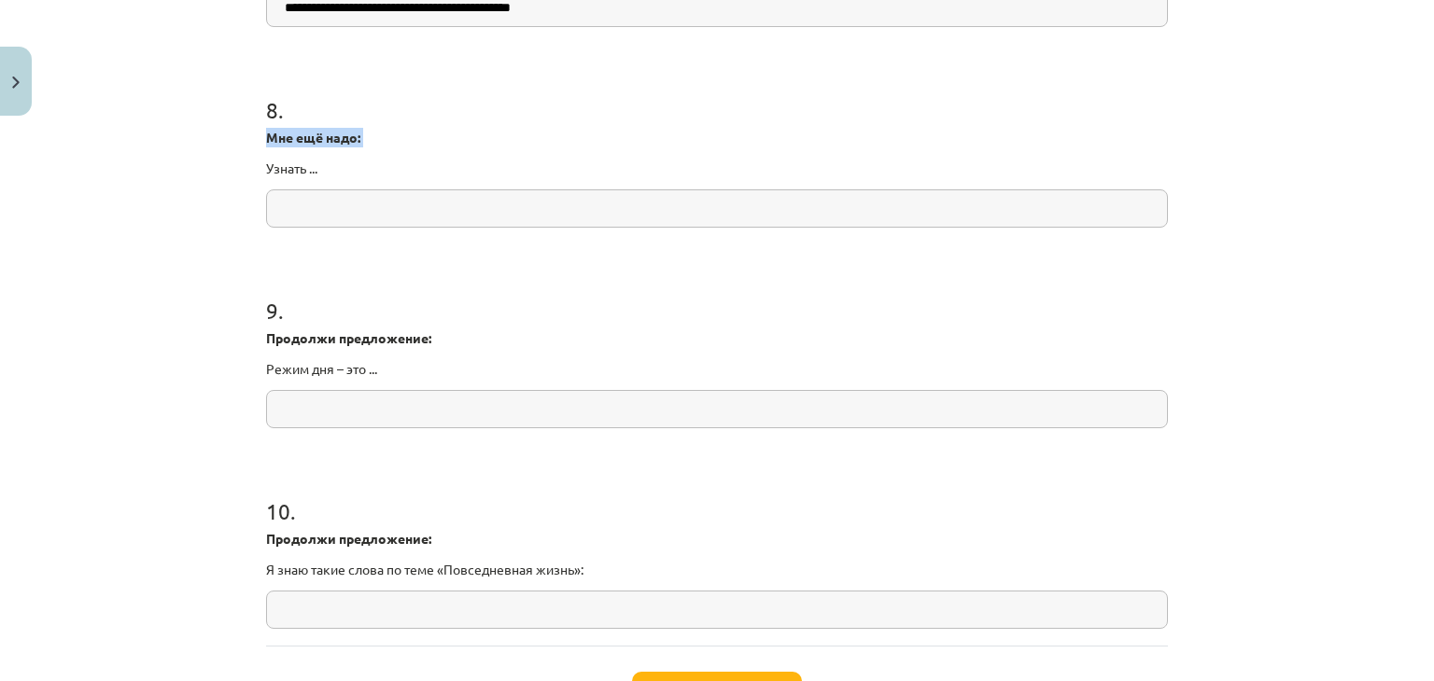
drag, startPoint x: 243, startPoint y: 151, endPoint x: 338, endPoint y: 177, distance: 98.7
click at [338, 177] on div "Mācību tēma: Krievu valodas b1 - 11. klases 1.ieskaites mācību materiāls #14 🤔 …" at bounding box center [717, 340] width 1434 height 681
copy div "Мне ещё надо:"
click at [266, 129] on strong "Мне ещё надо:" at bounding box center [313, 137] width 94 height 17
drag, startPoint x: 260, startPoint y: 128, endPoint x: 340, endPoint y: 175, distance: 92.0
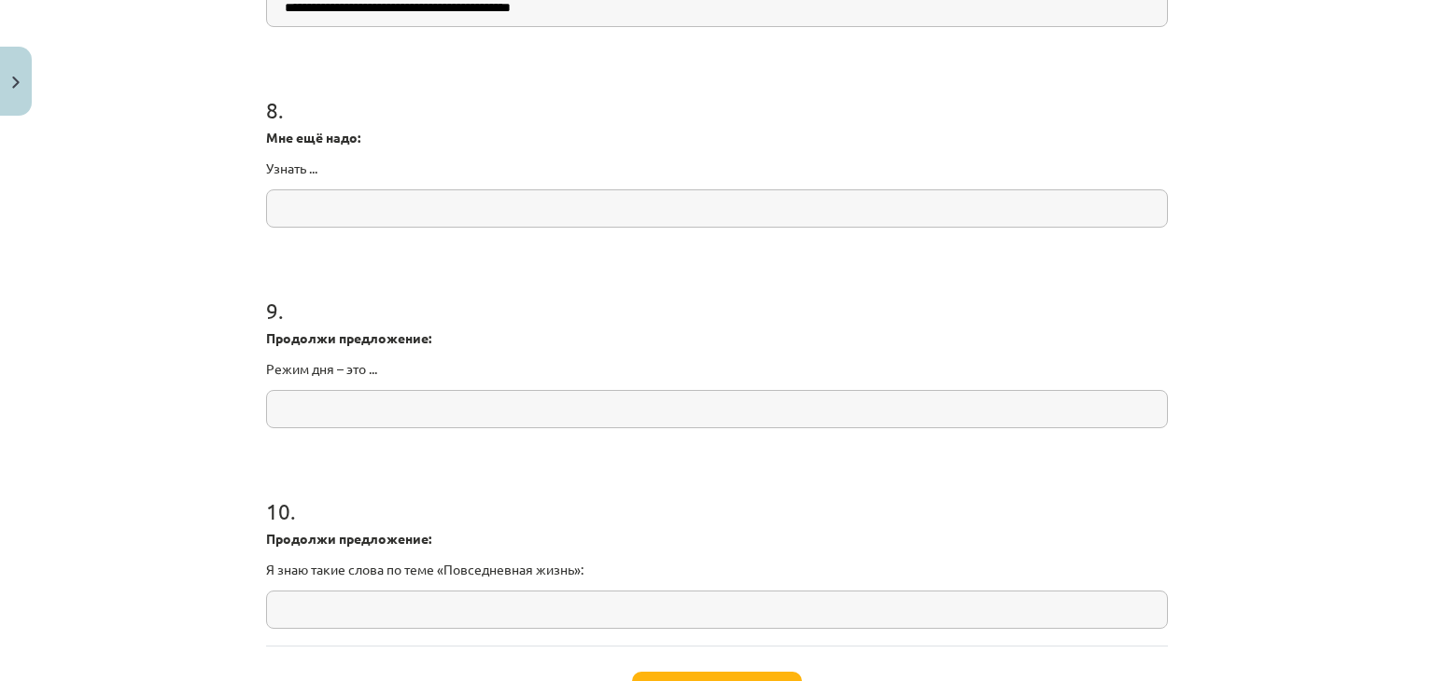
click at [340, 175] on div "Мне ещё надо: Узнать ..." at bounding box center [717, 153] width 902 height 50
click at [372, 181] on div "8 . Мне ещё надо: Узнать ..." at bounding box center [717, 145] width 902 height 163
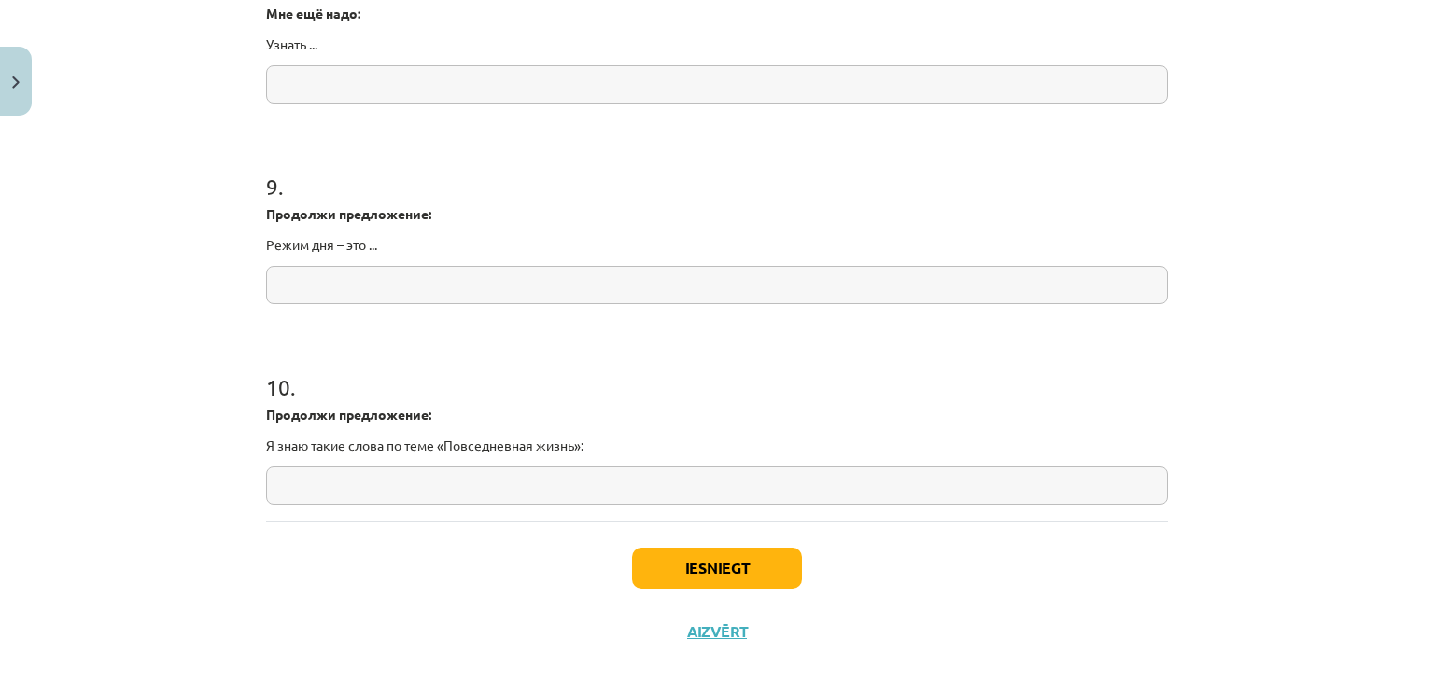
scroll to position [2491, 0]
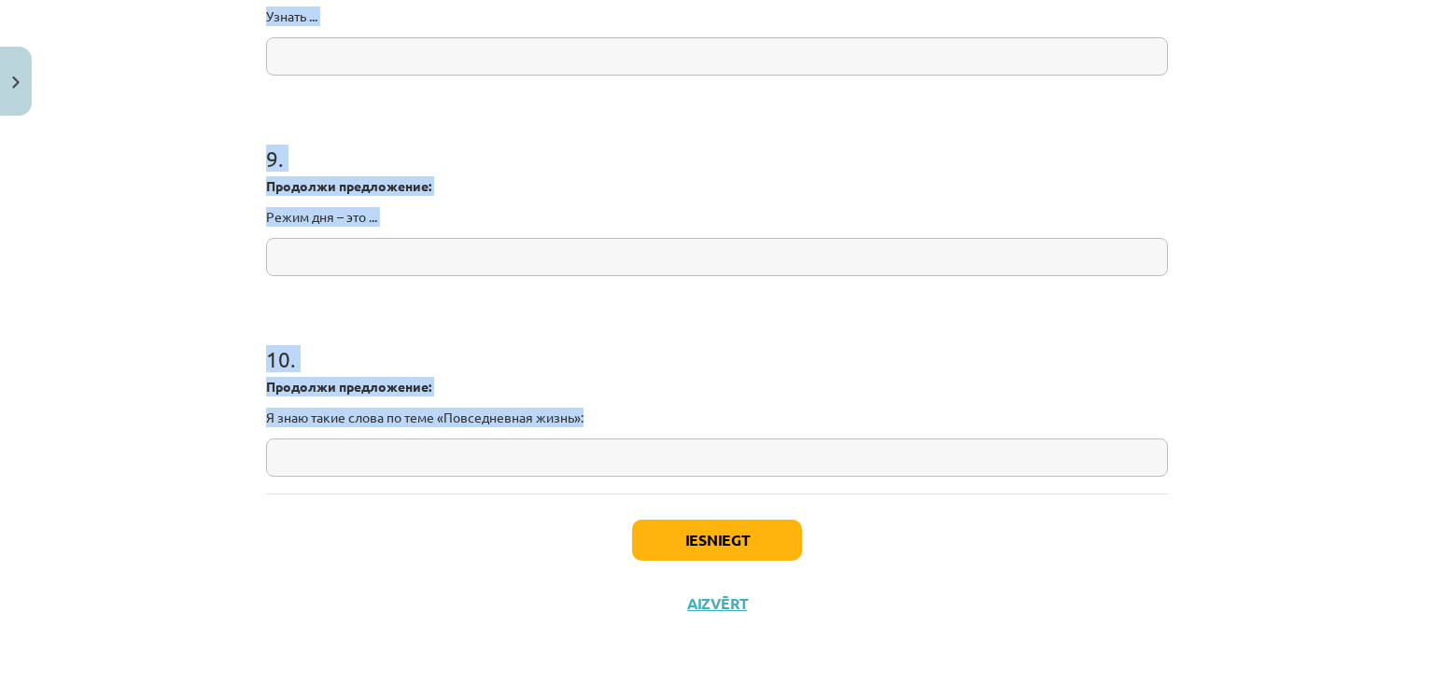
drag, startPoint x: 259, startPoint y: 336, endPoint x: 623, endPoint y: 405, distance: 369.6
copy form "Я научился/ась понимать слова и использовать выражения по теме: «Повседневная ж…"
click at [585, 344] on h1 "10 ." at bounding box center [717, 343] width 902 height 58
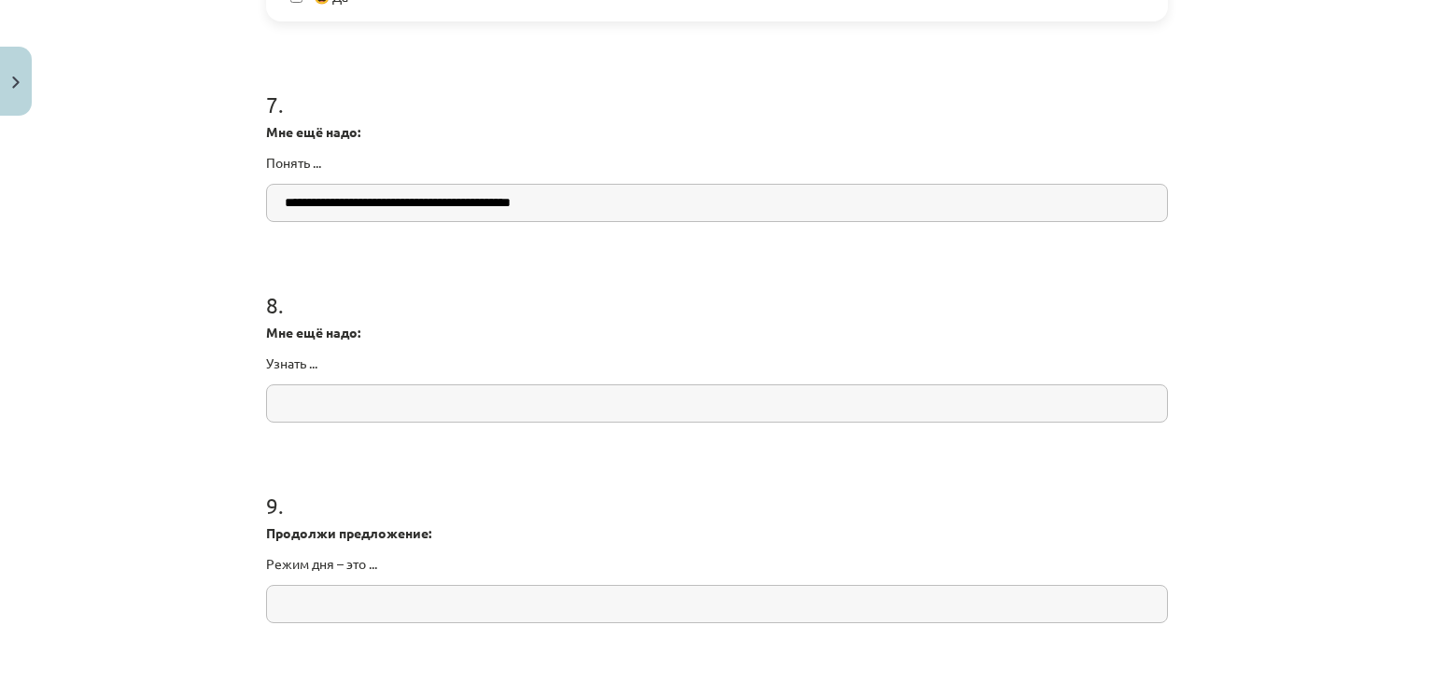
scroll to position [2203, 0]
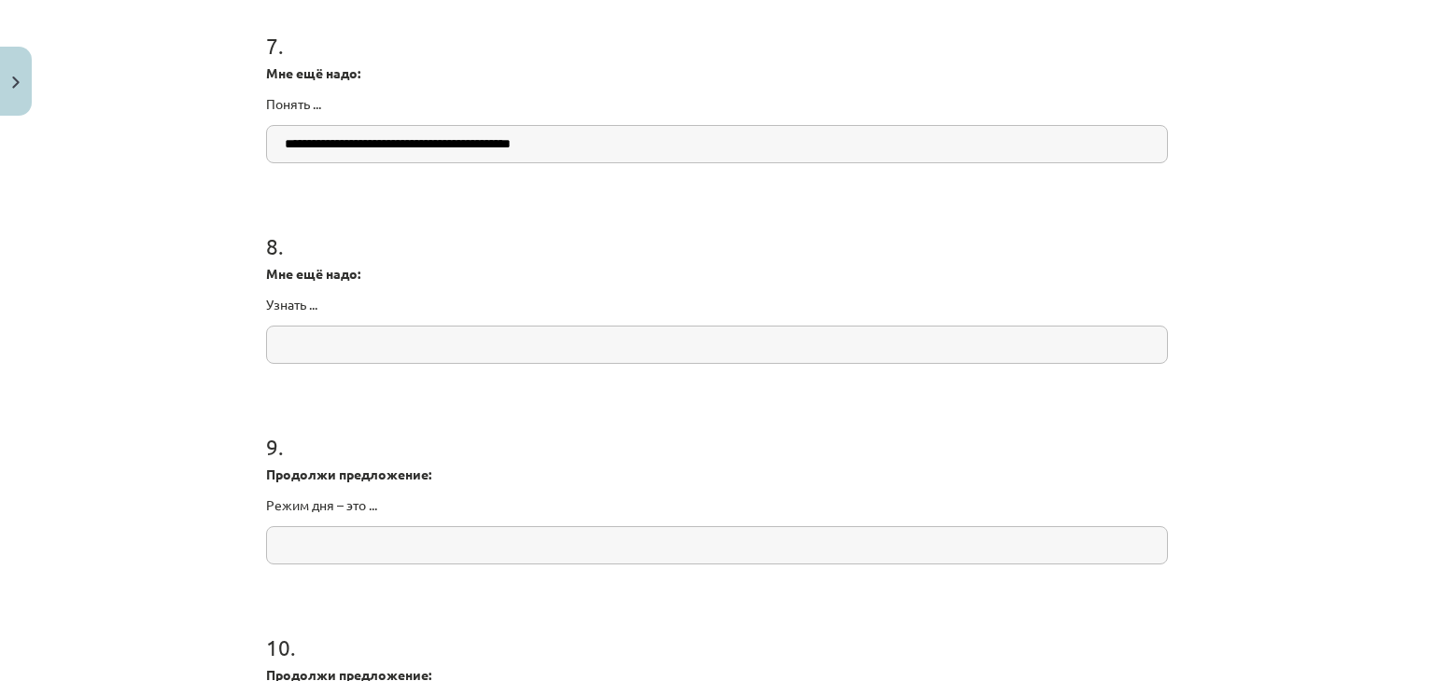
click at [685, 334] on input "text" at bounding box center [717, 345] width 902 height 38
paste input "**********"
type input "**********"
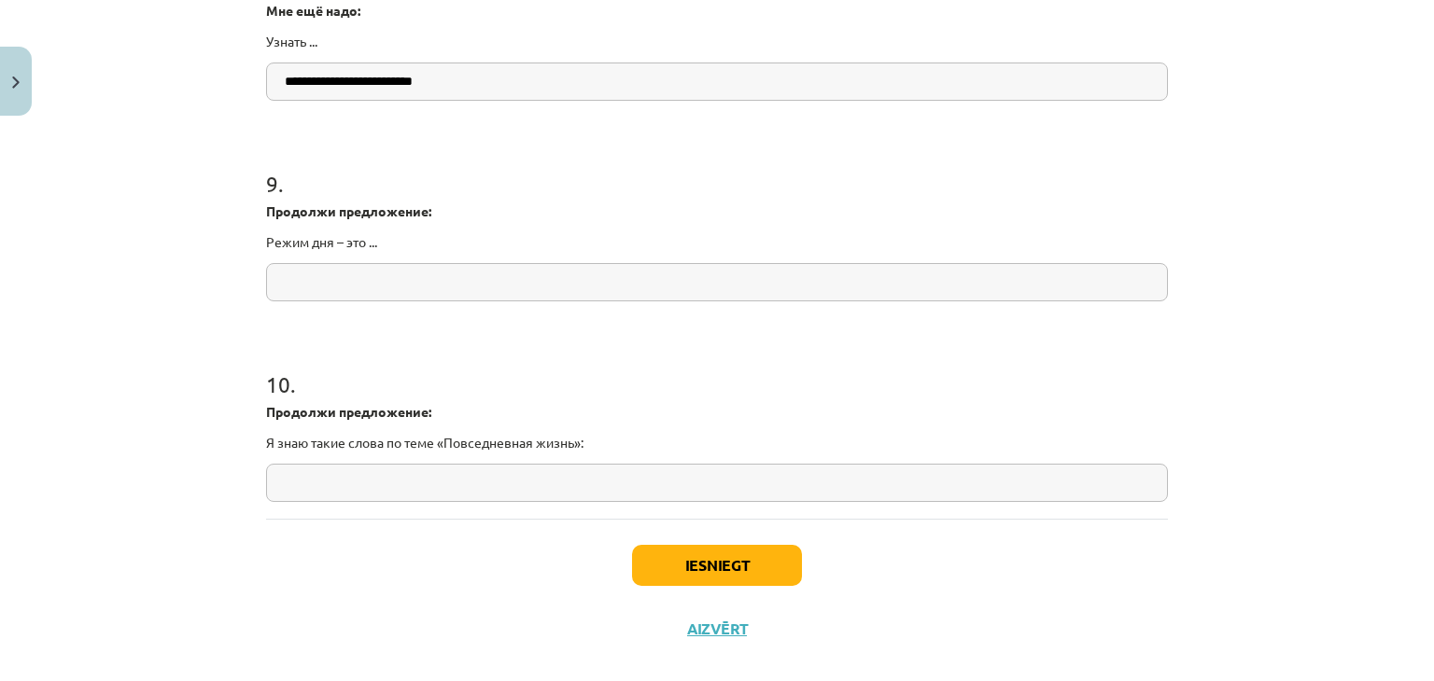
scroll to position [2472, 0]
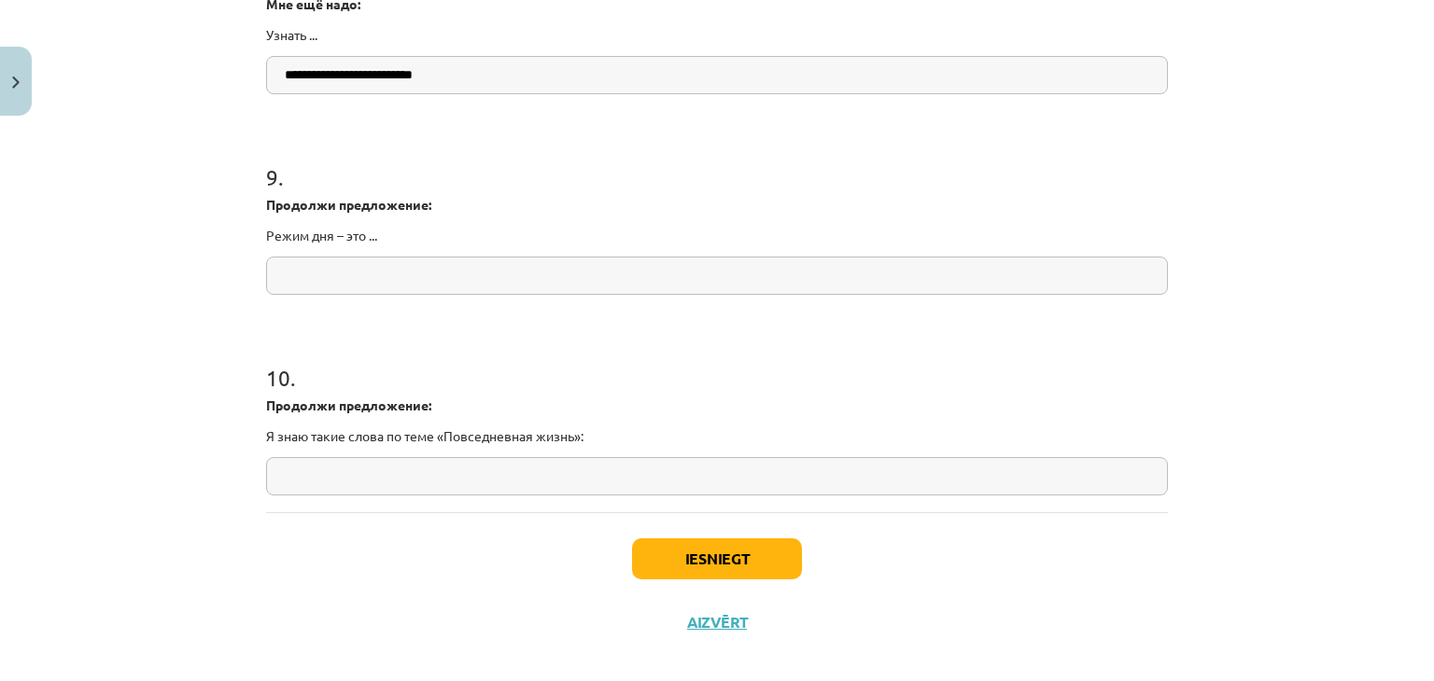
click at [383, 285] on input "text" at bounding box center [717, 276] width 902 height 38
click at [275, 72] on input "**********" at bounding box center [717, 75] width 902 height 38
click at [344, 274] on input "text" at bounding box center [717, 276] width 902 height 38
drag, startPoint x: 258, startPoint y: 207, endPoint x: 455, endPoint y: 199, distance: 198.0
click at [455, 199] on p "Продолжи предложение:" at bounding box center [717, 205] width 902 height 20
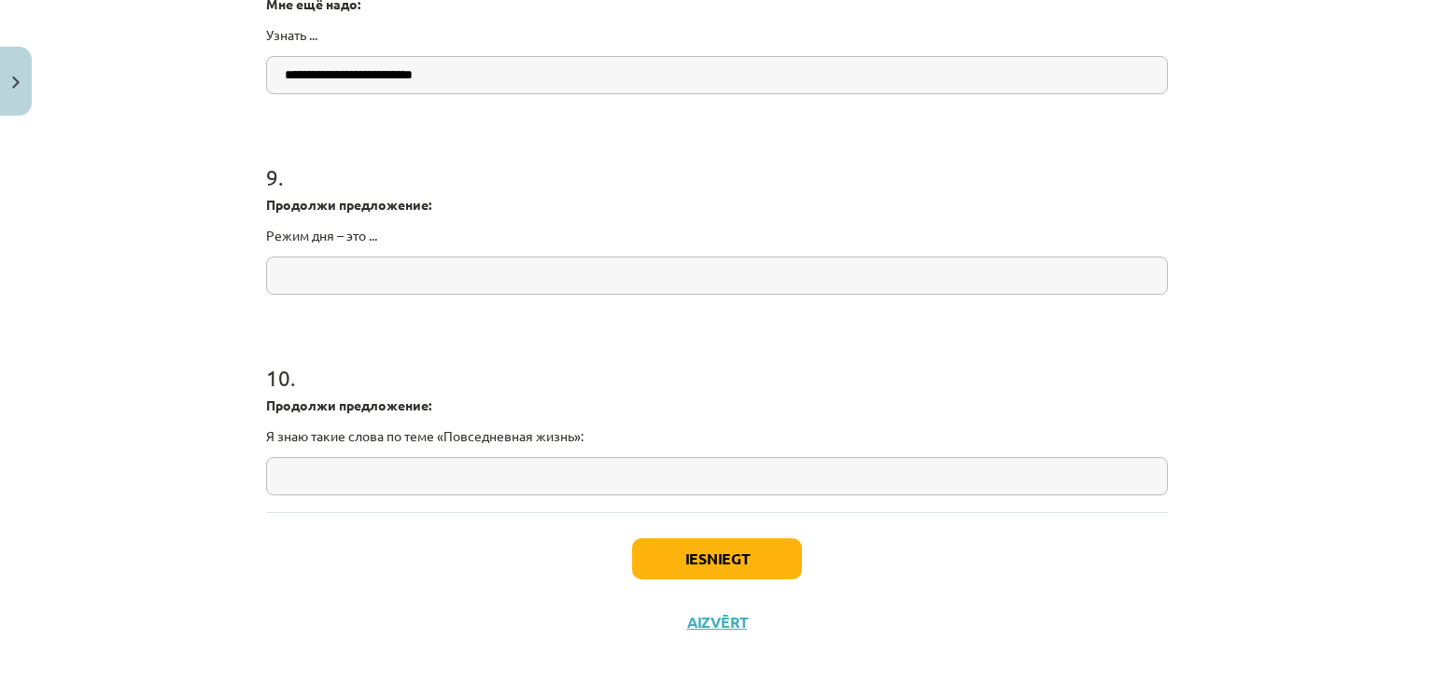
copy strong "Продолжи предложение:"
drag, startPoint x: 257, startPoint y: 225, endPoint x: 406, endPoint y: 234, distance: 149.6
copy p "Режим дня – это ..."
click at [373, 279] on input "text" at bounding box center [717, 276] width 902 height 38
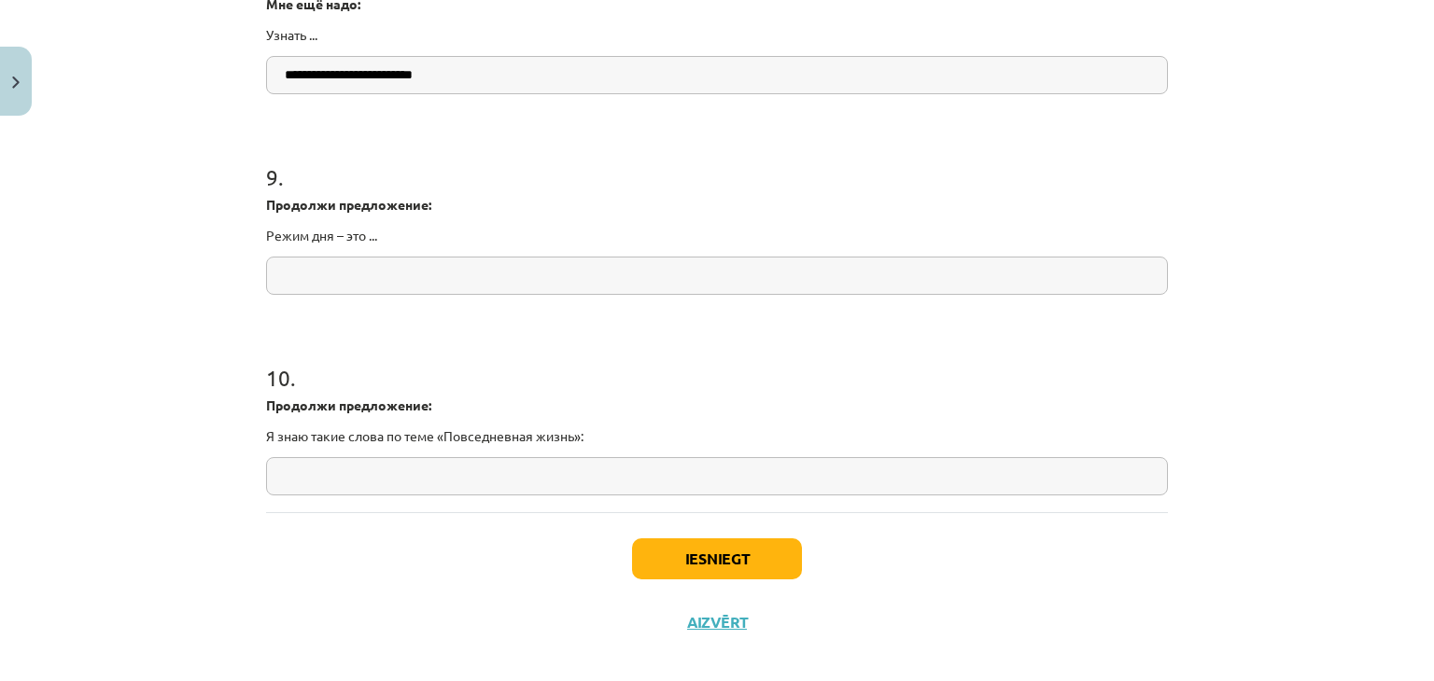
paste input "**********"
type input "**********"
click at [333, 485] on input "text" at bounding box center [717, 476] width 902 height 38
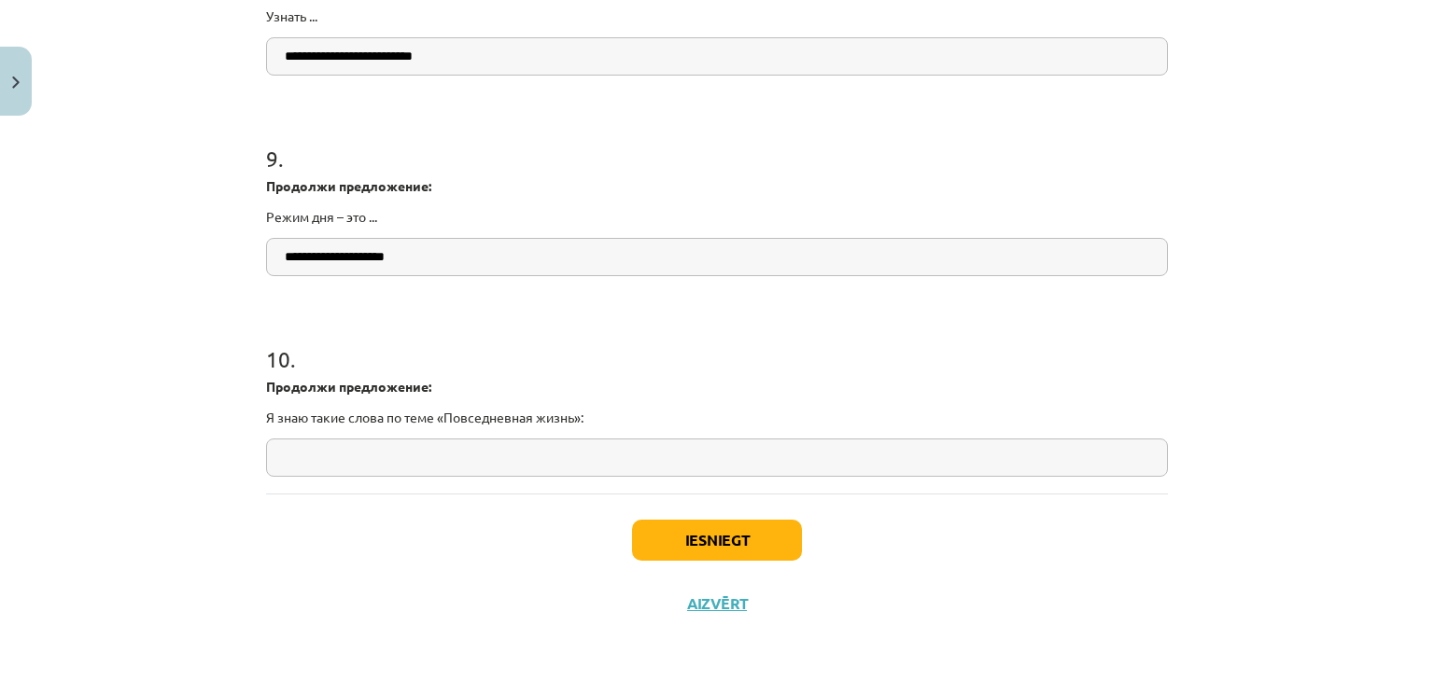
scroll to position [2456, 0]
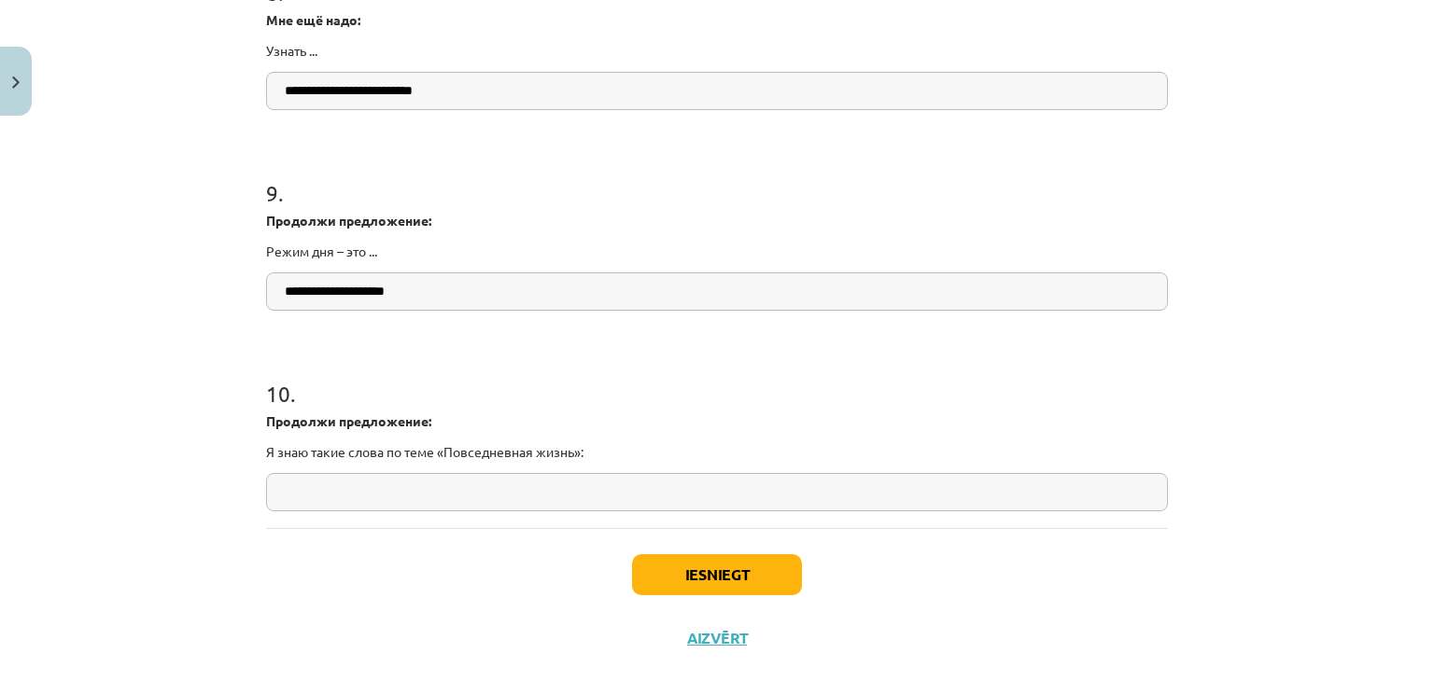
click at [411, 494] on input "text" at bounding box center [717, 492] width 902 height 38
paste input "**********"
type input "**********"
click at [727, 565] on button "Iesniegt" at bounding box center [717, 574] width 170 height 41
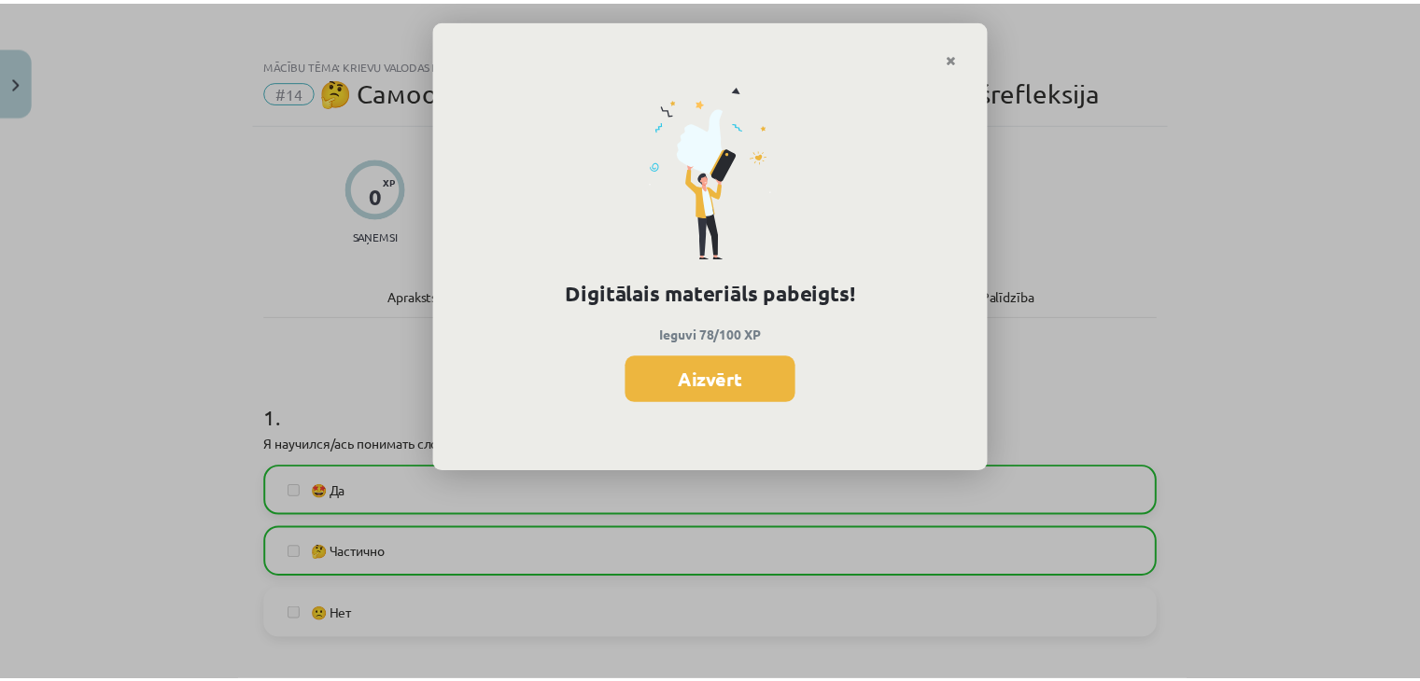
scroll to position [2392, 0]
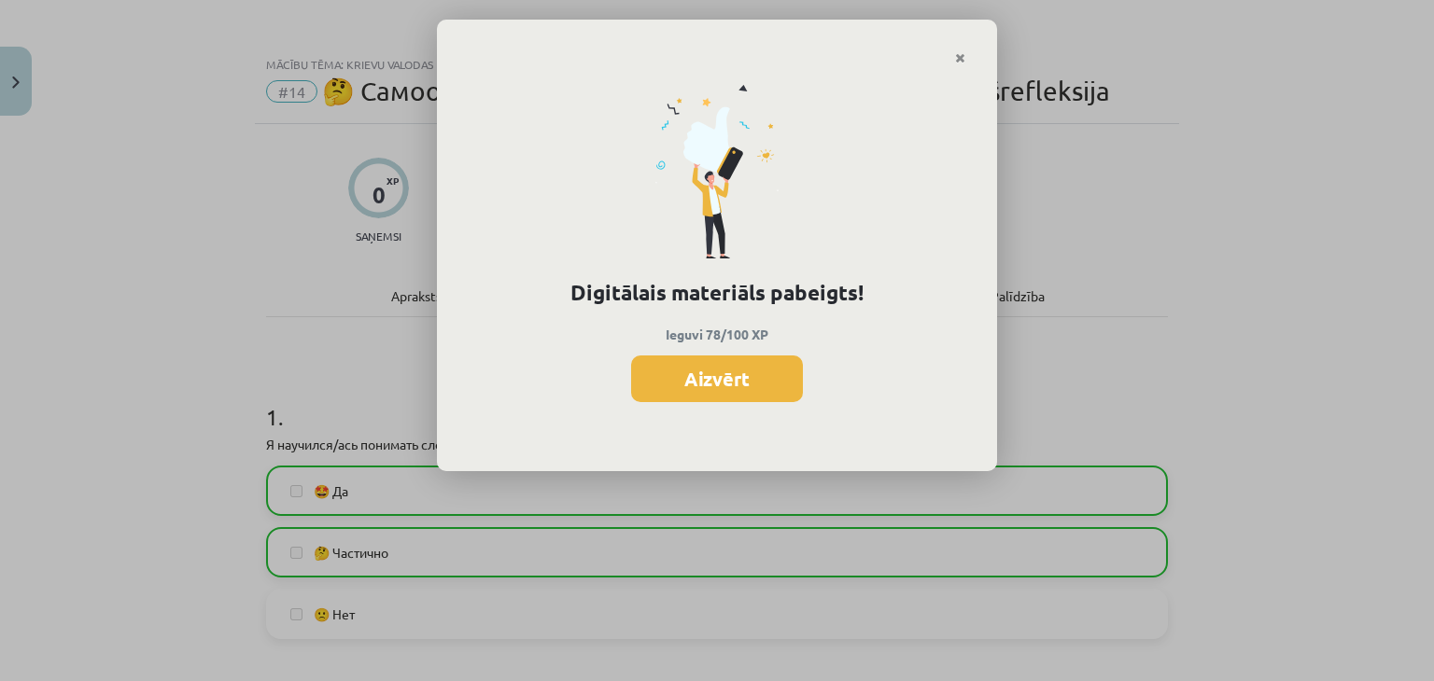
drag, startPoint x: 1433, startPoint y: 96, endPoint x: 1433, endPoint y: 113, distance: 16.8
click at [1433, 113] on div "Digitālais materiāls pabeigts! Ieguvi 78/100 XP Aizvērt" at bounding box center [717, 340] width 1434 height 681
click at [739, 380] on button "Aizvērt" at bounding box center [717, 379] width 172 height 47
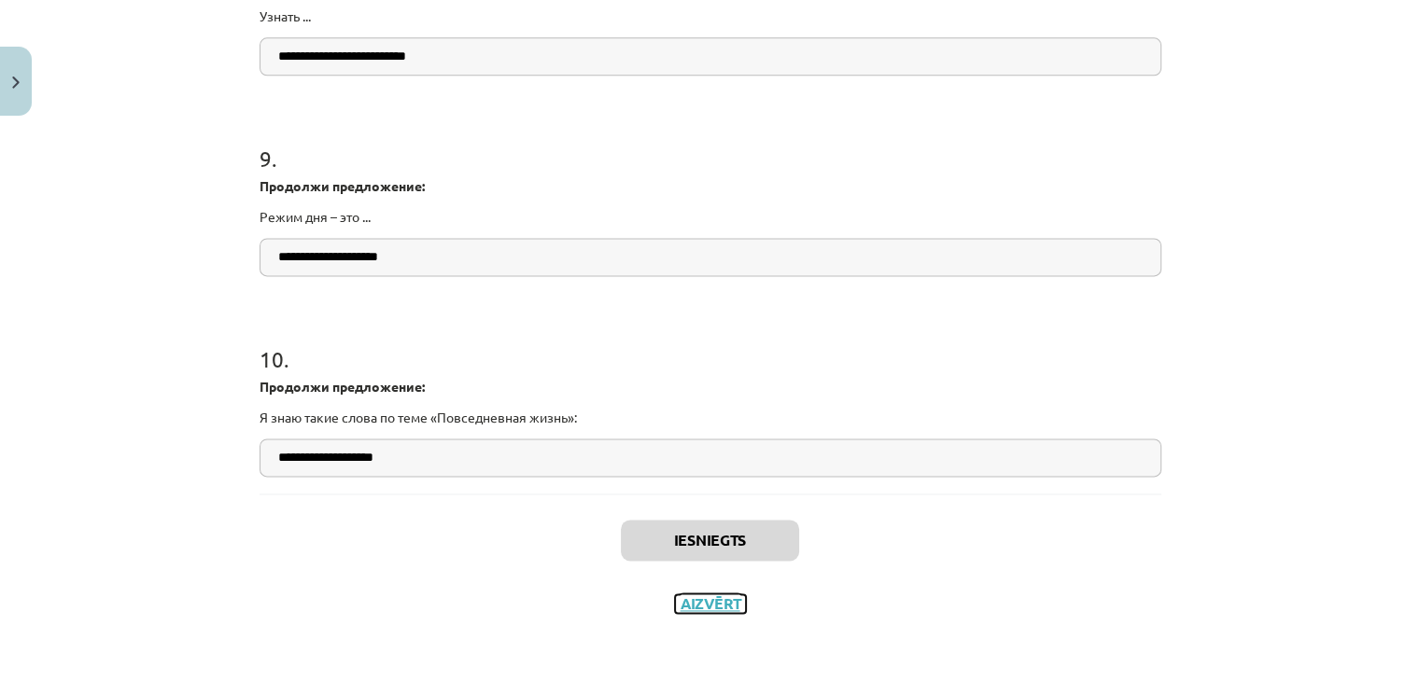
click at [709, 600] on button "Aizvērt" at bounding box center [710, 604] width 71 height 19
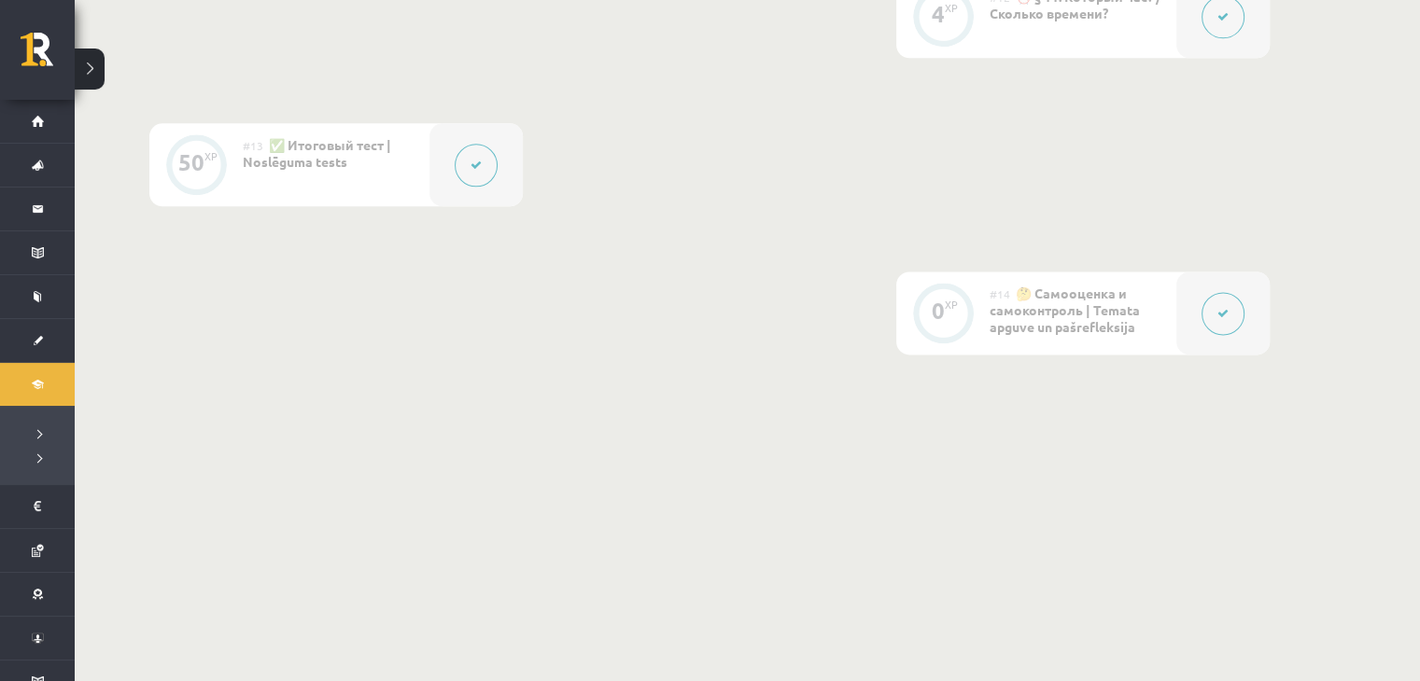
scroll to position [0, 0]
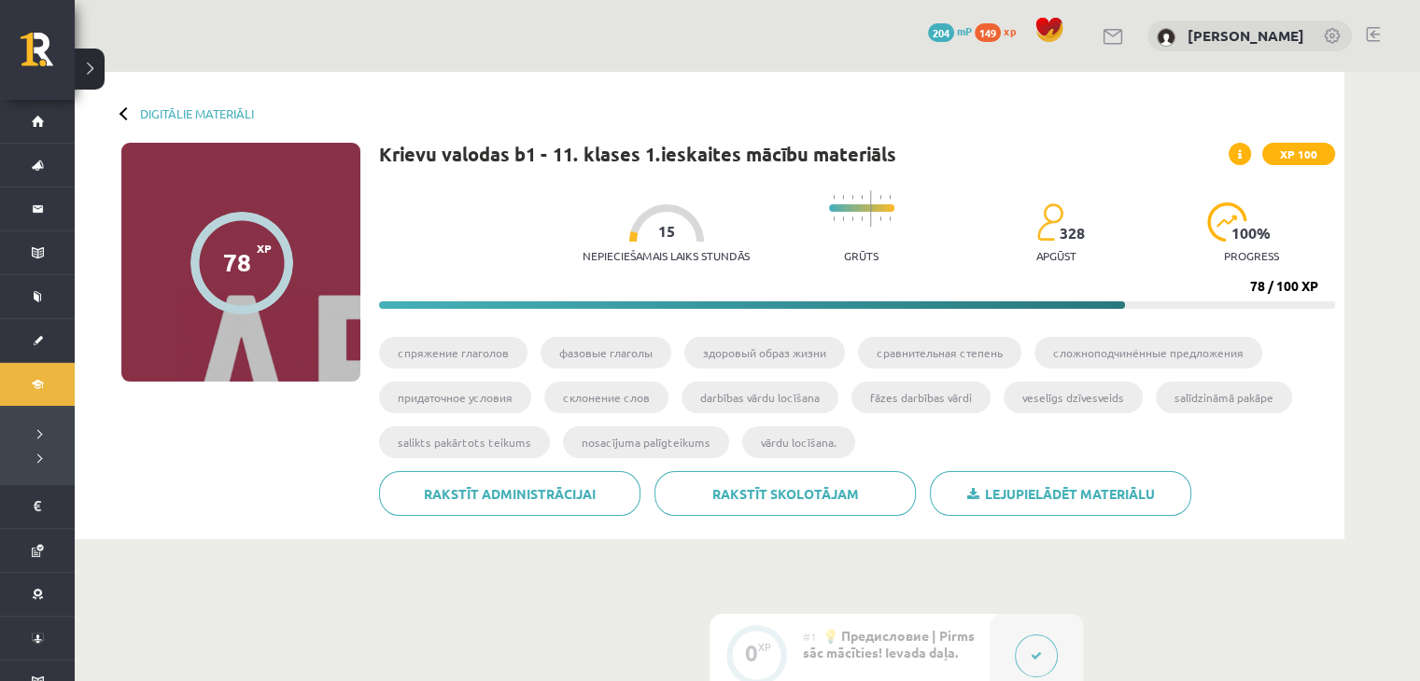
click at [1001, 642] on div at bounding box center [1035, 655] width 93 height 83
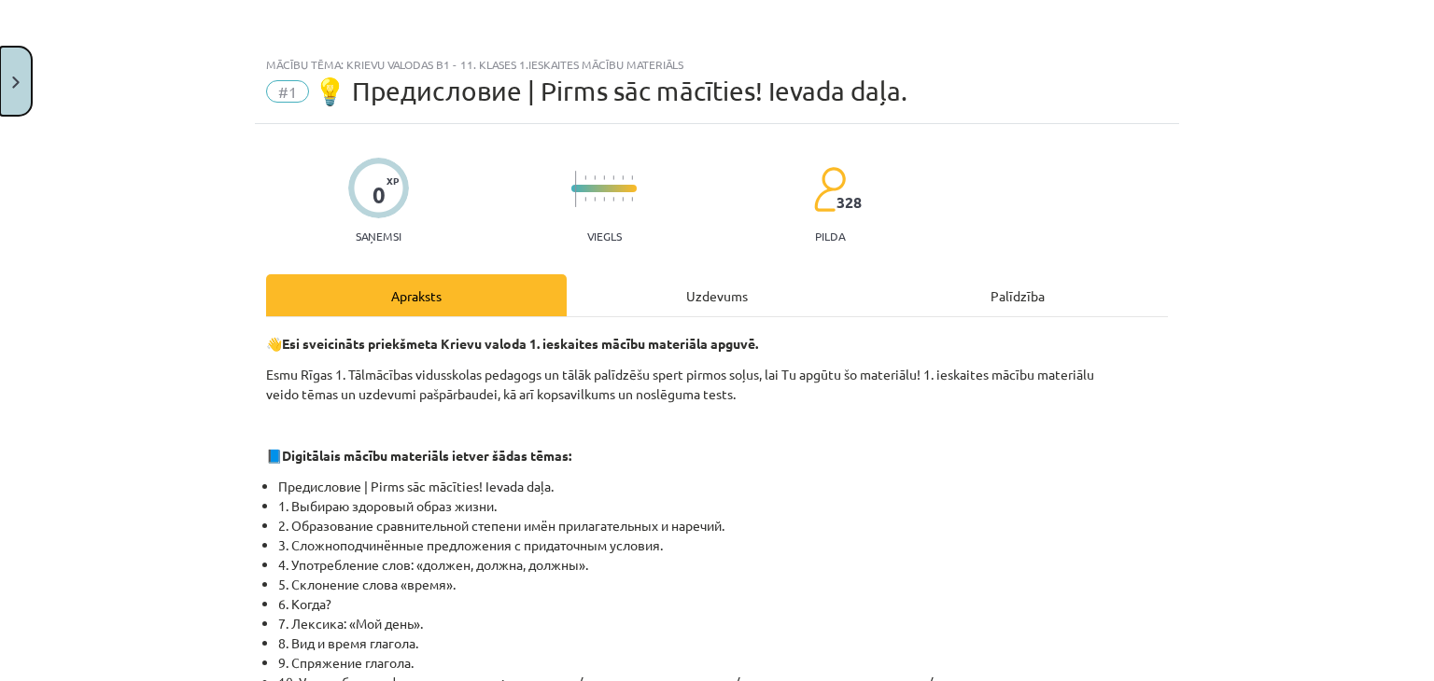
click at [21, 70] on button "Close" at bounding box center [16, 81] width 32 height 69
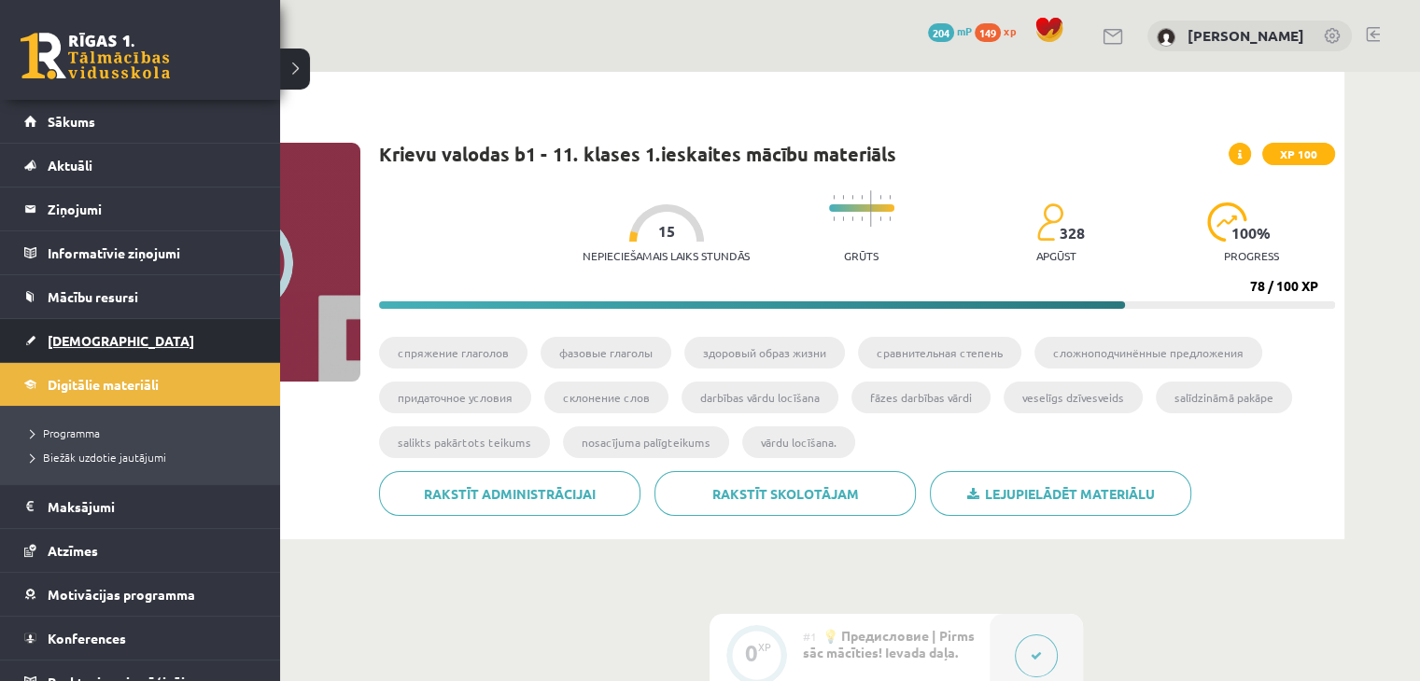
click at [97, 334] on span "[DEMOGRAPHIC_DATA]" at bounding box center [121, 340] width 147 height 17
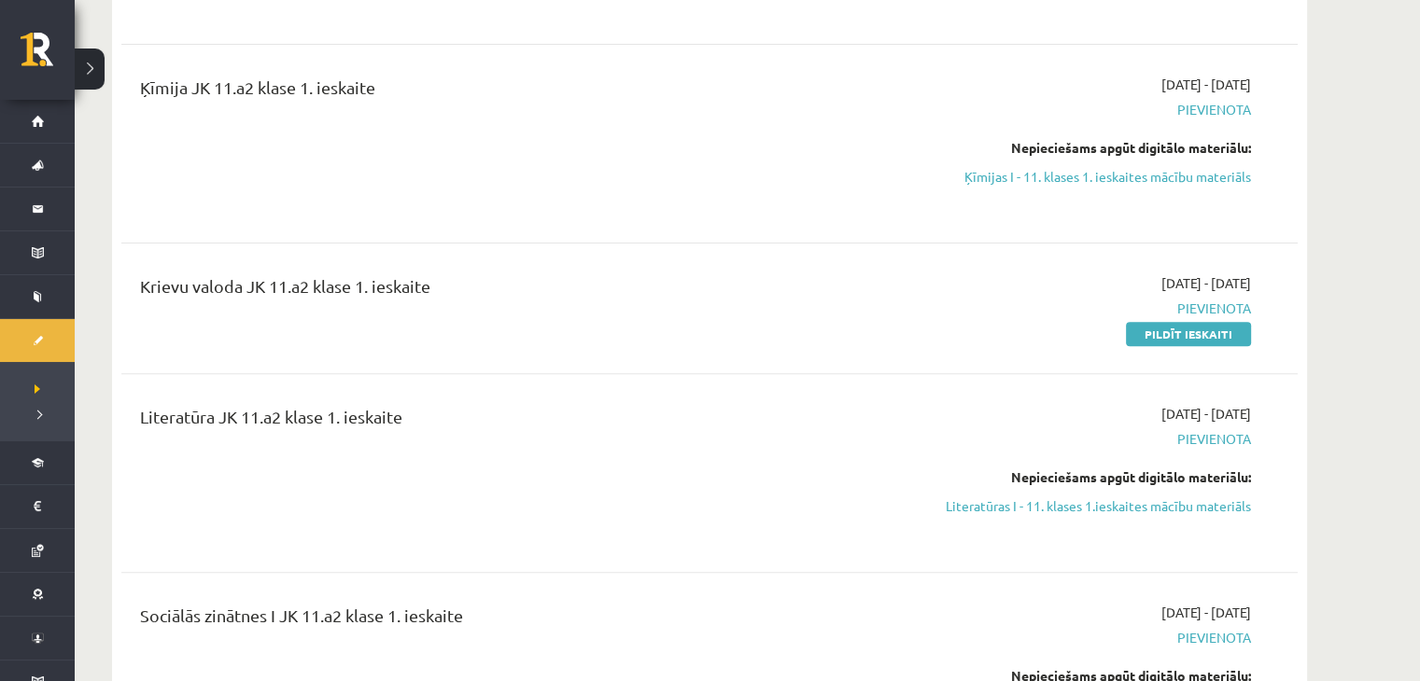
scroll to position [538, 0]
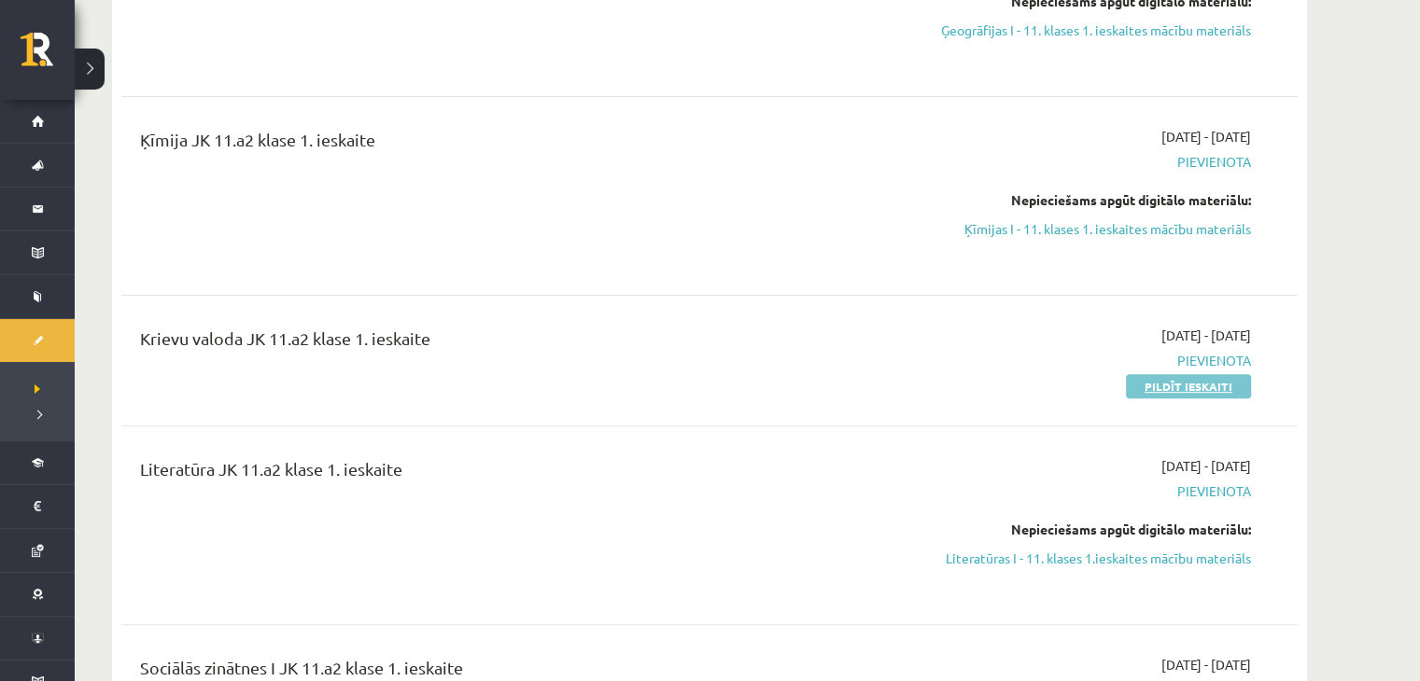
click at [1225, 390] on link "Pildīt ieskaiti" at bounding box center [1188, 386] width 125 height 24
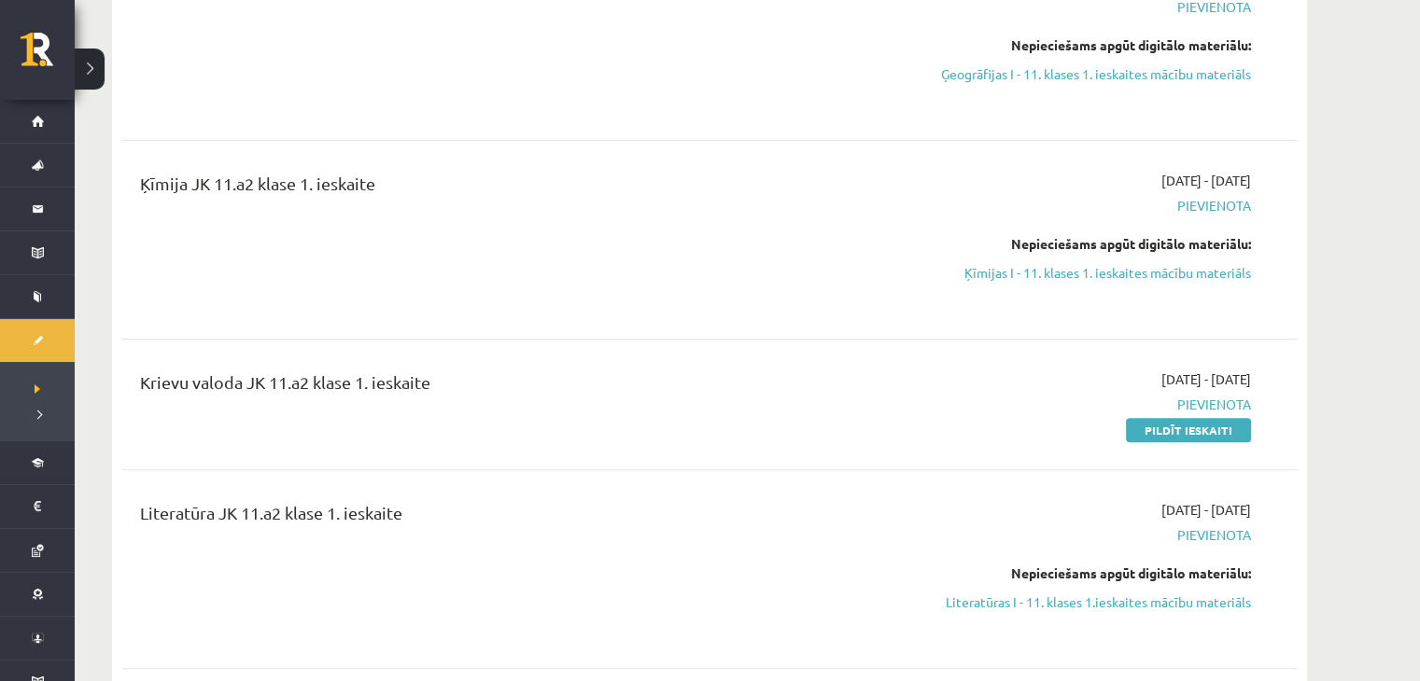
scroll to position [470, 0]
